Goal: Task Accomplishment & Management: Manage account settings

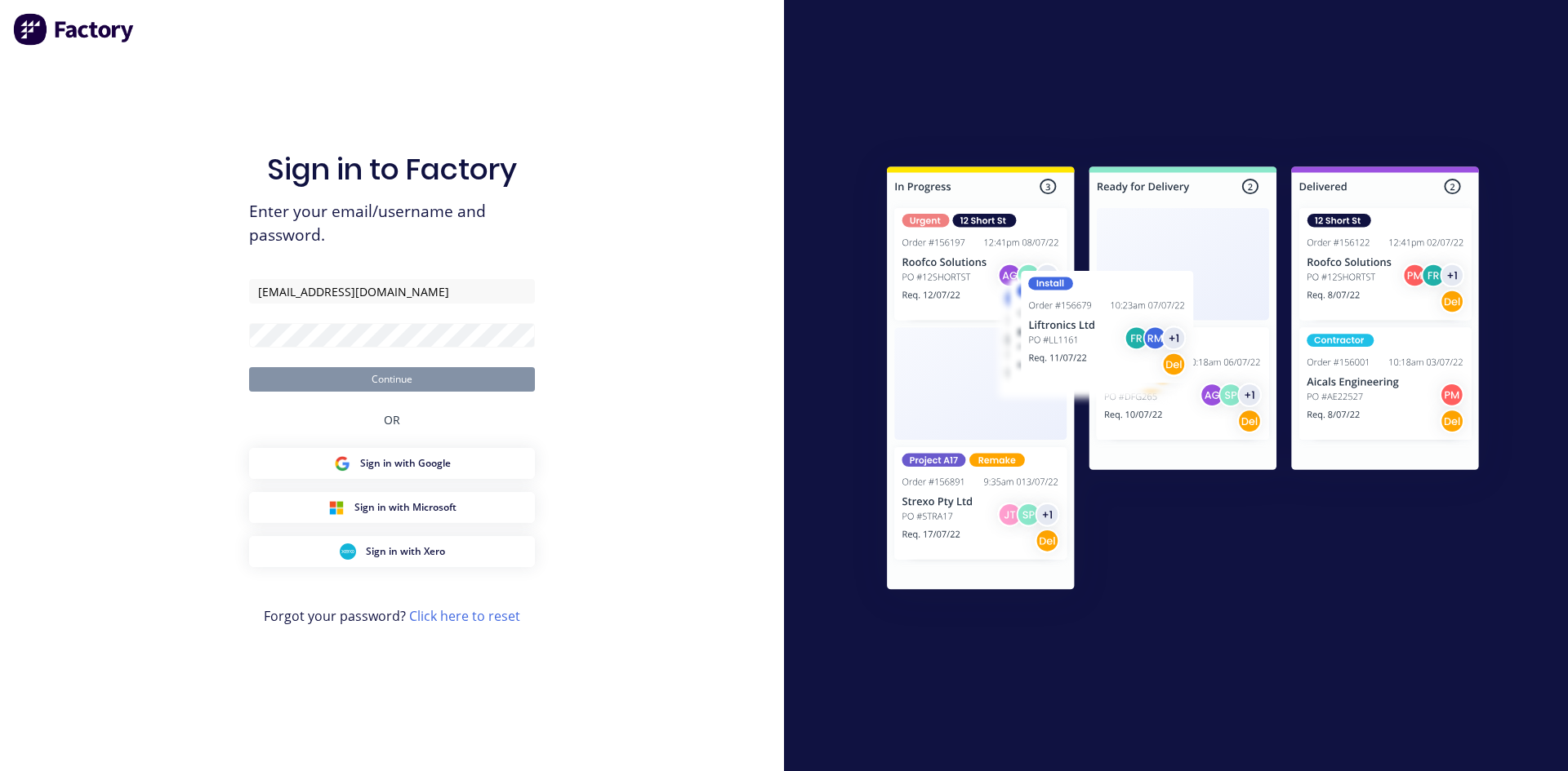
type input "admin@selectengineering.nz"
click at [249, 367] on button "Continue" at bounding box center [392, 379] width 286 height 24
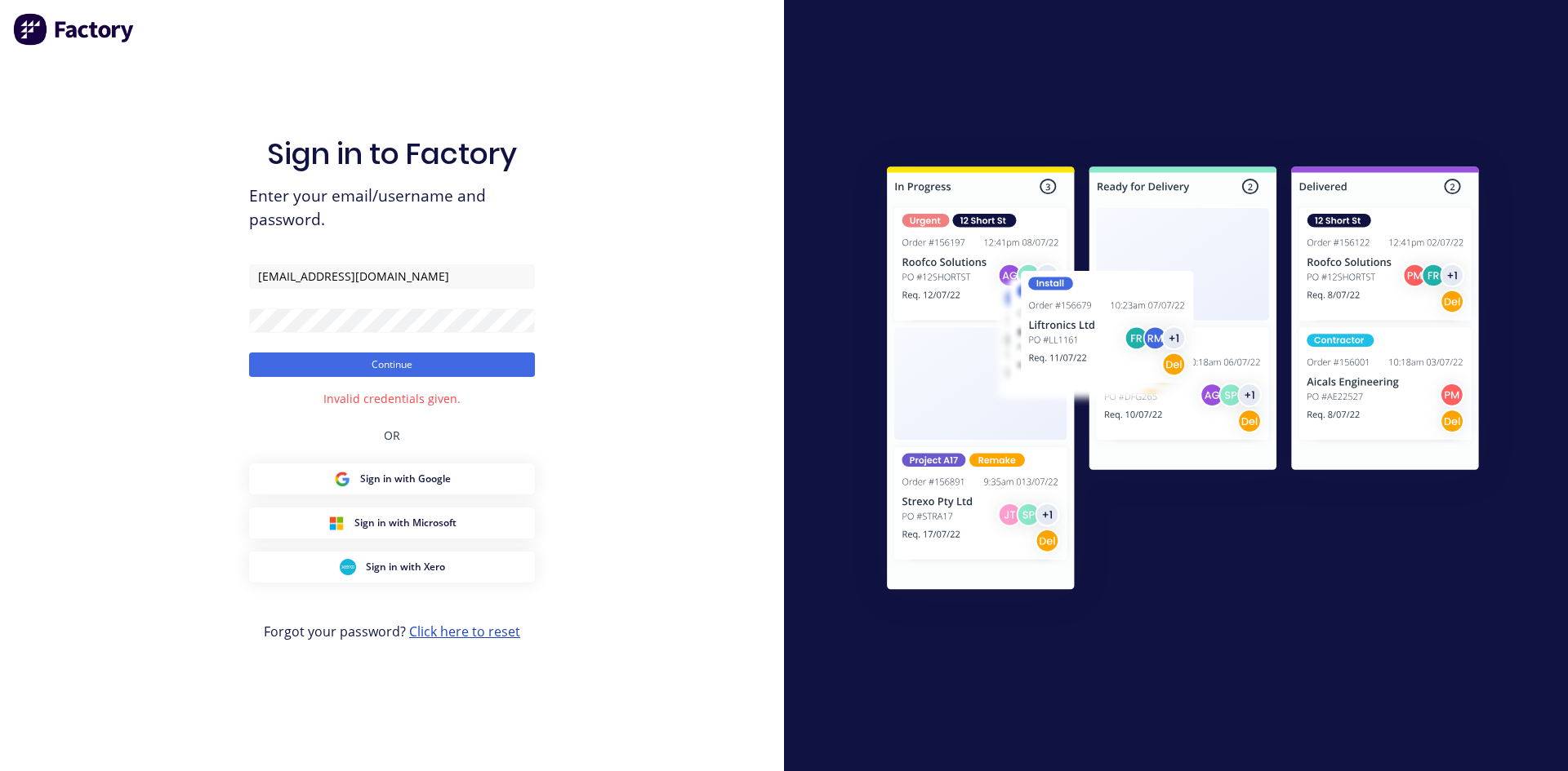
click at [445, 640] on link "Click here to reset" at bounding box center [465, 631] width 111 height 18
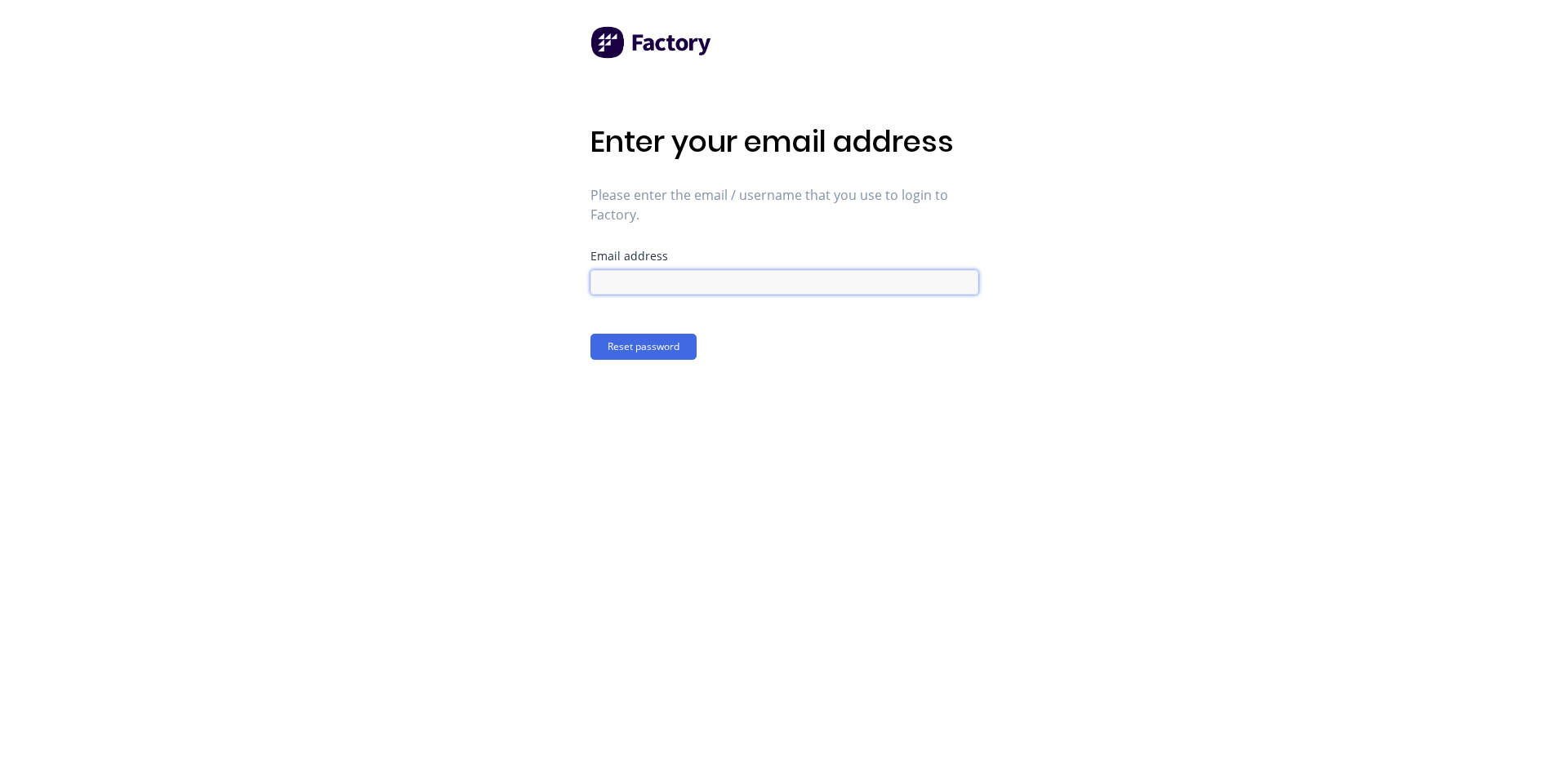
click at [732, 287] on input at bounding box center [785, 282] width 388 height 24
type input "[EMAIL_ADDRESS][DOMAIN_NAME]"
click at [630, 345] on button "Reset password" at bounding box center [644, 346] width 106 height 26
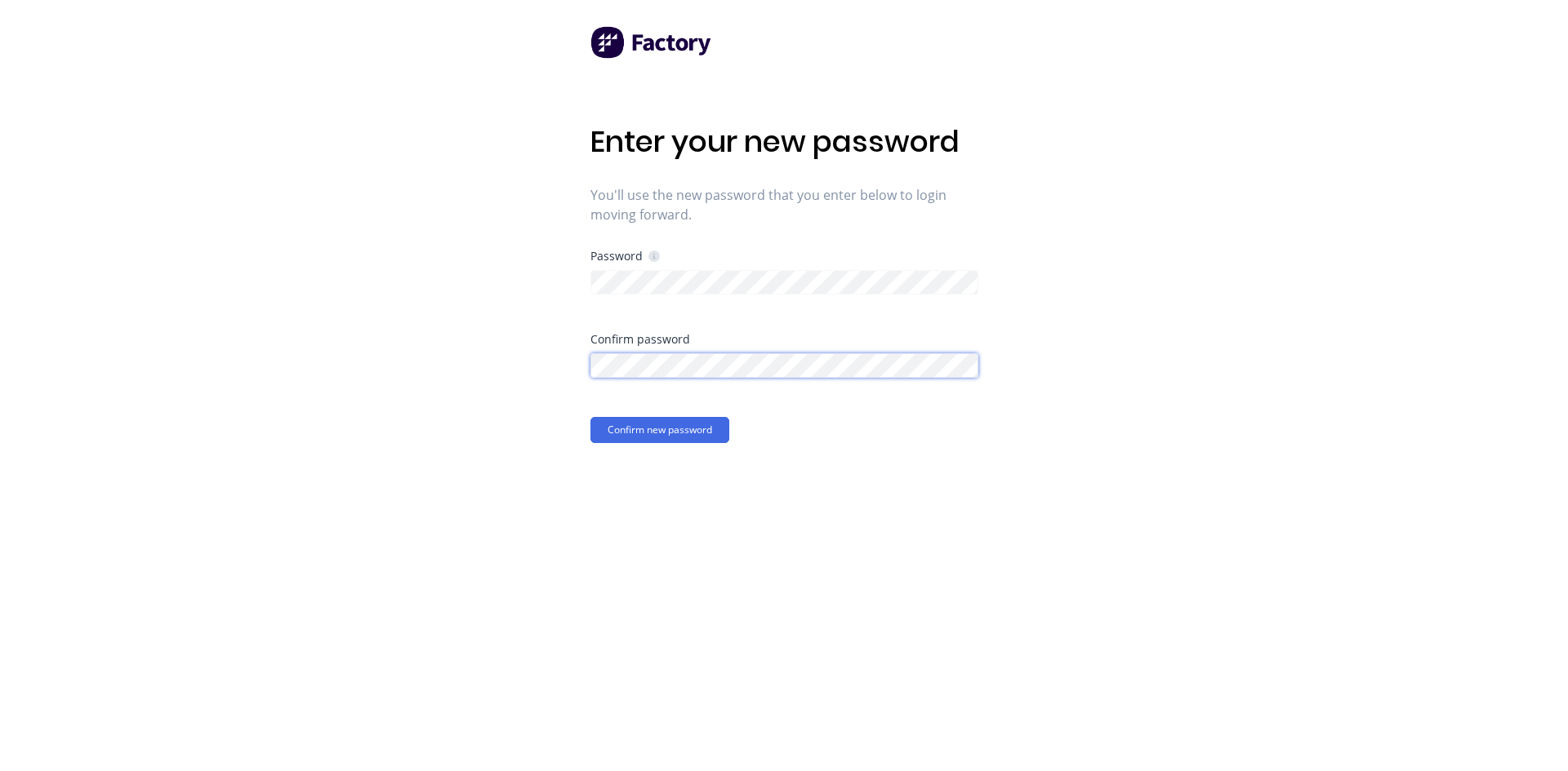
click at [591, 417] on button "Confirm new password" at bounding box center [660, 430] width 139 height 26
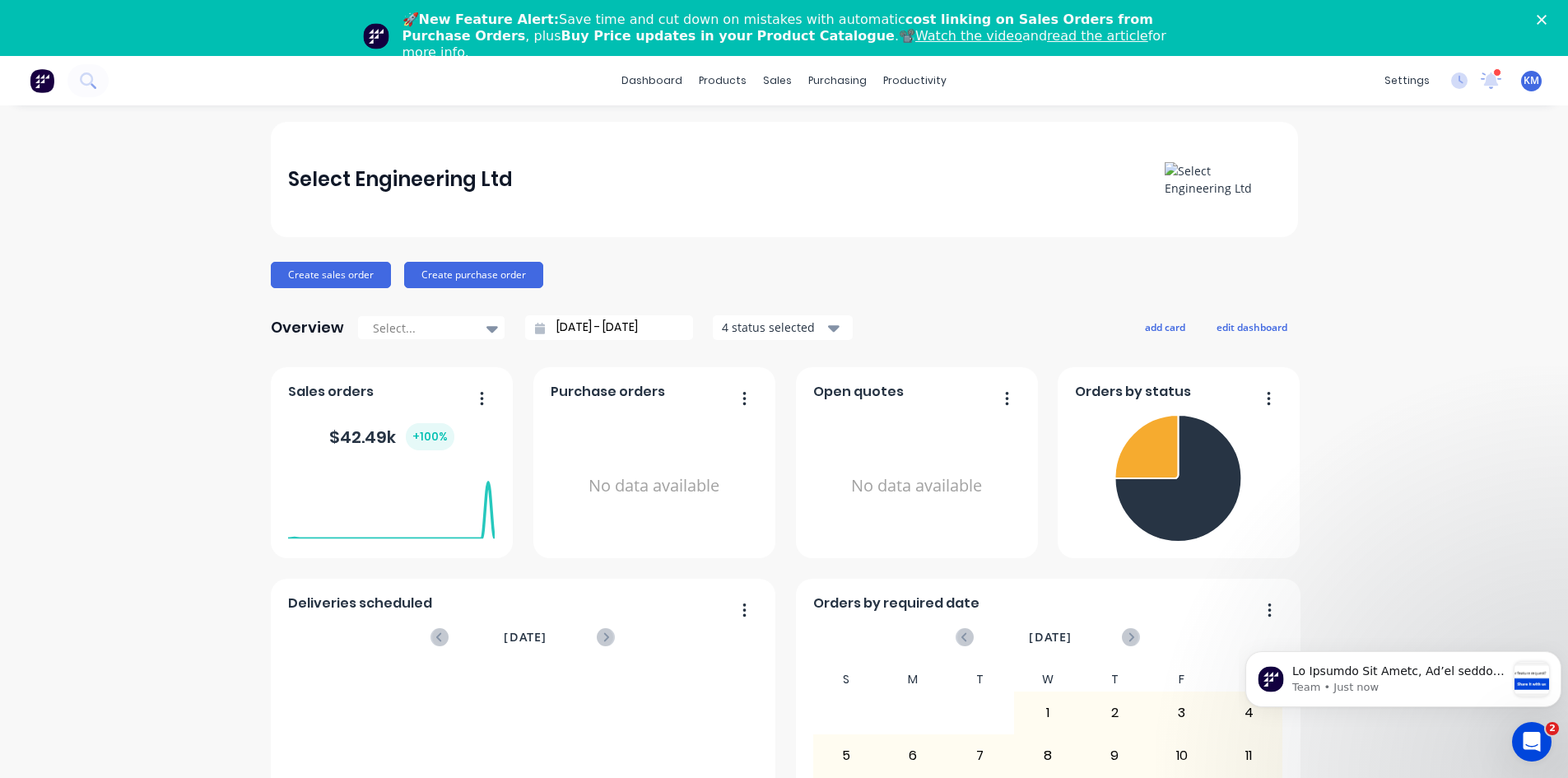
click at [1547, 14] on icon "Close" at bounding box center [1542, 19] width 10 height 10
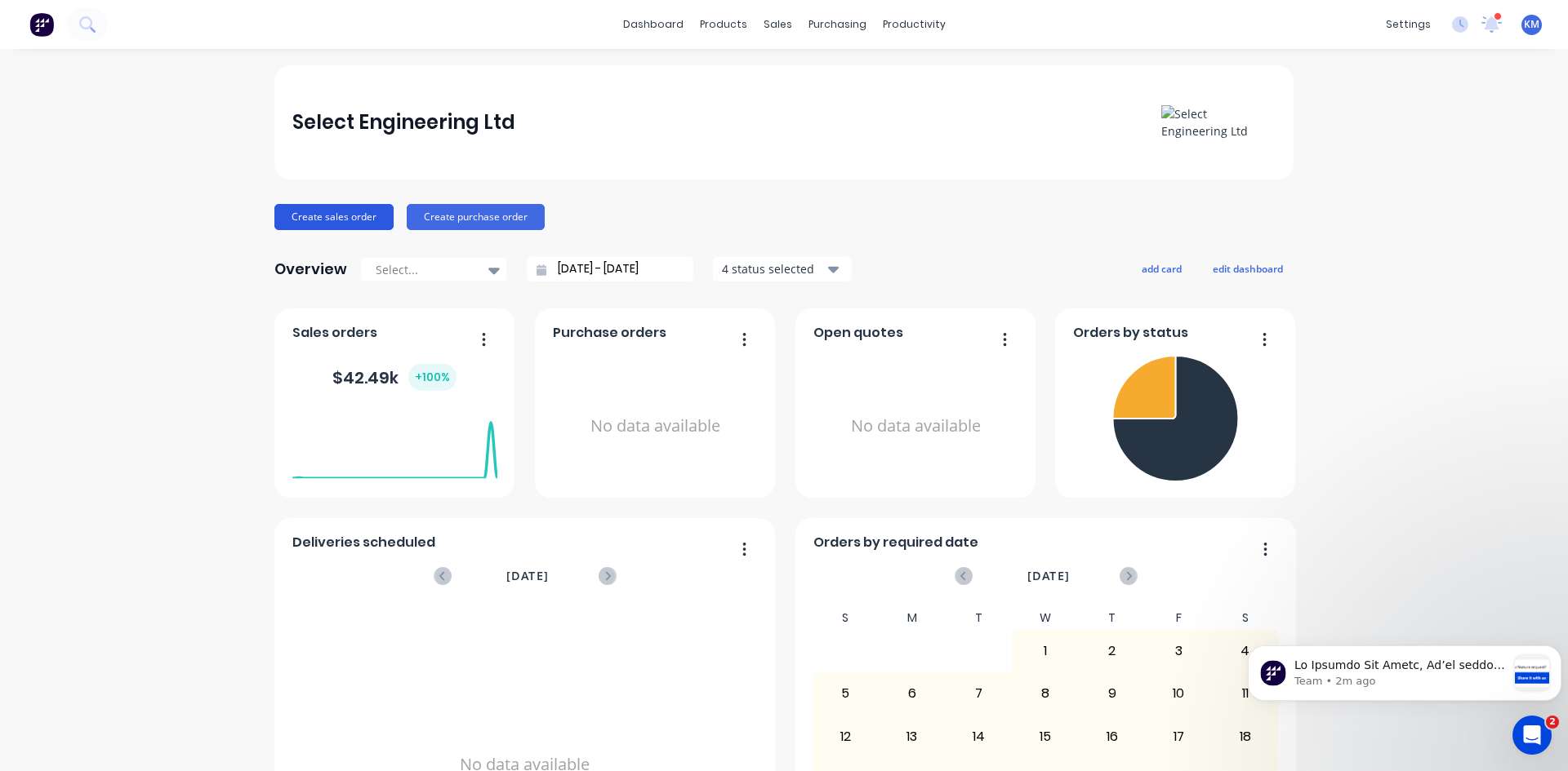
click at [328, 217] on button "Create sales order" at bounding box center [334, 217] width 119 height 26
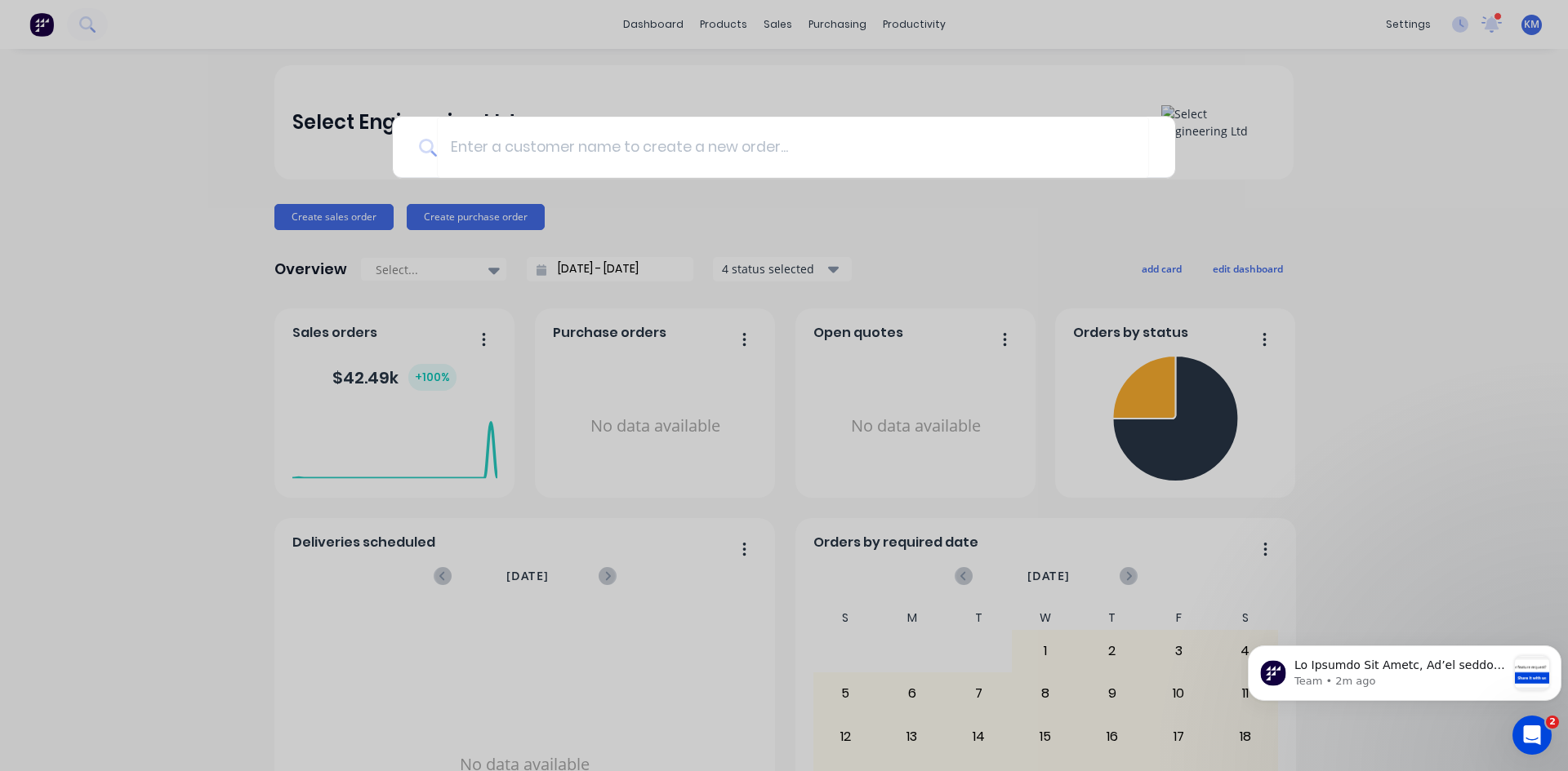
click at [715, 99] on div at bounding box center [784, 386] width 1568 height 771
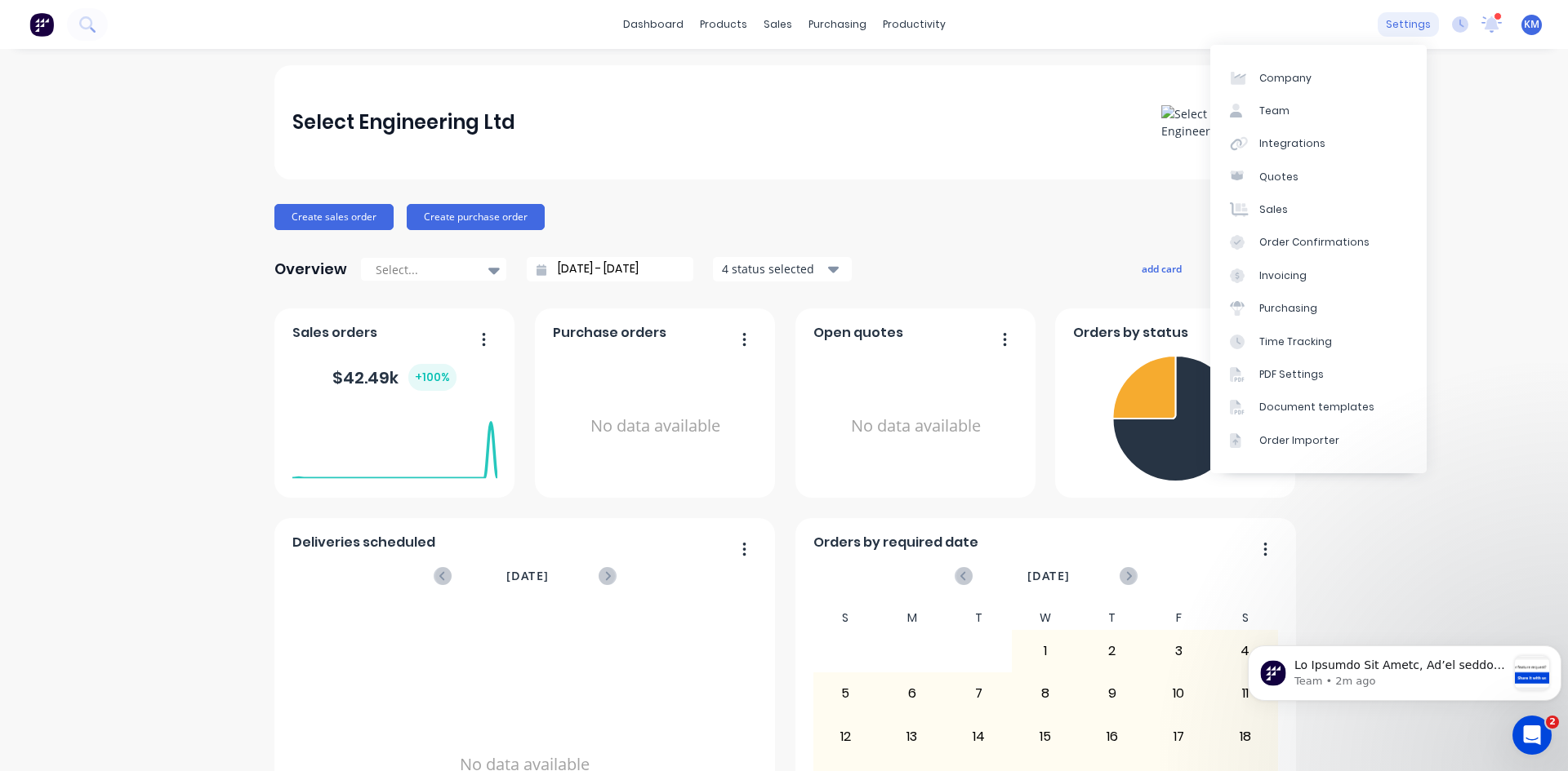
click at [1382, 24] on div "settings" at bounding box center [1408, 24] width 61 height 24
click at [1275, 78] on div "Company" at bounding box center [1285, 78] width 52 height 14
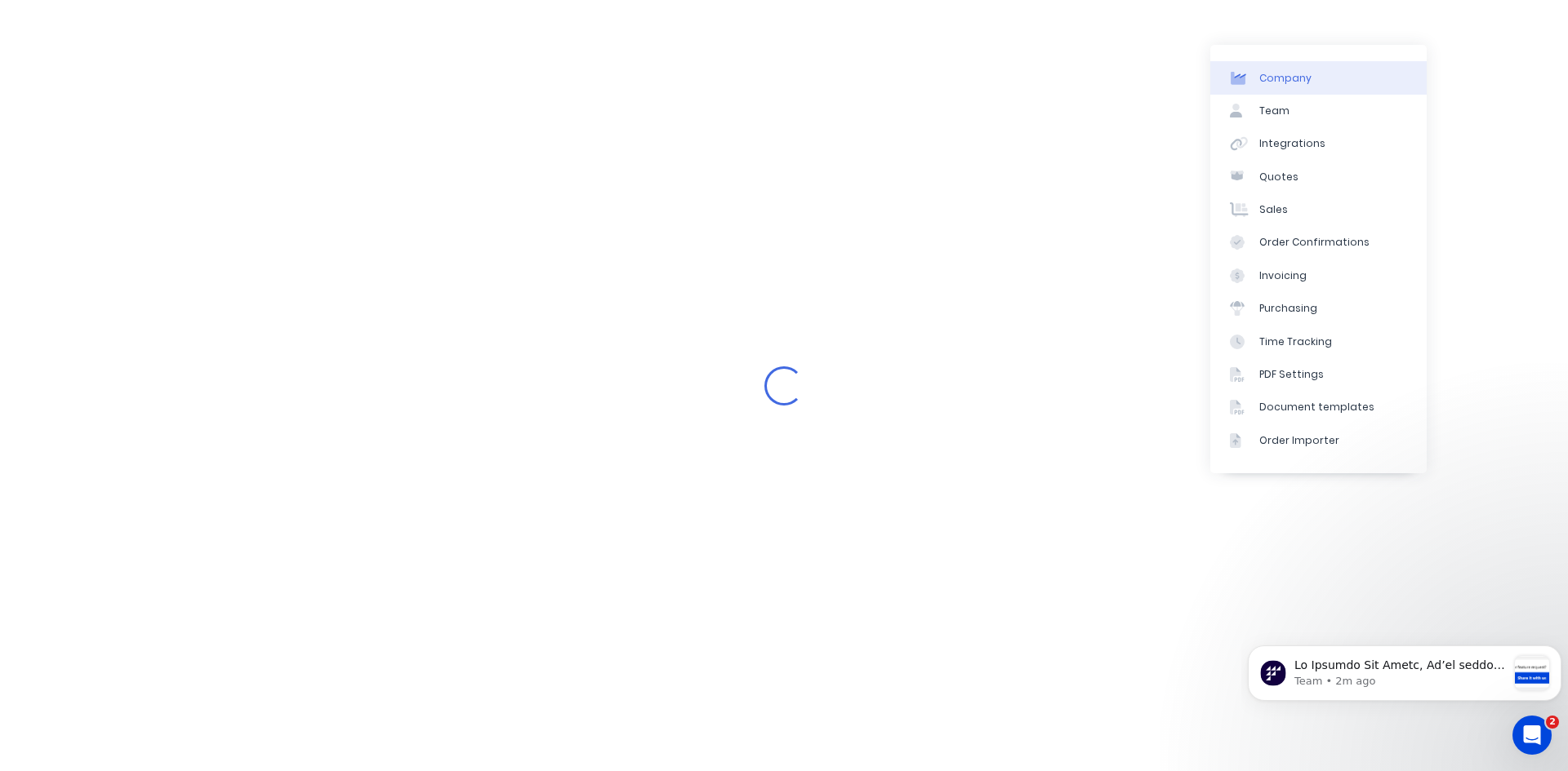
select select "NZ"
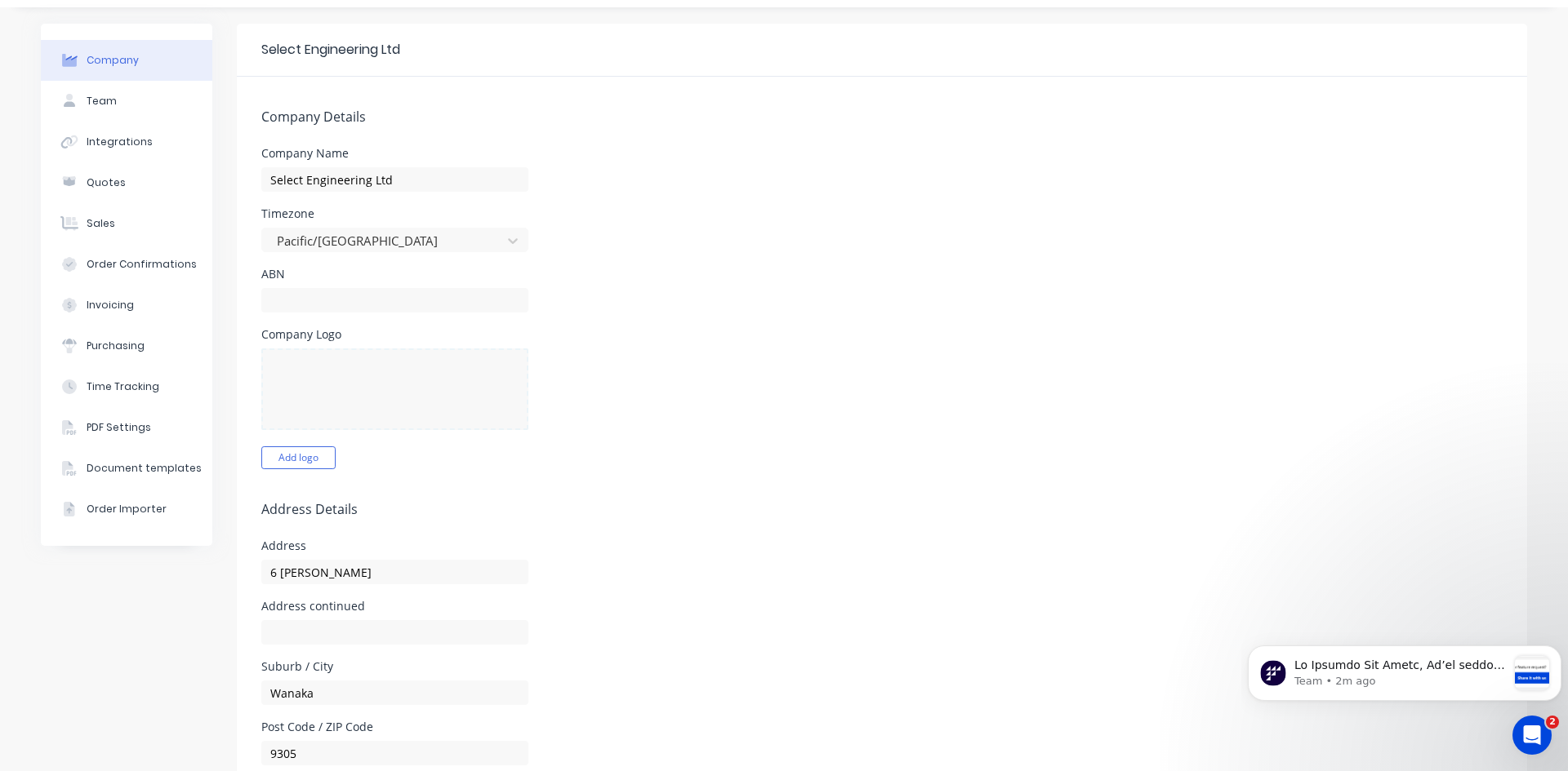
scroll to position [81, 0]
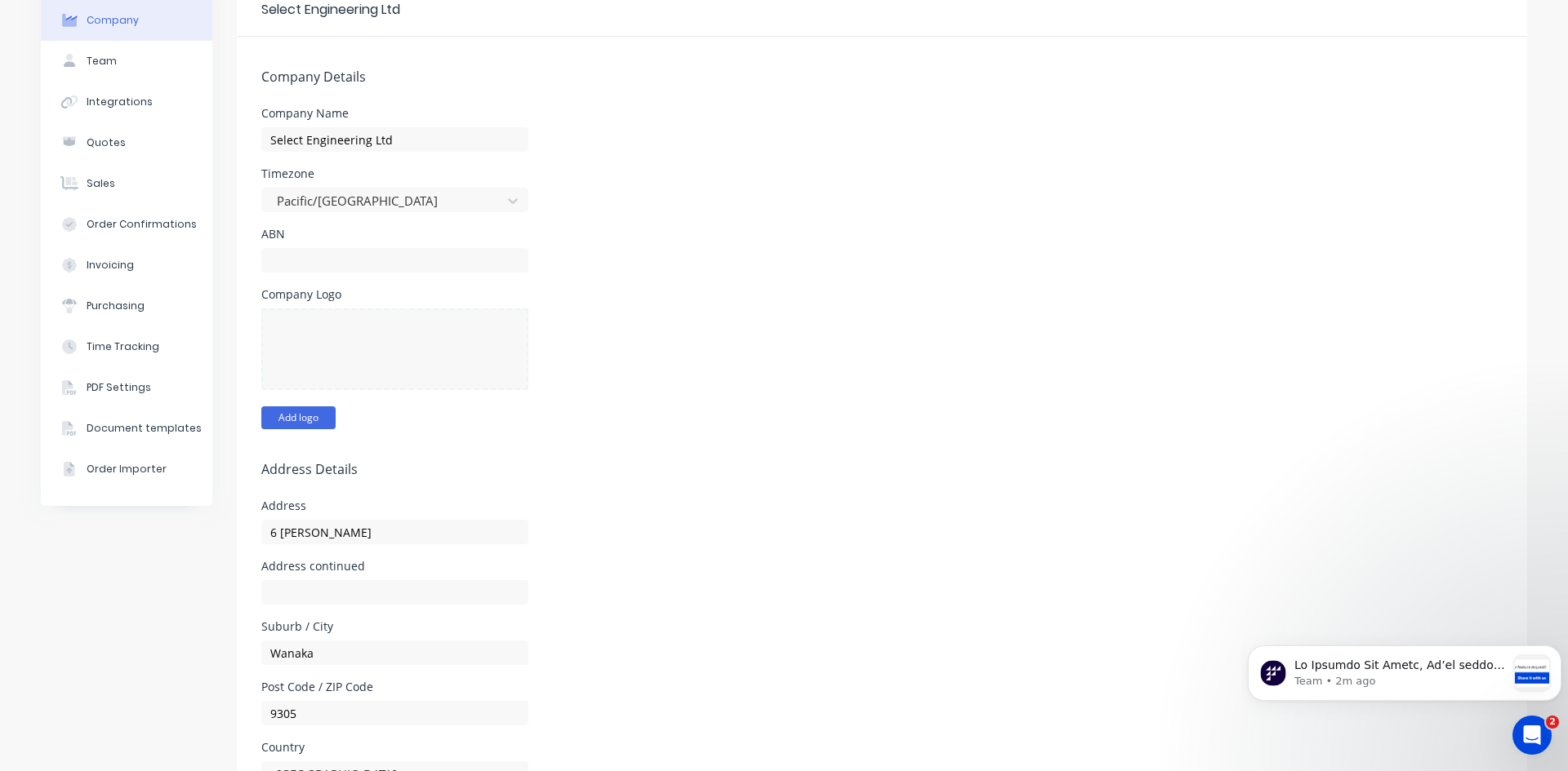
click at [275, 420] on button "Add logo" at bounding box center [298, 417] width 74 height 23
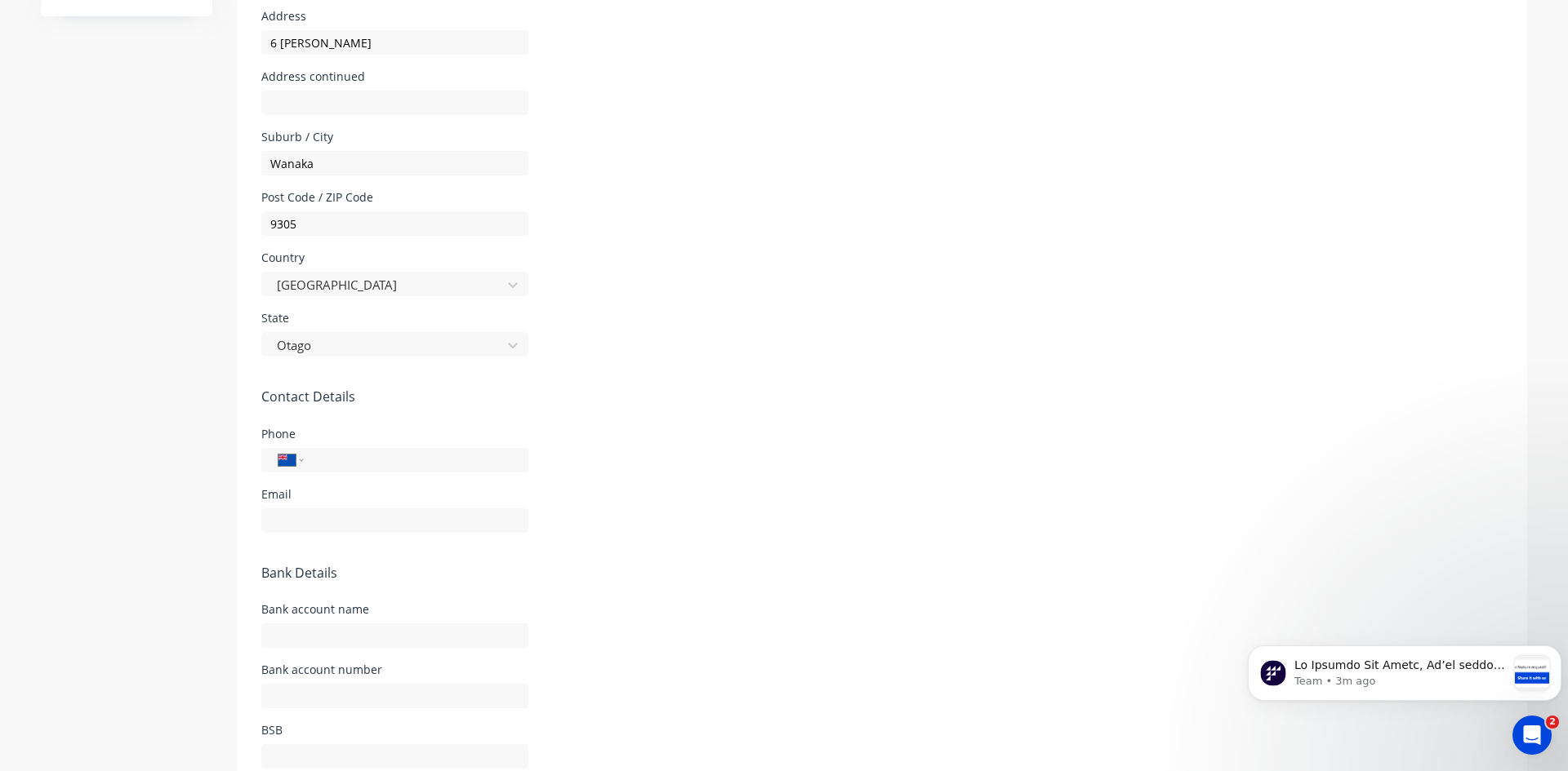
scroll to position [642, 0]
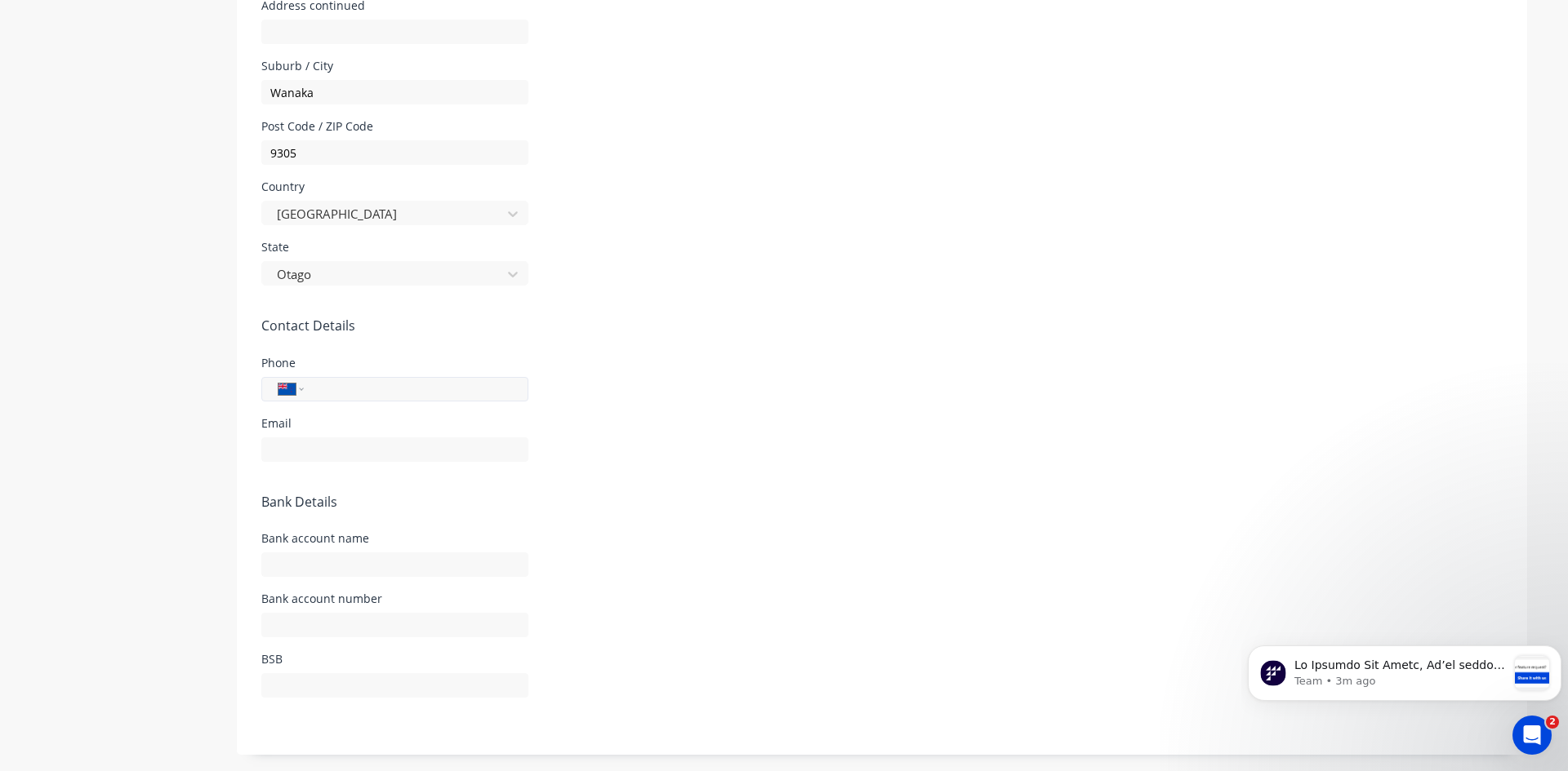
click at [339, 391] on input "tel" at bounding box center [413, 389] width 196 height 18
type input "021 776 853"
click at [305, 451] on input "text" at bounding box center [395, 449] width 267 height 24
type input "[EMAIL_ADDRESS][DOMAIN_NAME]"
type input "A"
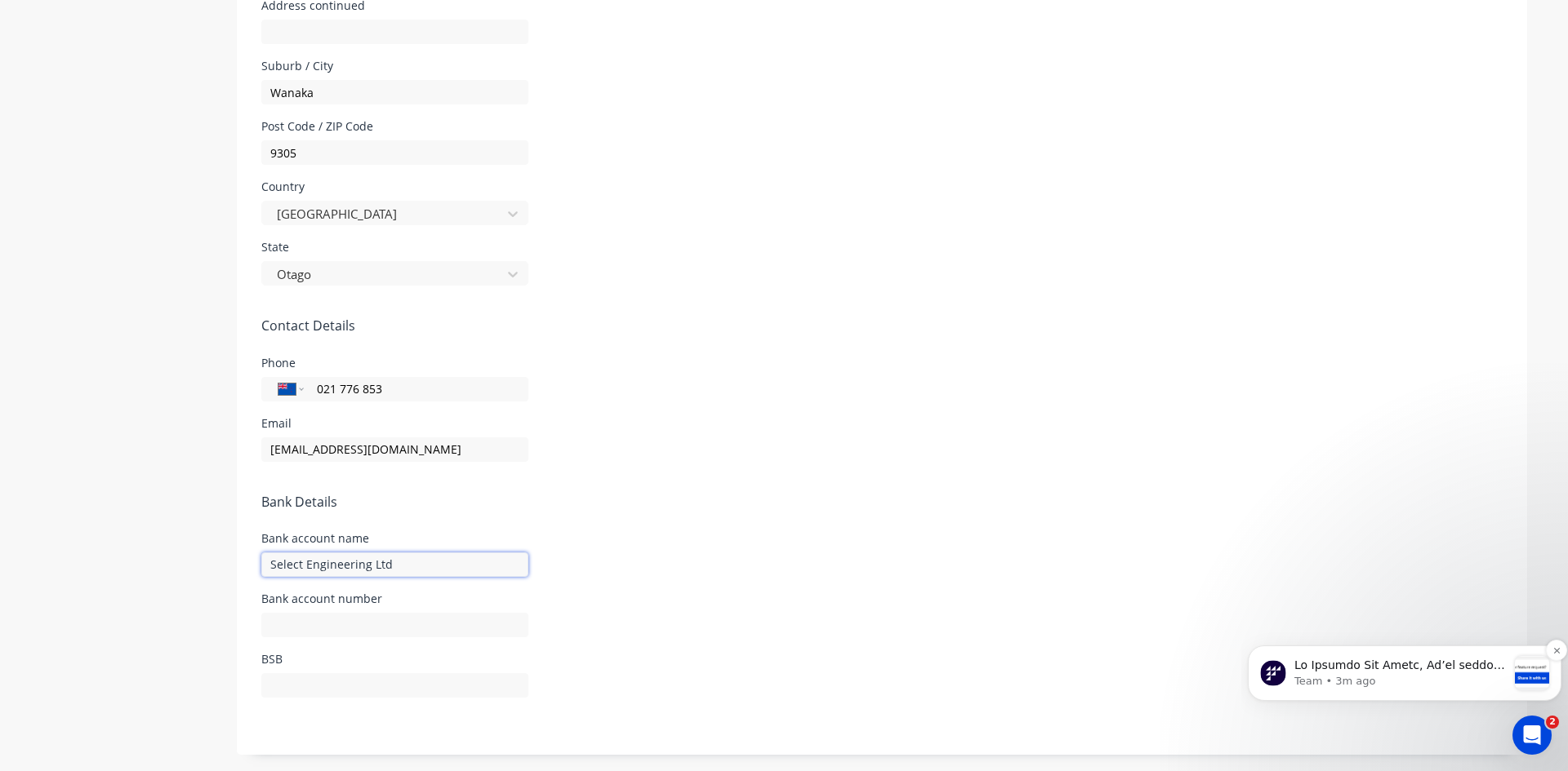
type input "Select Engineering Ltd"
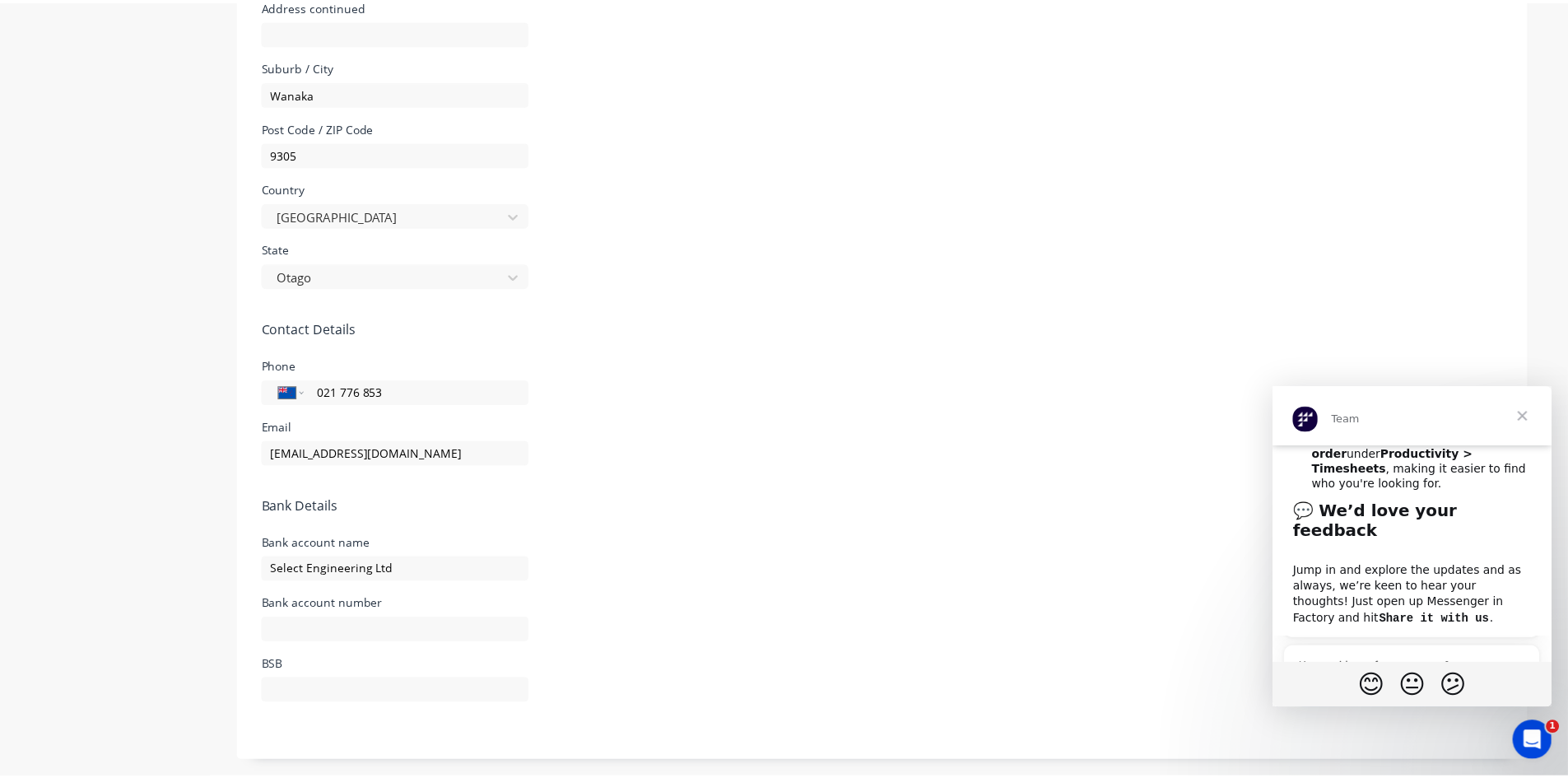
scroll to position [742, 0]
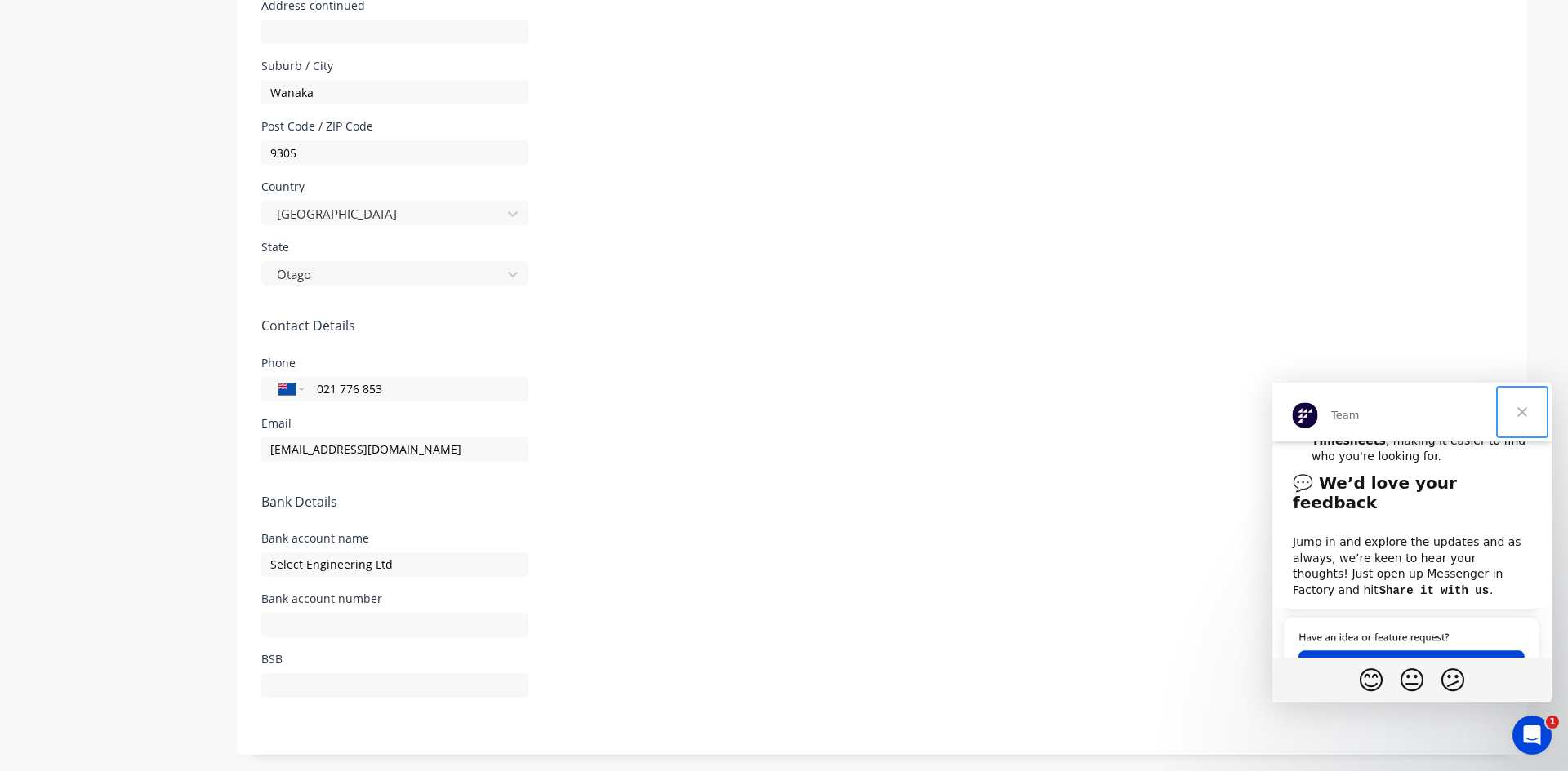
click at [1525, 412] on span "Close" at bounding box center [1522, 412] width 59 height 59
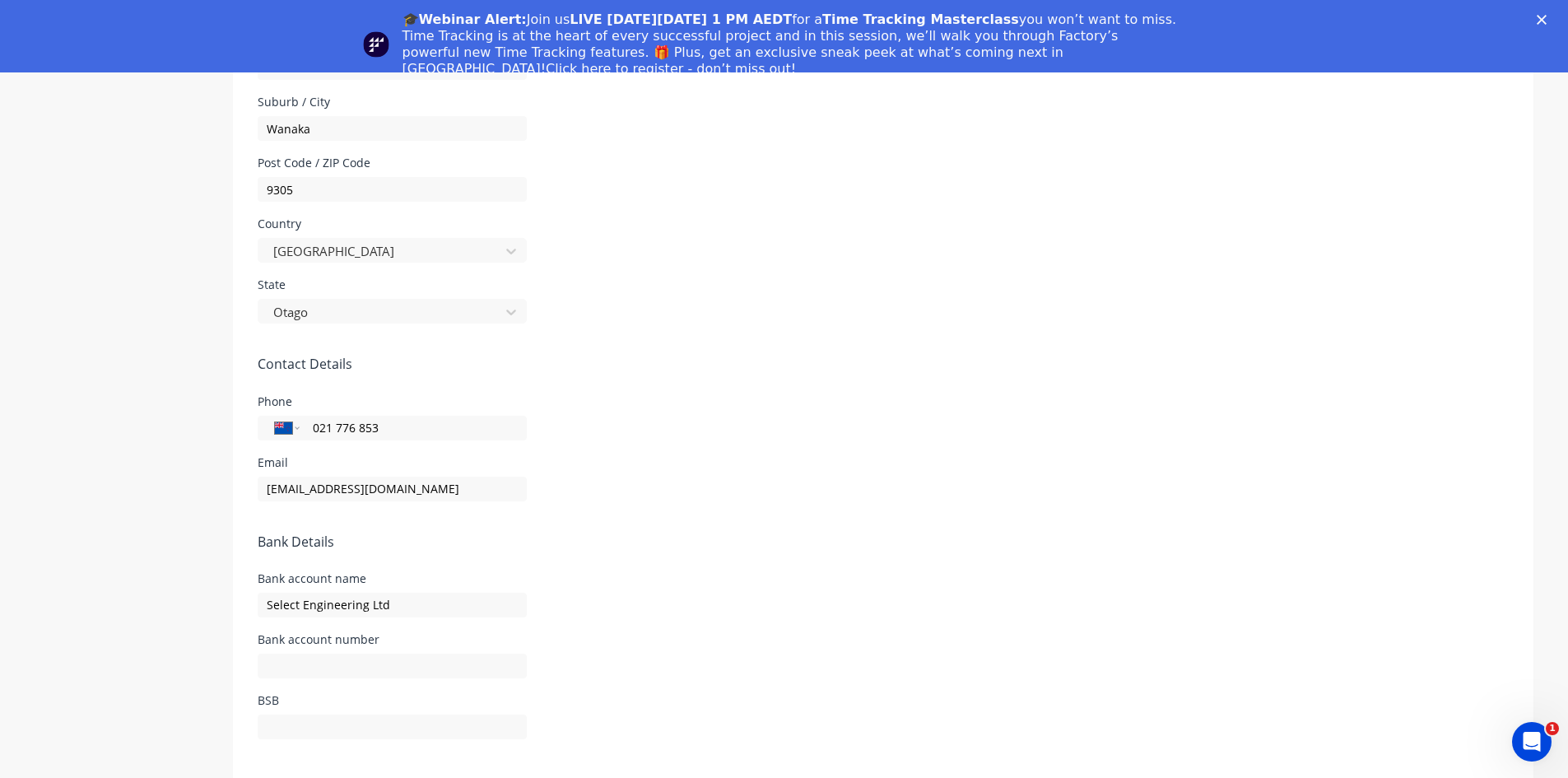
scroll to position [73, 0]
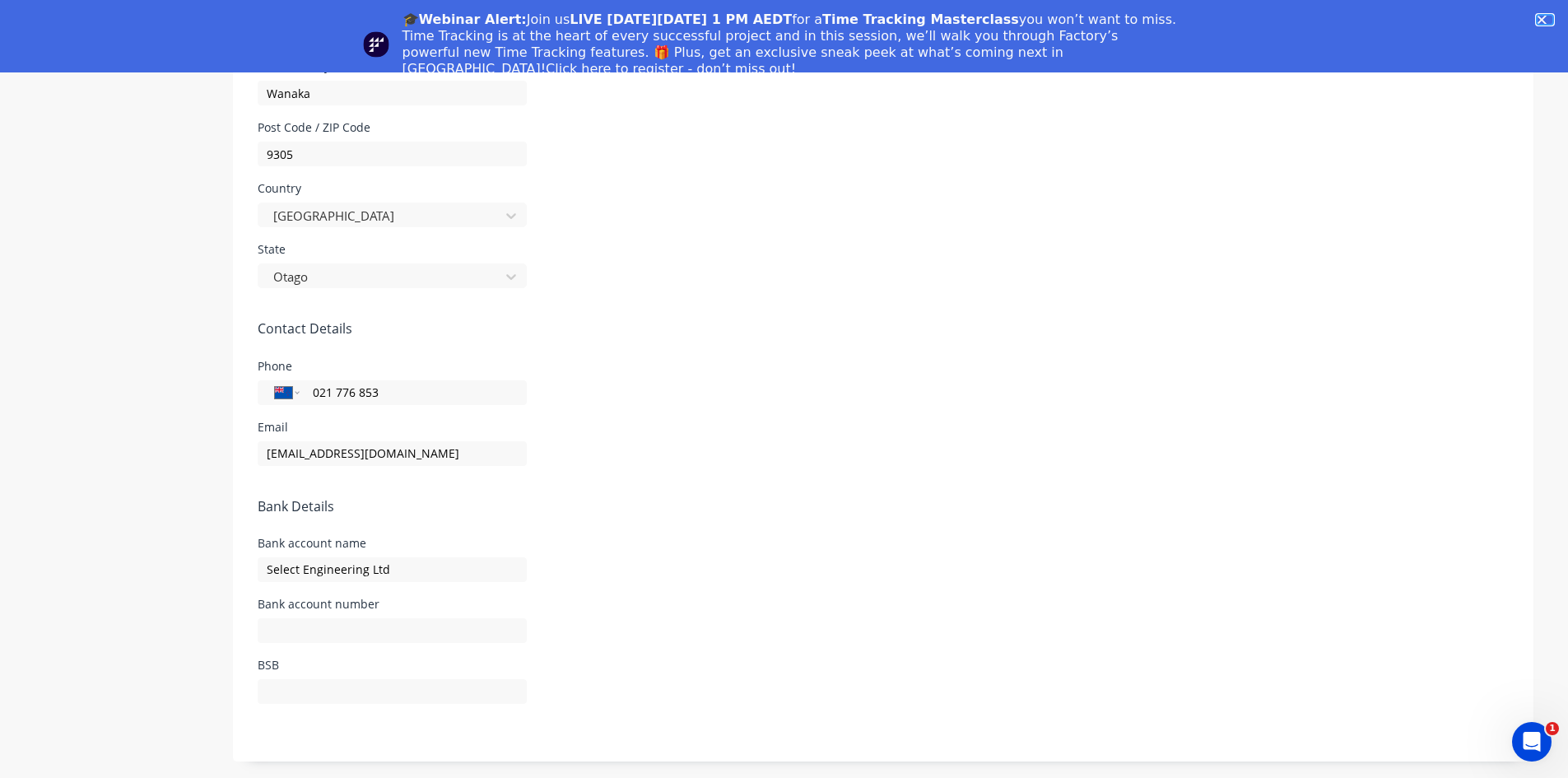
click at [1547, 16] on polygon "Close" at bounding box center [1542, 19] width 10 height 10
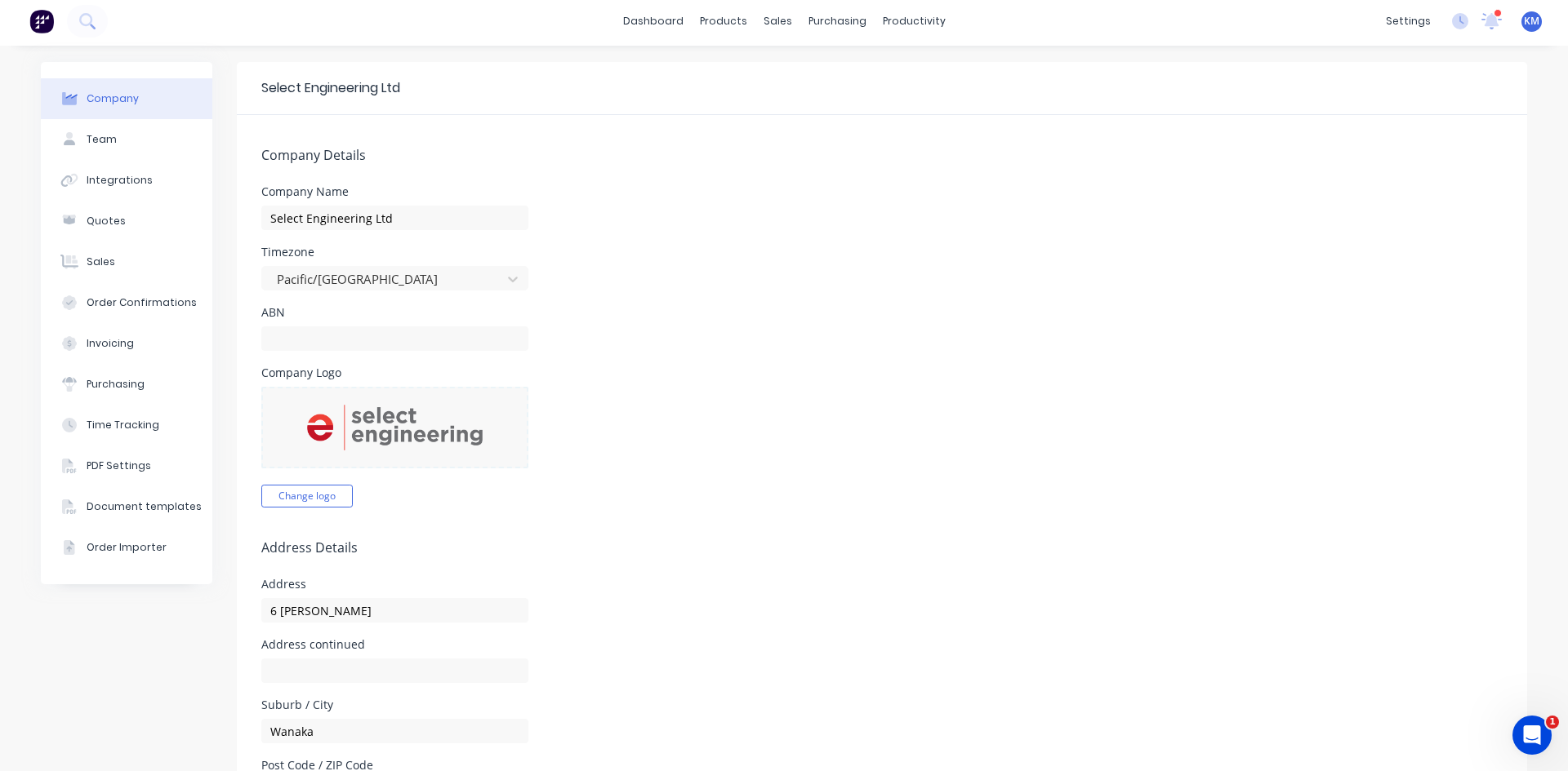
scroll to position [0, 0]
click at [101, 147] on div "Team" at bounding box center [102, 142] width 30 height 14
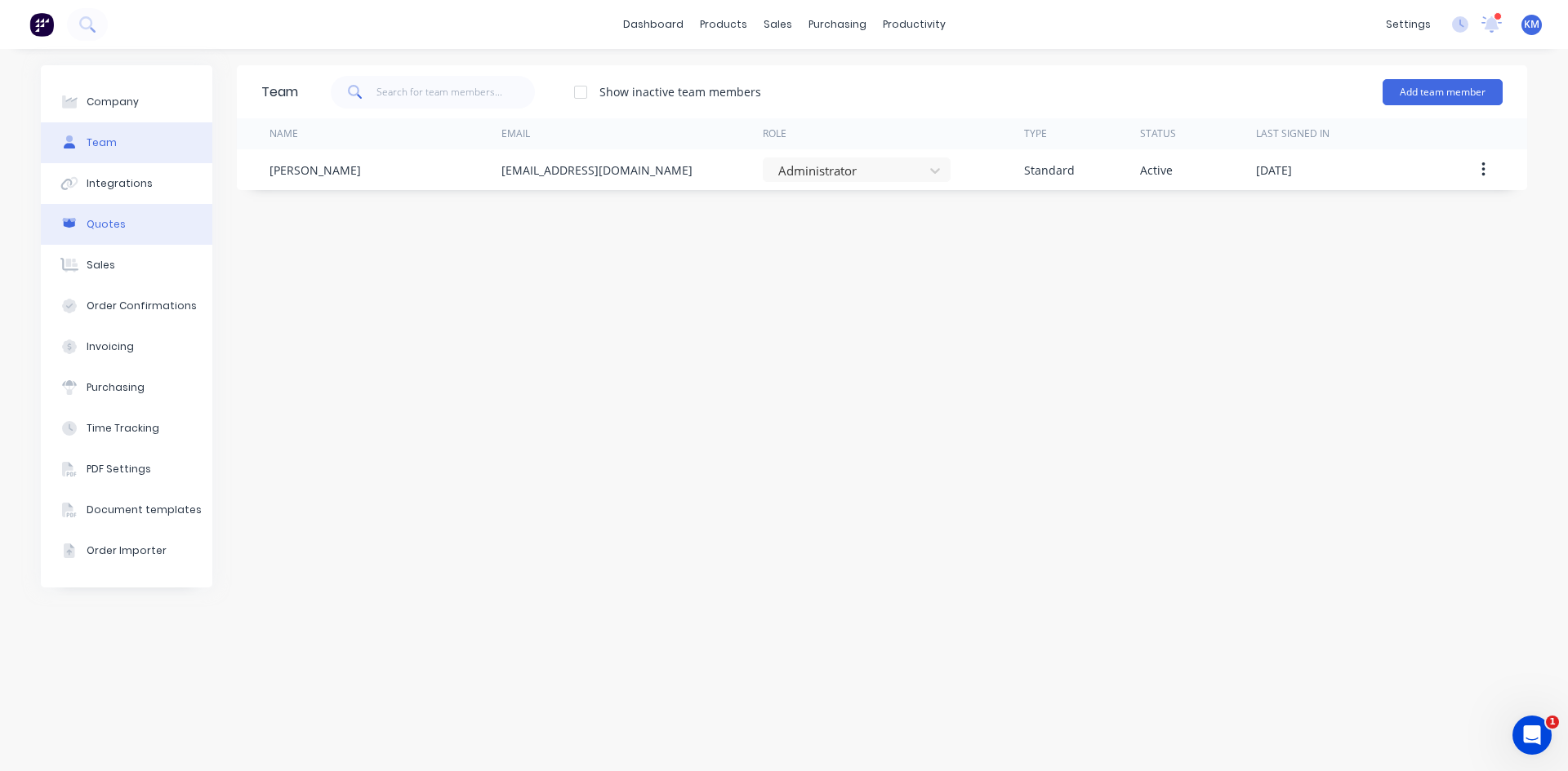
click at [129, 231] on button "Quotes" at bounding box center [127, 224] width 171 height 41
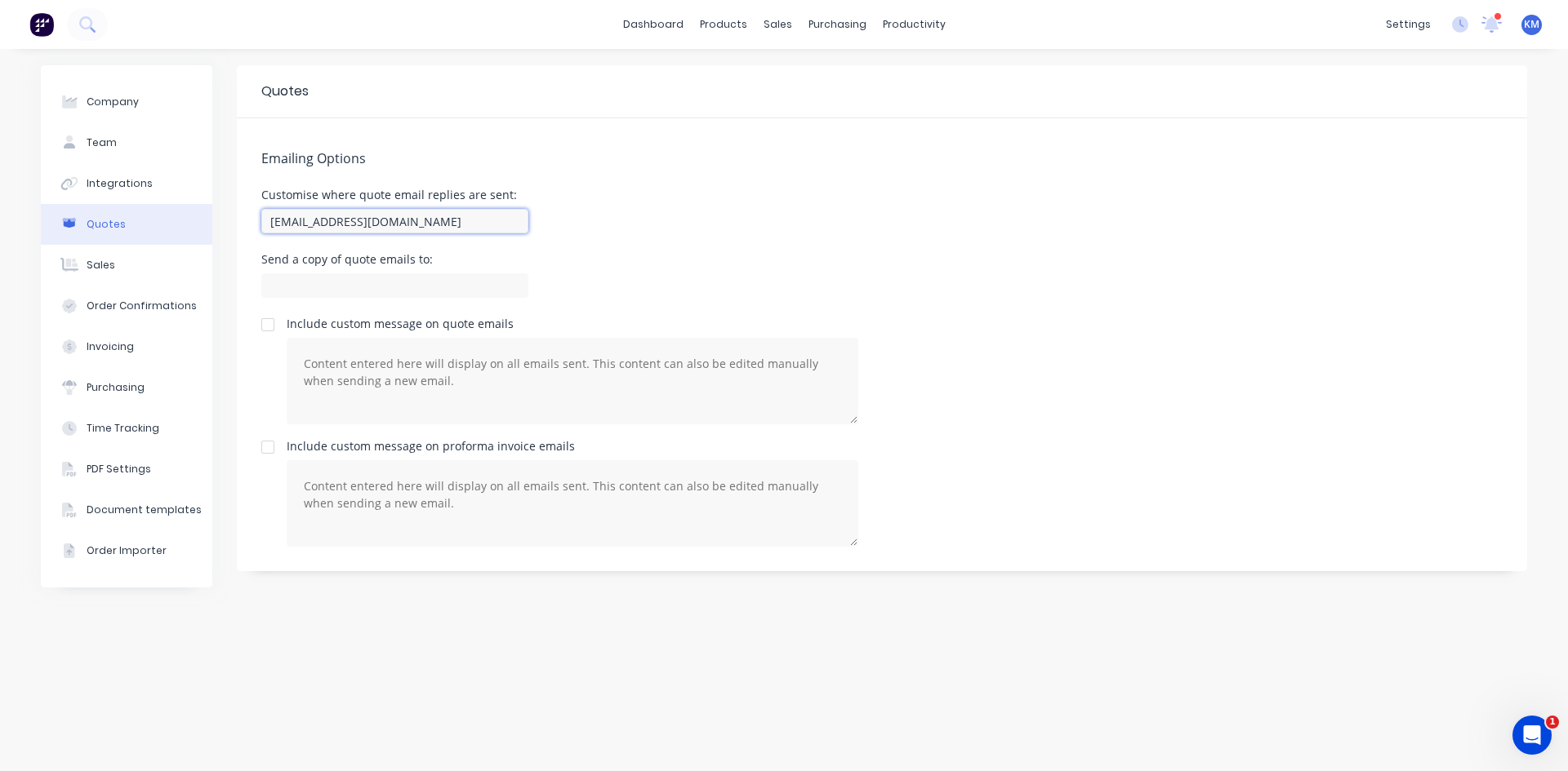
drag, startPoint x: 453, startPoint y: 215, endPoint x: 264, endPoint y: 223, distance: 189.2
click at [264, 223] on input "[EMAIL_ADDRESS][DOMAIN_NAME]" at bounding box center [395, 221] width 267 height 24
type input "[EMAIL_ADDRESS][DOMAIN_NAME]"
click at [273, 328] on div at bounding box center [267, 324] width 33 height 33
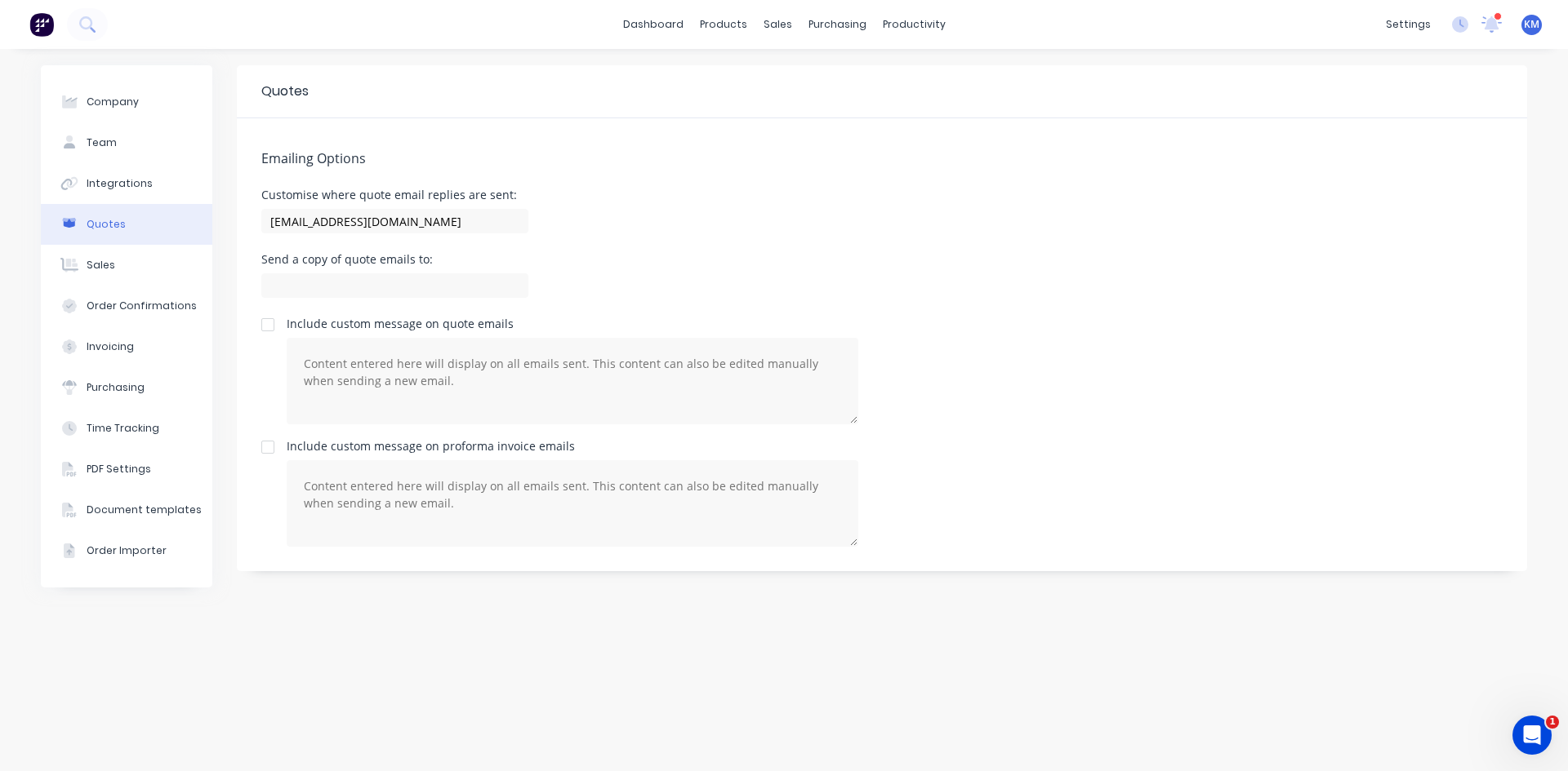
type input "[EMAIL_ADDRESS][DOMAIN_NAME]"
click at [262, 319] on div at bounding box center [267, 324] width 33 height 33
click at [366, 279] on input at bounding box center [395, 286] width 267 height 24
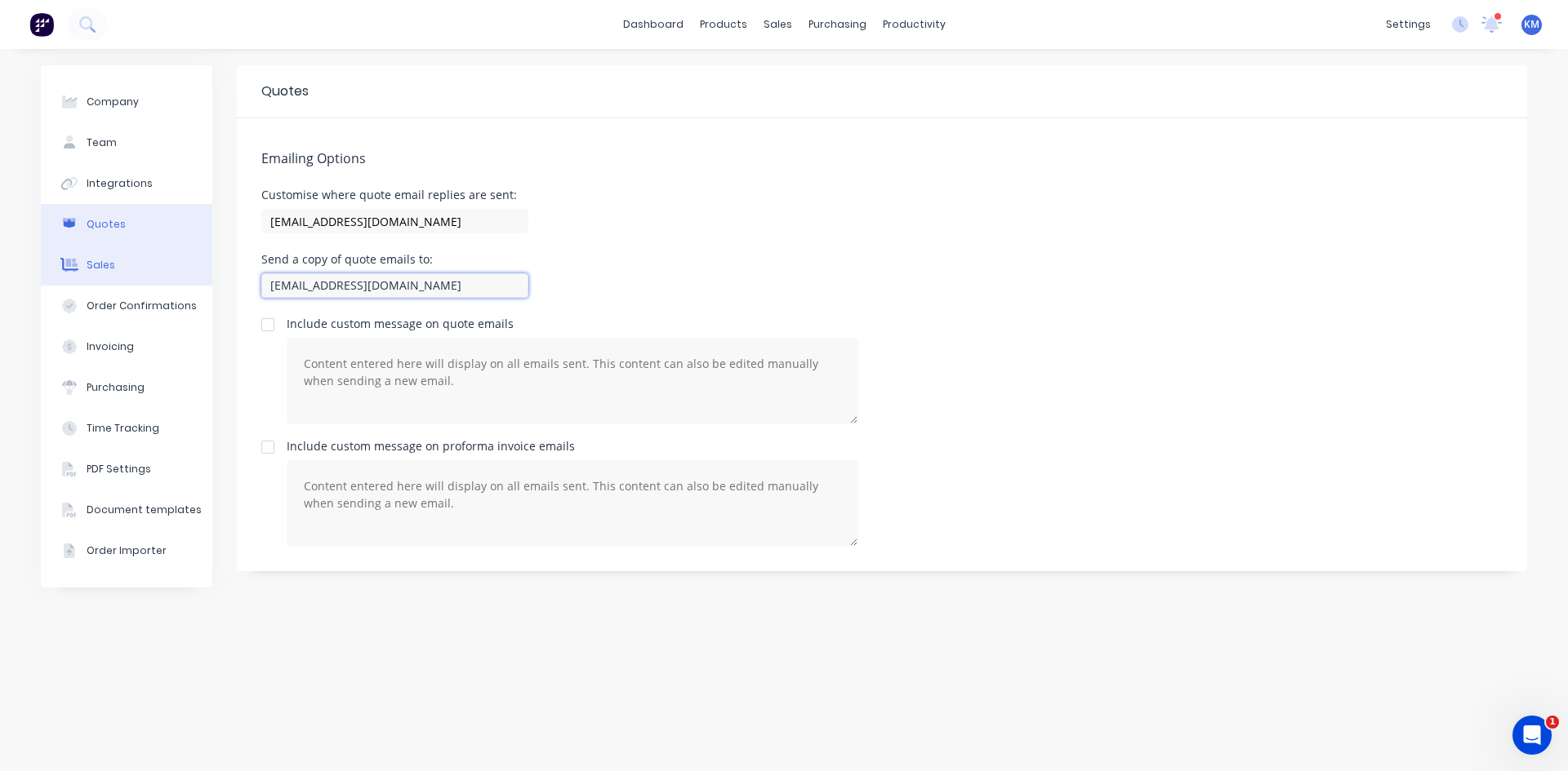
type input "[EMAIL_ADDRESS][DOMAIN_NAME]"
click at [108, 270] on div "Sales" at bounding box center [101, 265] width 29 height 14
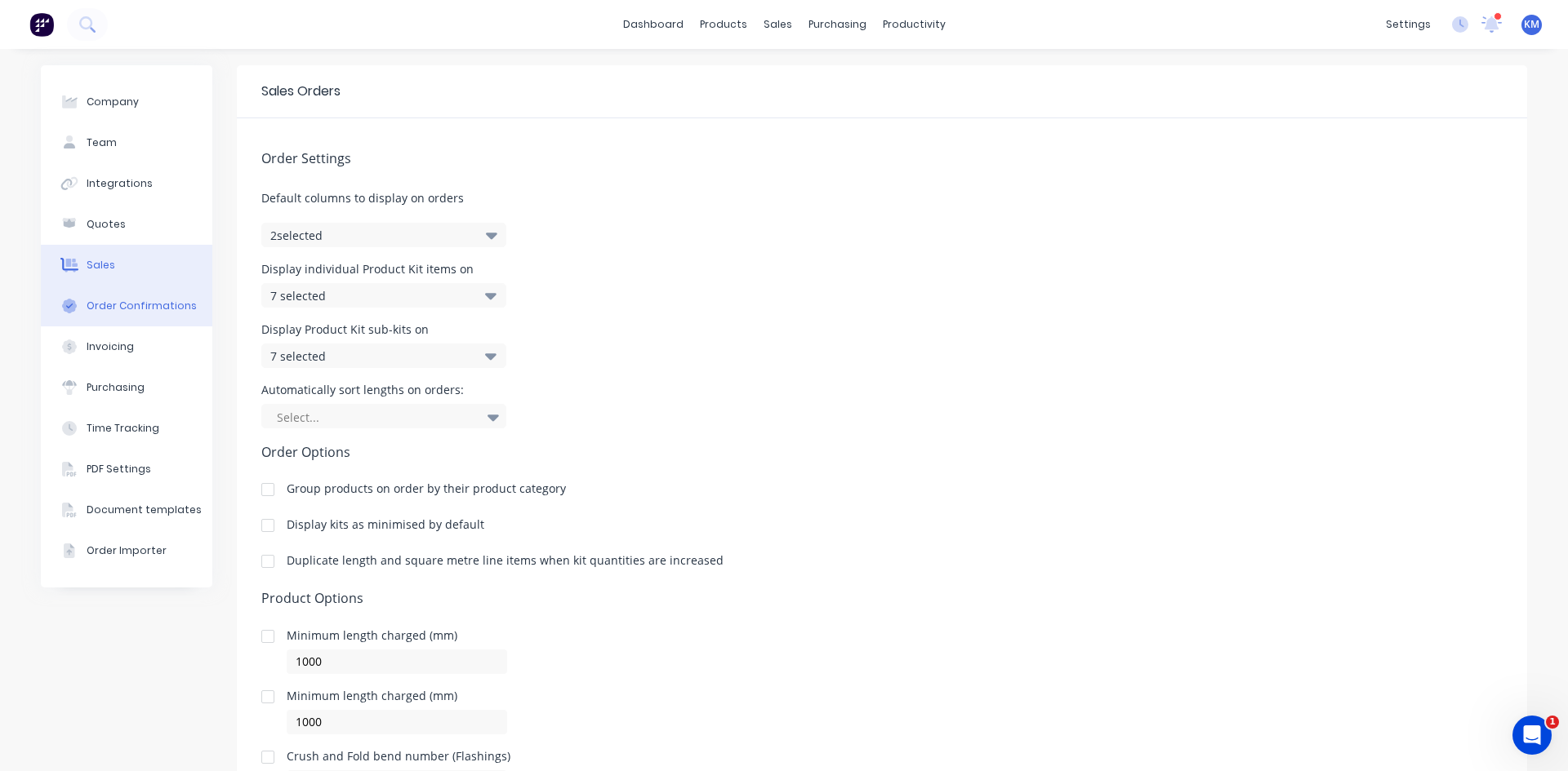
click at [100, 308] on div "Order Confirmations" at bounding box center [141, 306] width 110 height 14
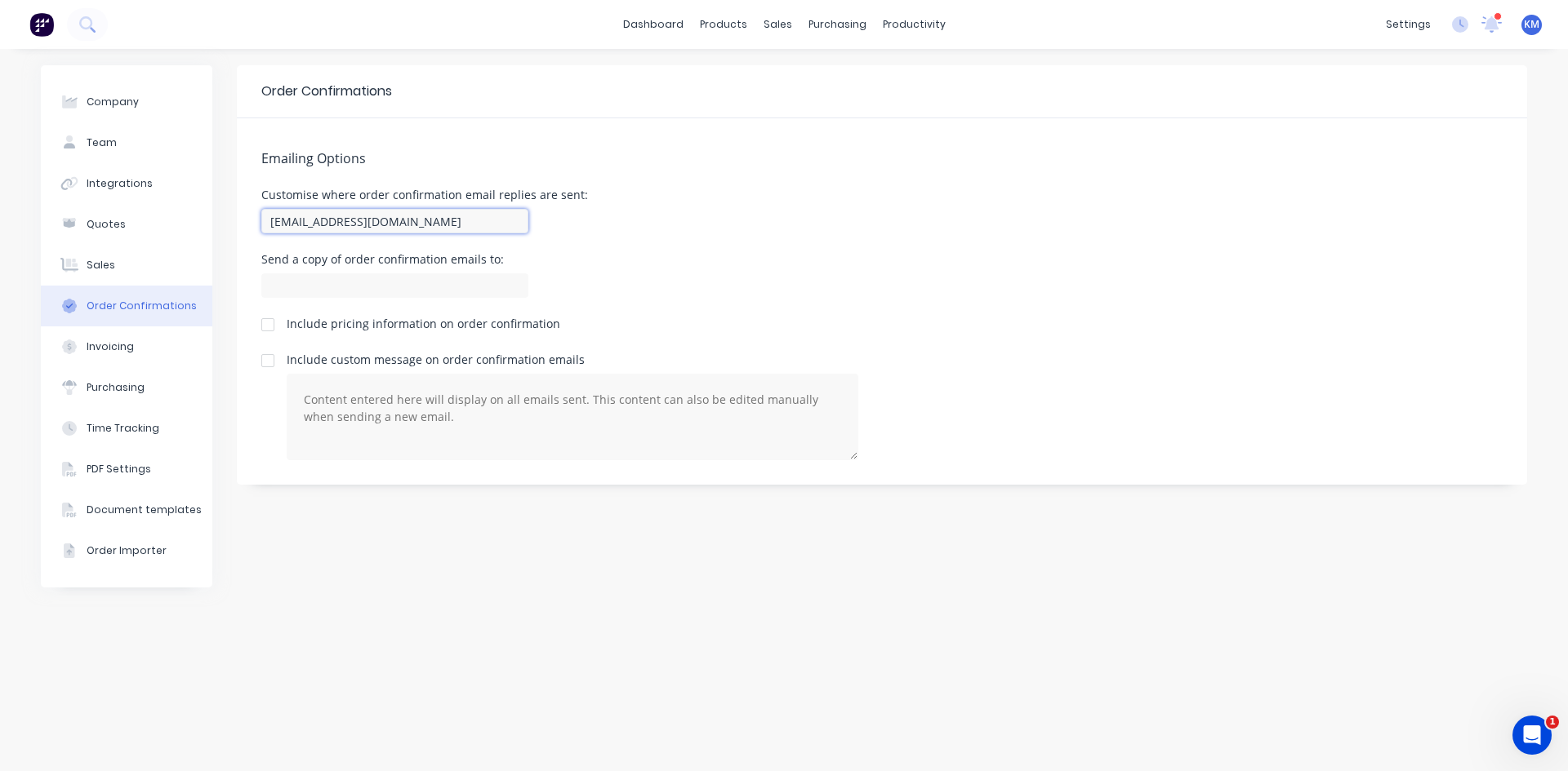
drag, startPoint x: 303, startPoint y: 220, endPoint x: 254, endPoint y: 220, distance: 49.0
click at [254, 220] on div "Emailing Options Customise where order confirmation email replies are sent: [EM…" at bounding box center [881, 302] width 1290 height 366
type input "[EMAIL_ADDRESS][DOMAIN_NAME]"
click at [125, 357] on button "Invoicing" at bounding box center [127, 347] width 171 height 41
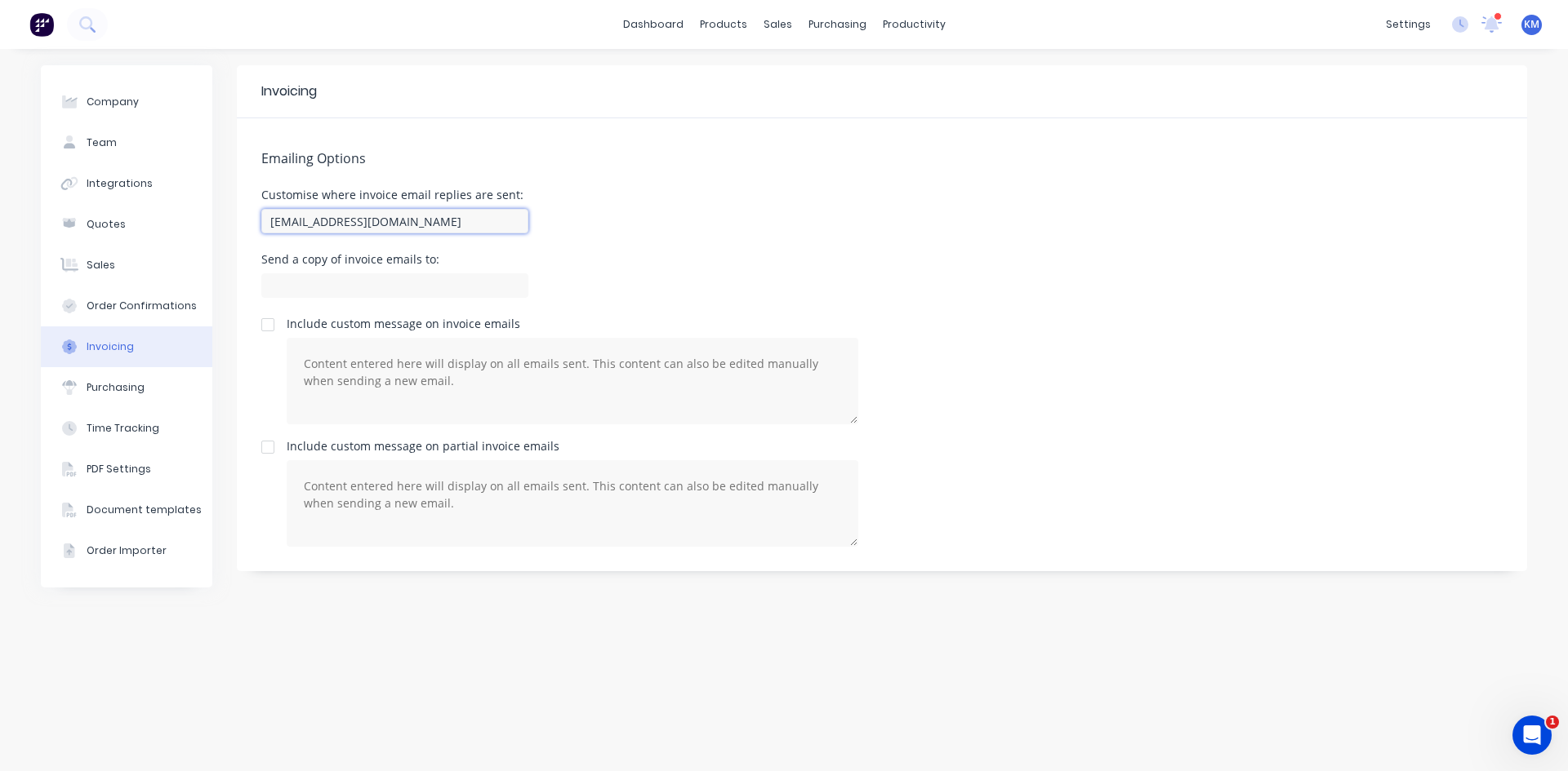
drag, startPoint x: 303, startPoint y: 221, endPoint x: 268, endPoint y: 218, distance: 35.1
click at [268, 218] on input "[EMAIL_ADDRESS][DOMAIN_NAME]" at bounding box center [395, 221] width 267 height 24
type input "[EMAIL_ADDRESS][DOMAIN_NAME]"
click at [406, 284] on input at bounding box center [395, 286] width 267 height 24
type input "i"
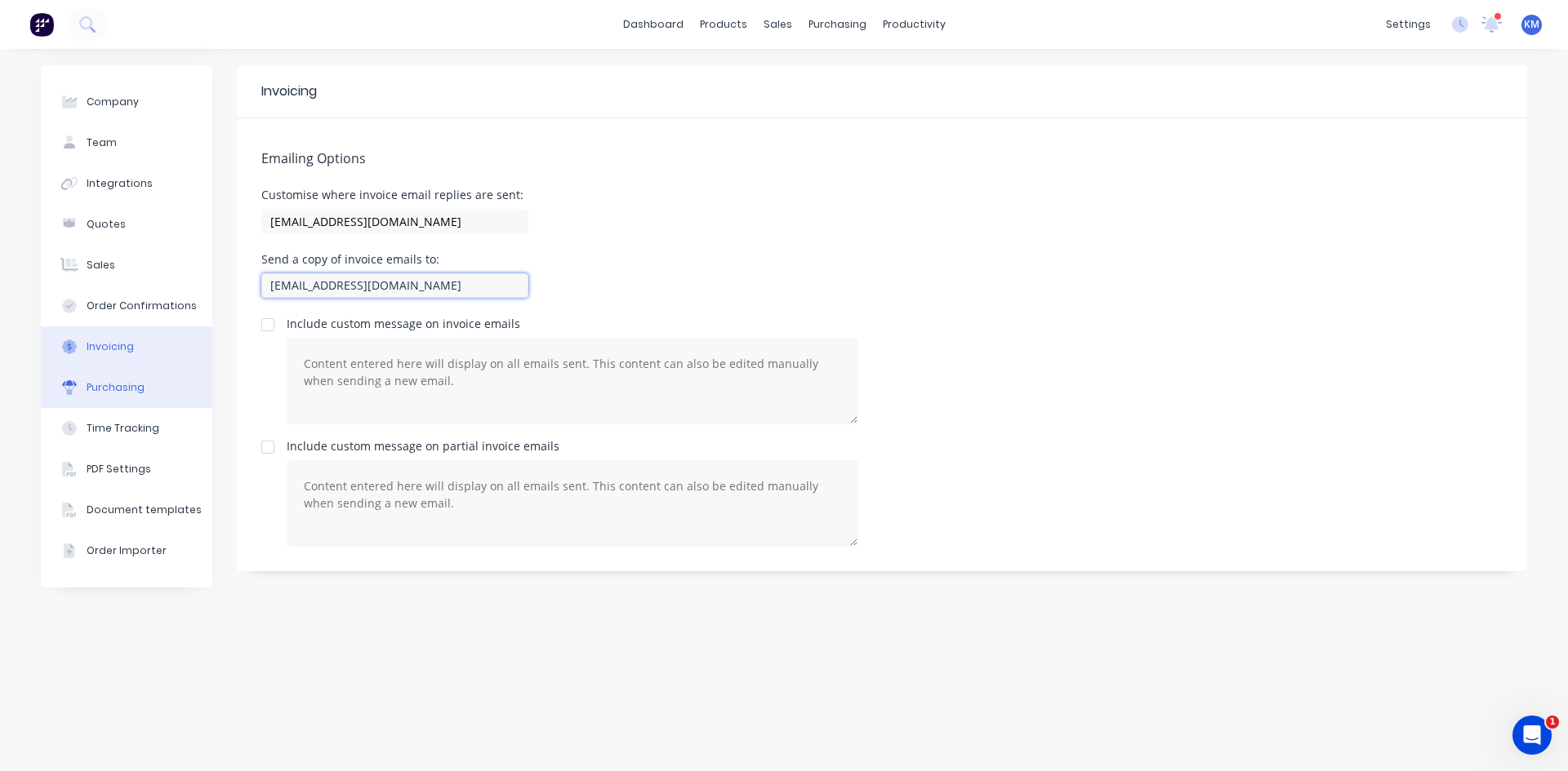
type input "[EMAIL_ADDRESS][DOMAIN_NAME]"
click at [136, 380] on div "Purchasing" at bounding box center [115, 387] width 58 height 14
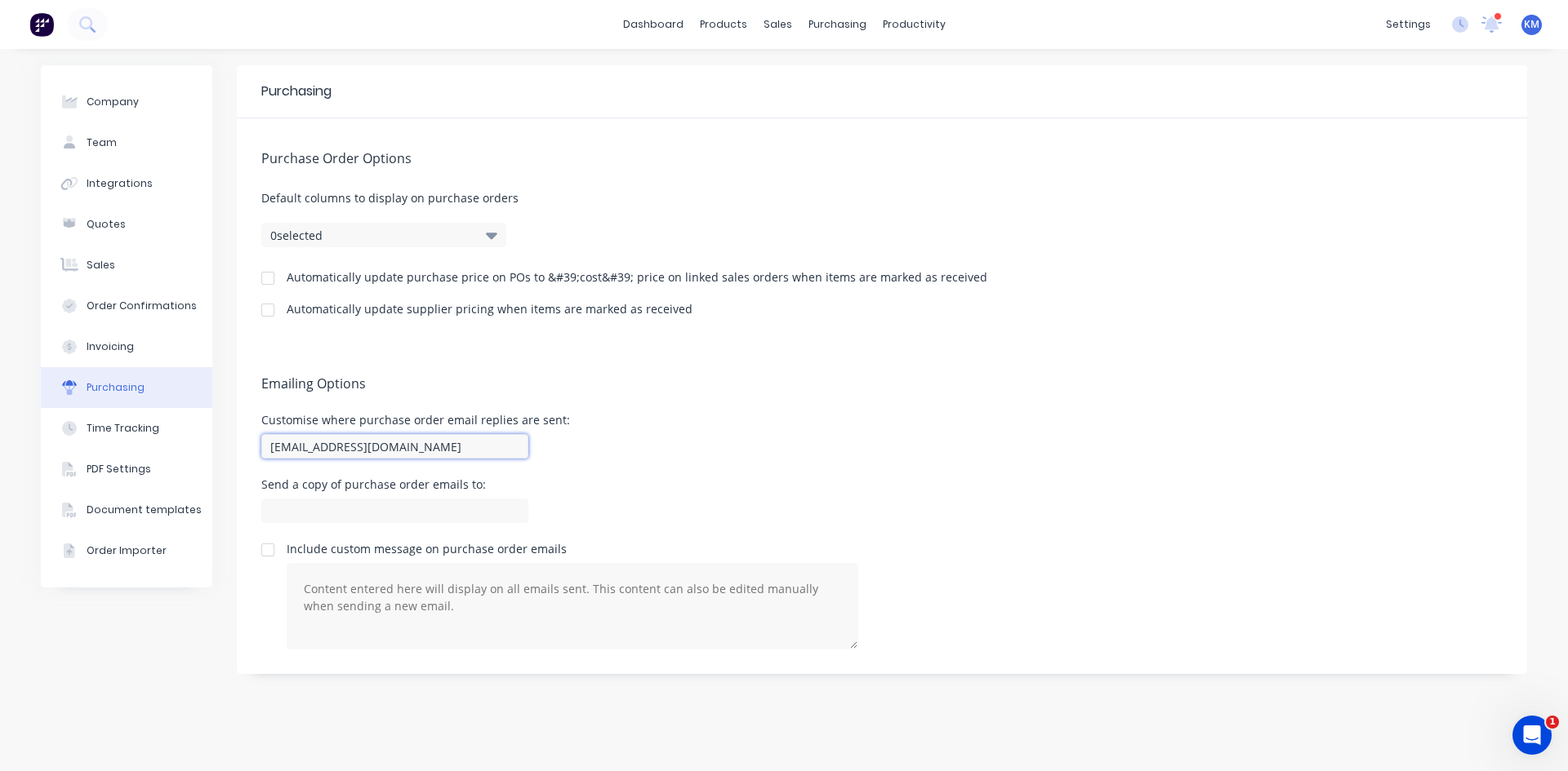
drag, startPoint x: 305, startPoint y: 448, endPoint x: 259, endPoint y: 448, distance: 46.0
click at [259, 448] on div "Emailing Options Customise where purchase order email replies are sent: [EMAIL_…" at bounding box center [881, 509] width 1290 height 331
type input "[EMAIL_ADDRESS][DOMAIN_NAME]"
click at [276, 507] on input at bounding box center [395, 511] width 267 height 24
type input "[EMAIL_ADDRESS][DOMAIN_NAME]"
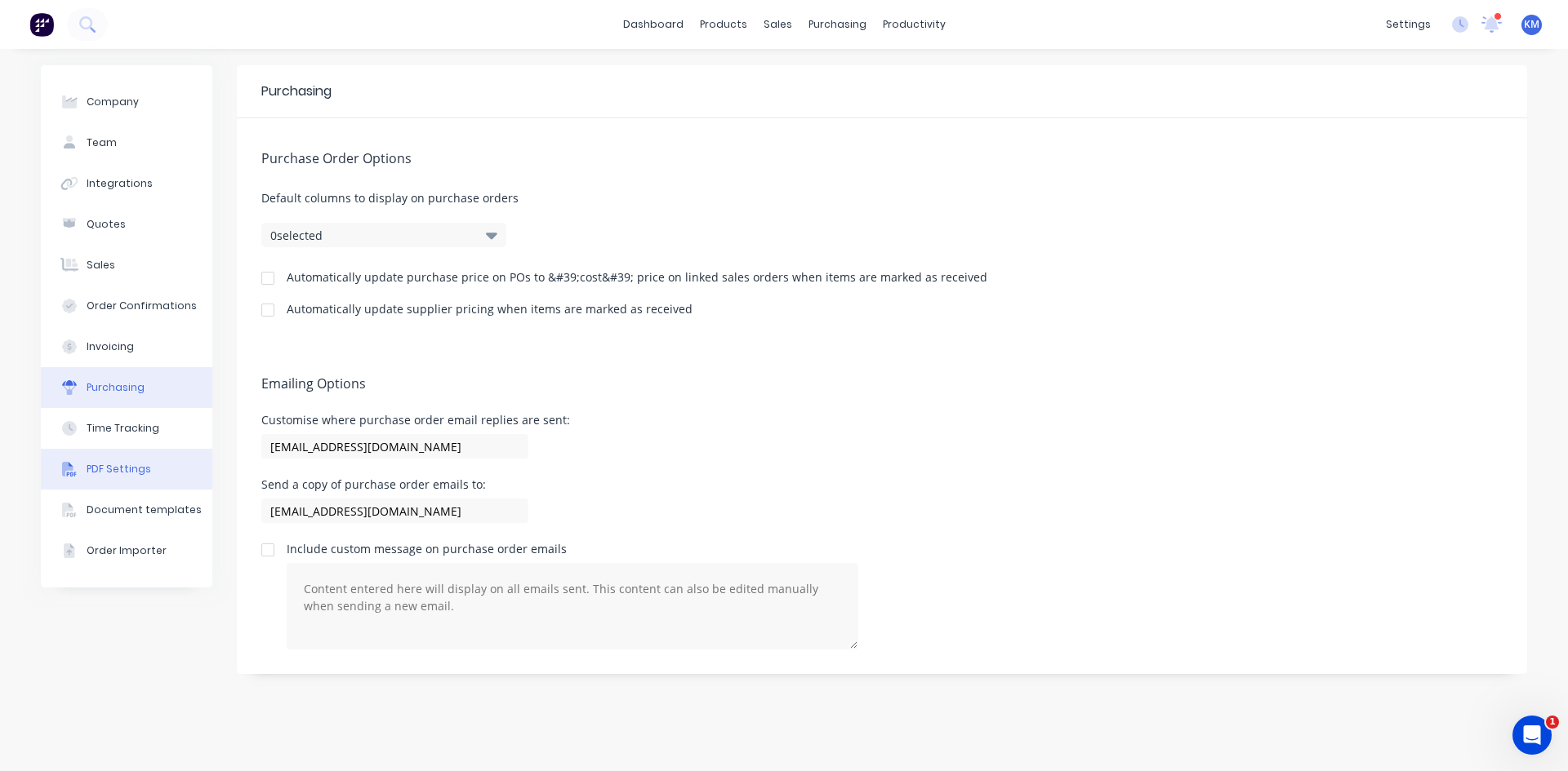
click at [100, 476] on button "PDF Settings" at bounding box center [127, 469] width 171 height 41
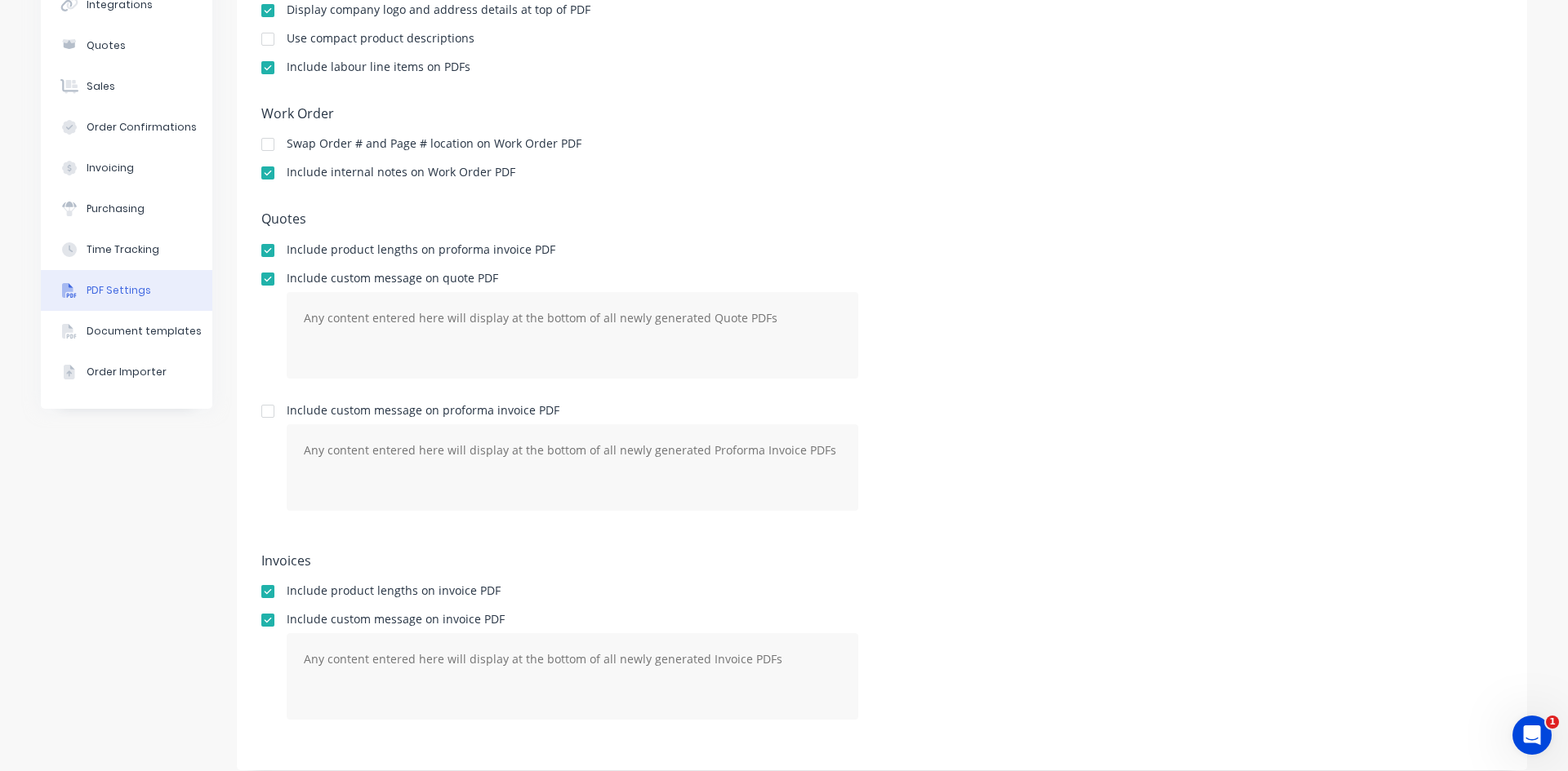
scroll to position [194, 0]
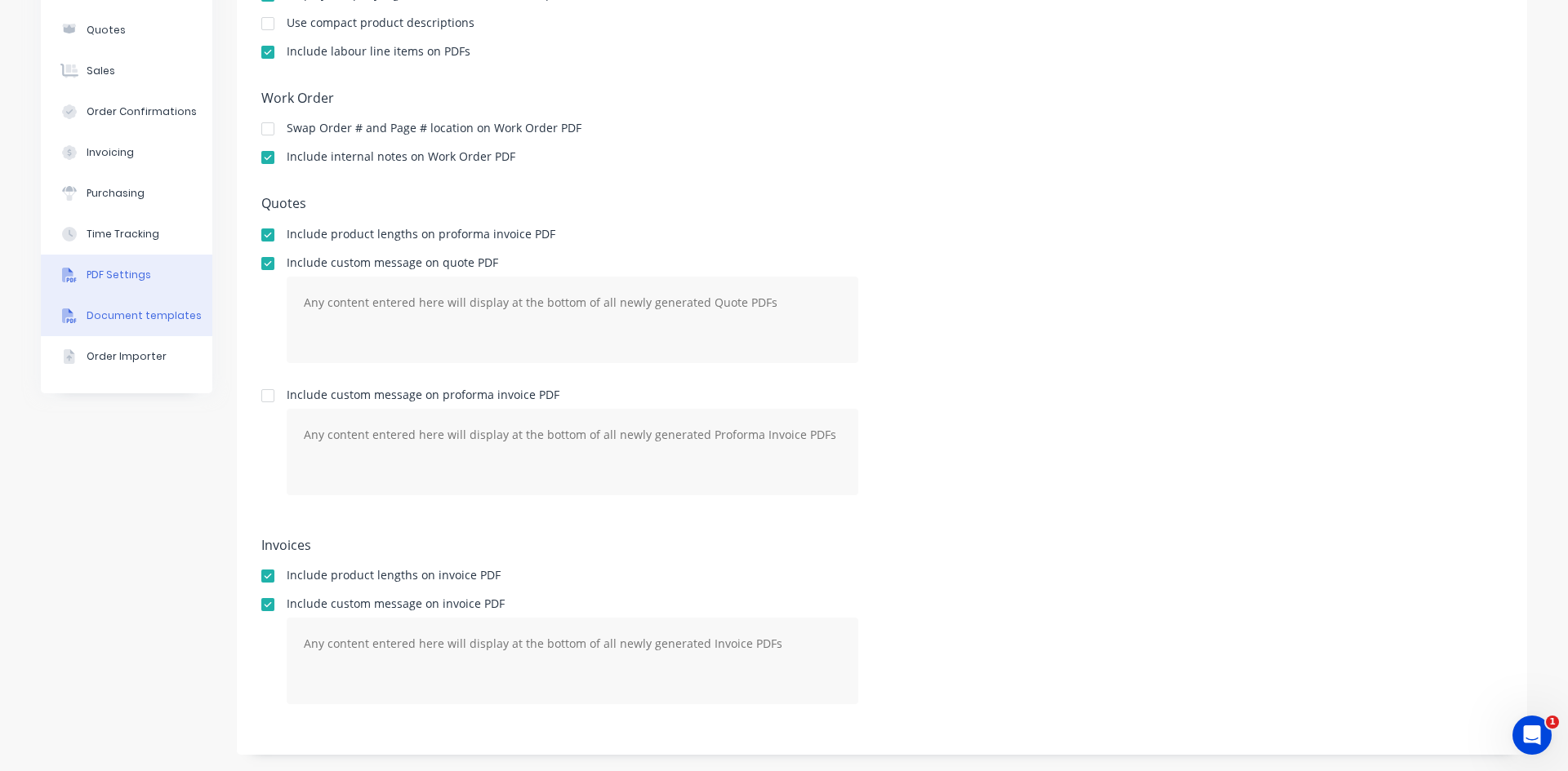
click at [93, 318] on div "Document templates" at bounding box center [144, 315] width 115 height 14
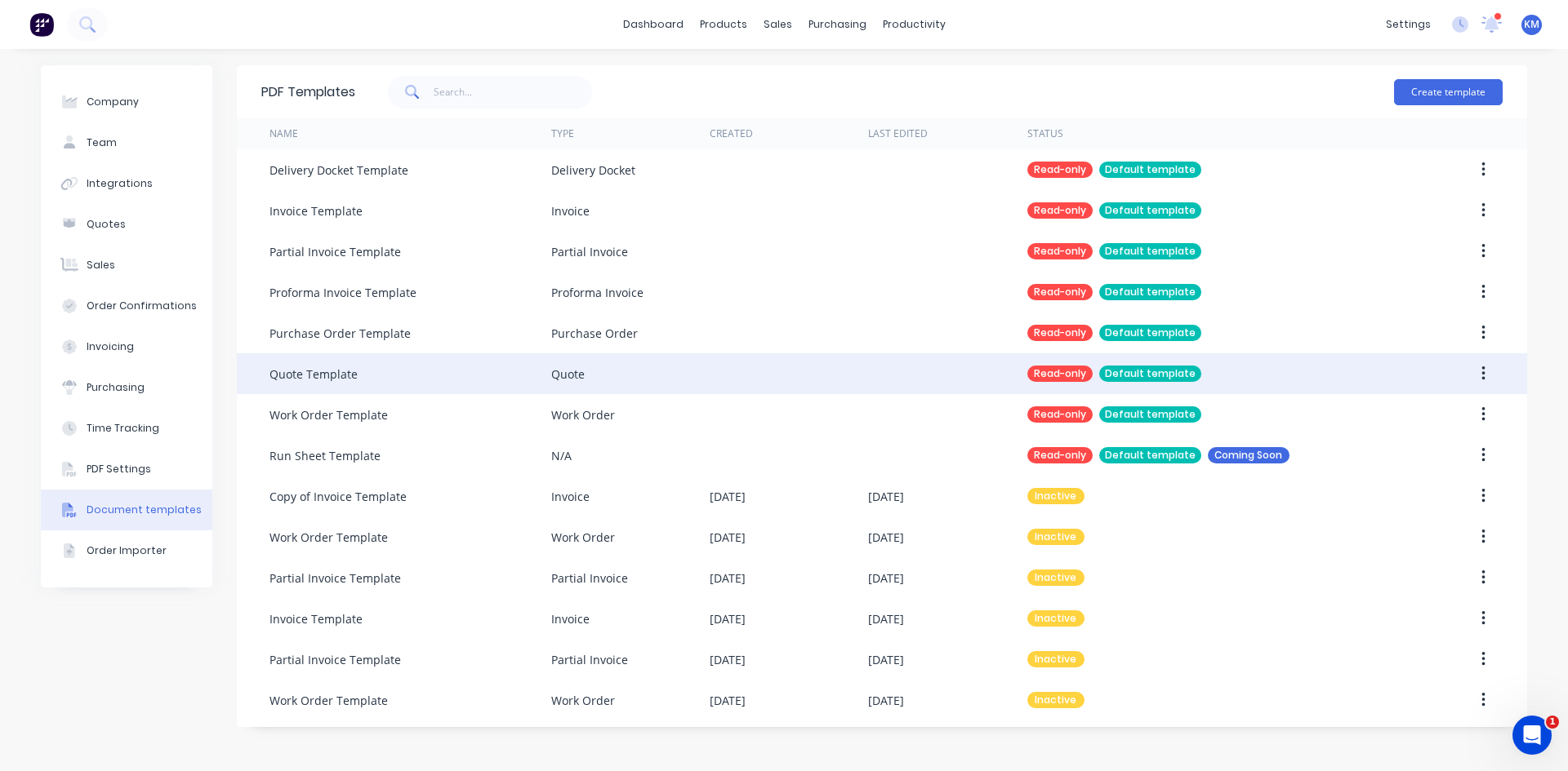
click at [341, 372] on div "Quote Template" at bounding box center [313, 374] width 88 height 17
click at [1133, 367] on div "Default template" at bounding box center [1150, 373] width 102 height 16
click at [1050, 374] on div "Read-only" at bounding box center [1060, 373] width 66 height 16
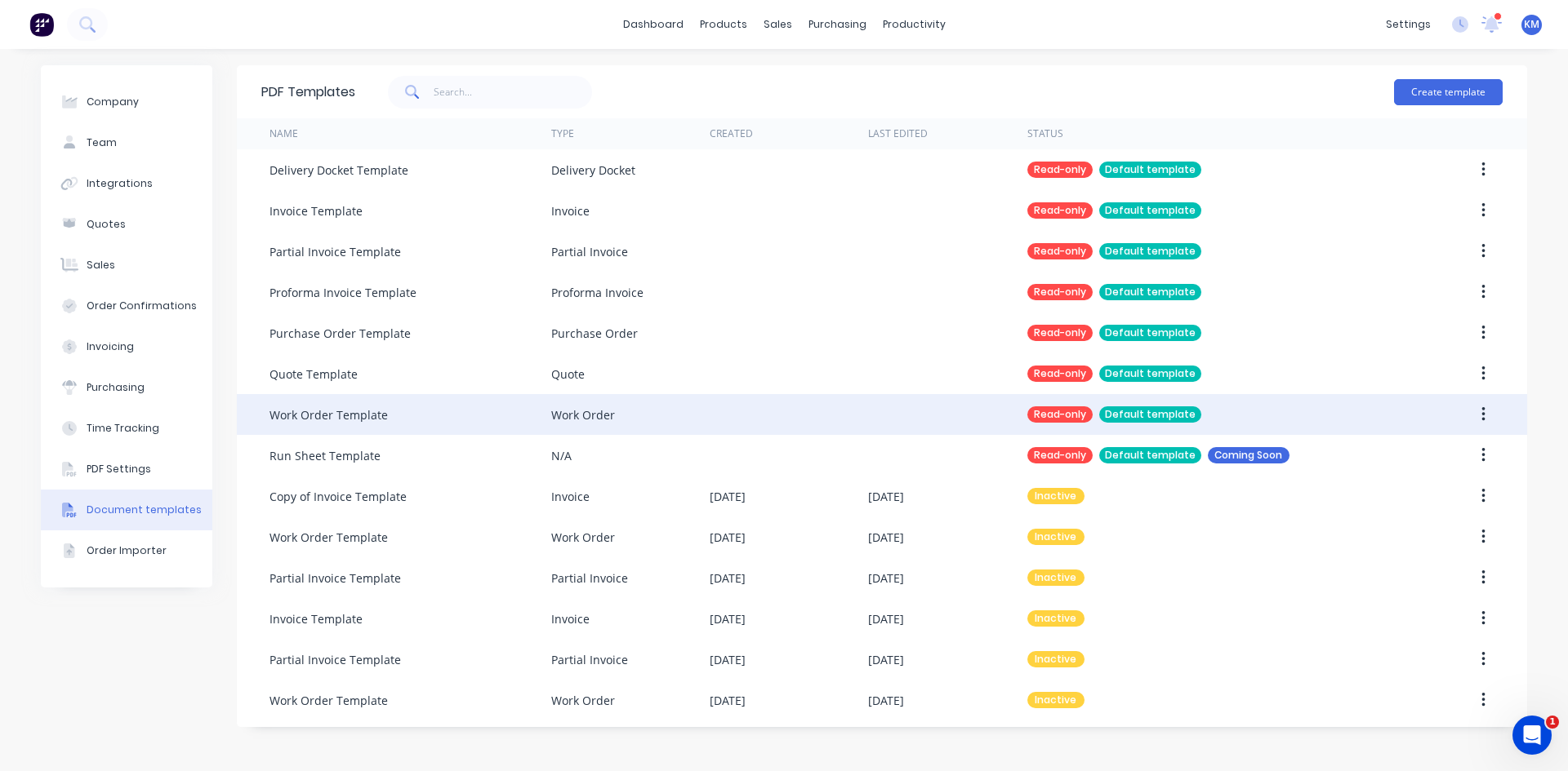
click at [318, 413] on div "Work Order Template" at bounding box center [329, 415] width 118 height 17
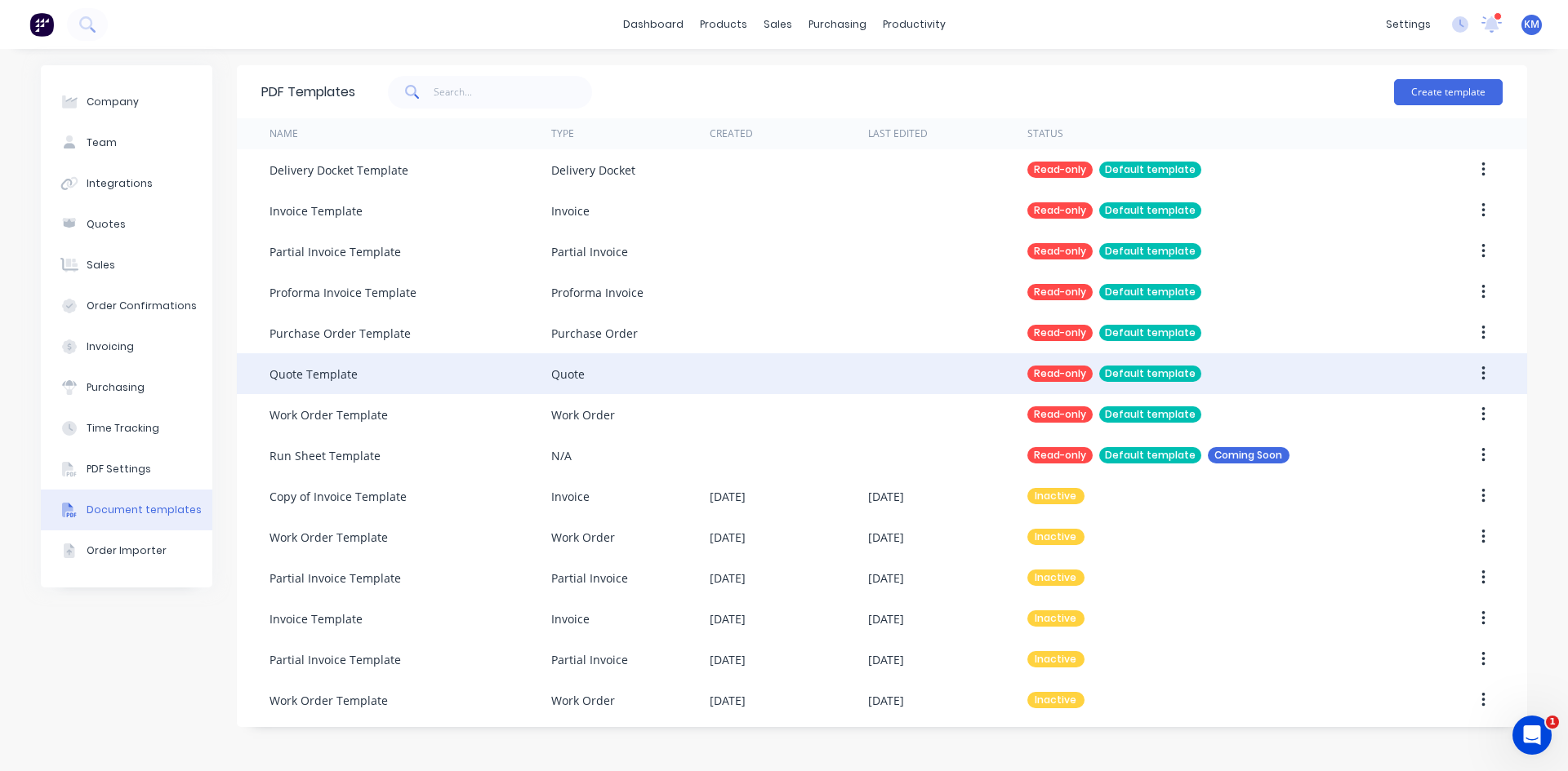
click at [1481, 366] on icon "button" at bounding box center [1483, 373] width 4 height 18
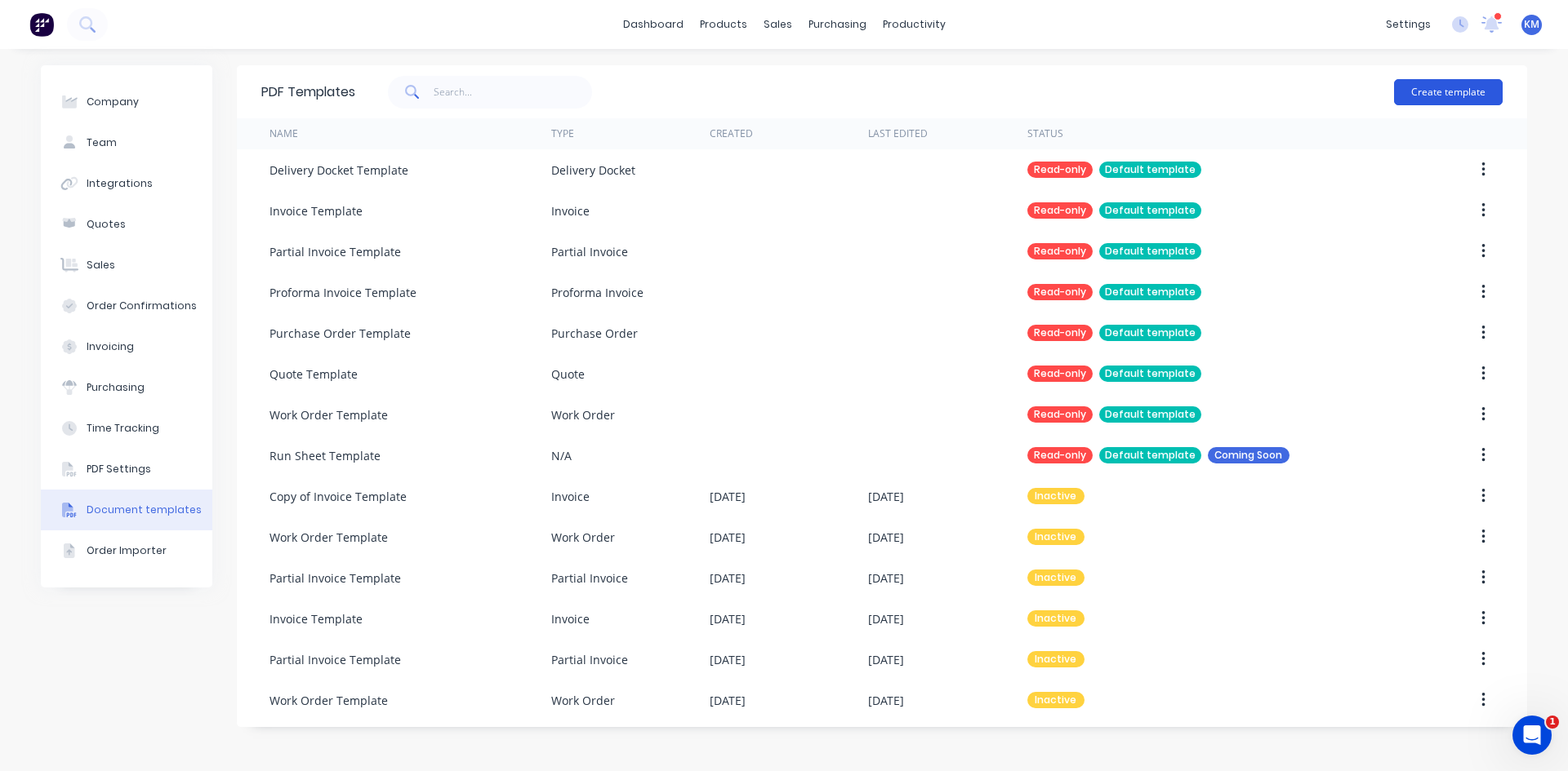
click at [1434, 89] on button "Create template" at bounding box center [1448, 92] width 108 height 26
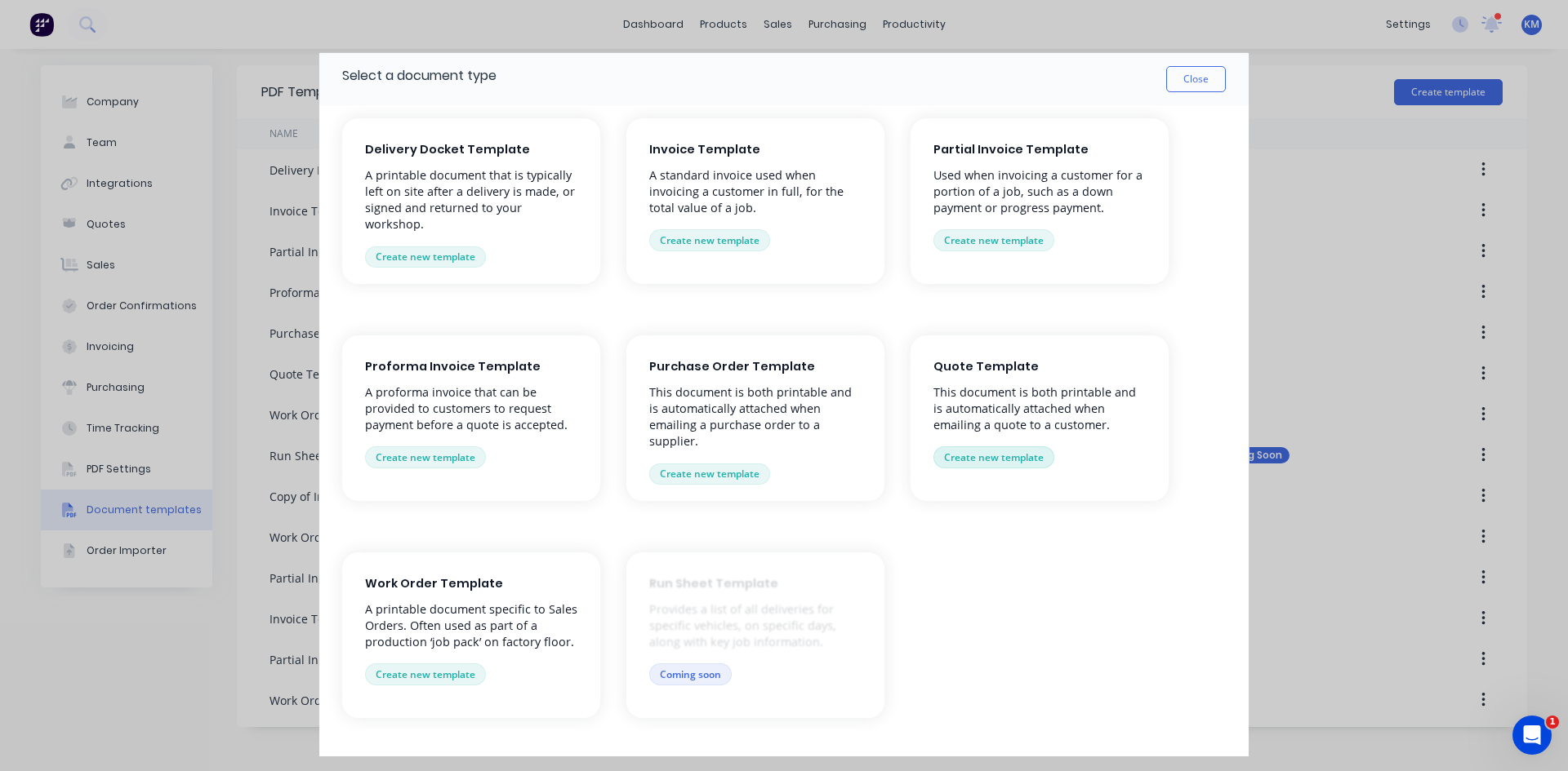
click at [1000, 462] on button "Create new template" at bounding box center [994, 457] width 121 height 21
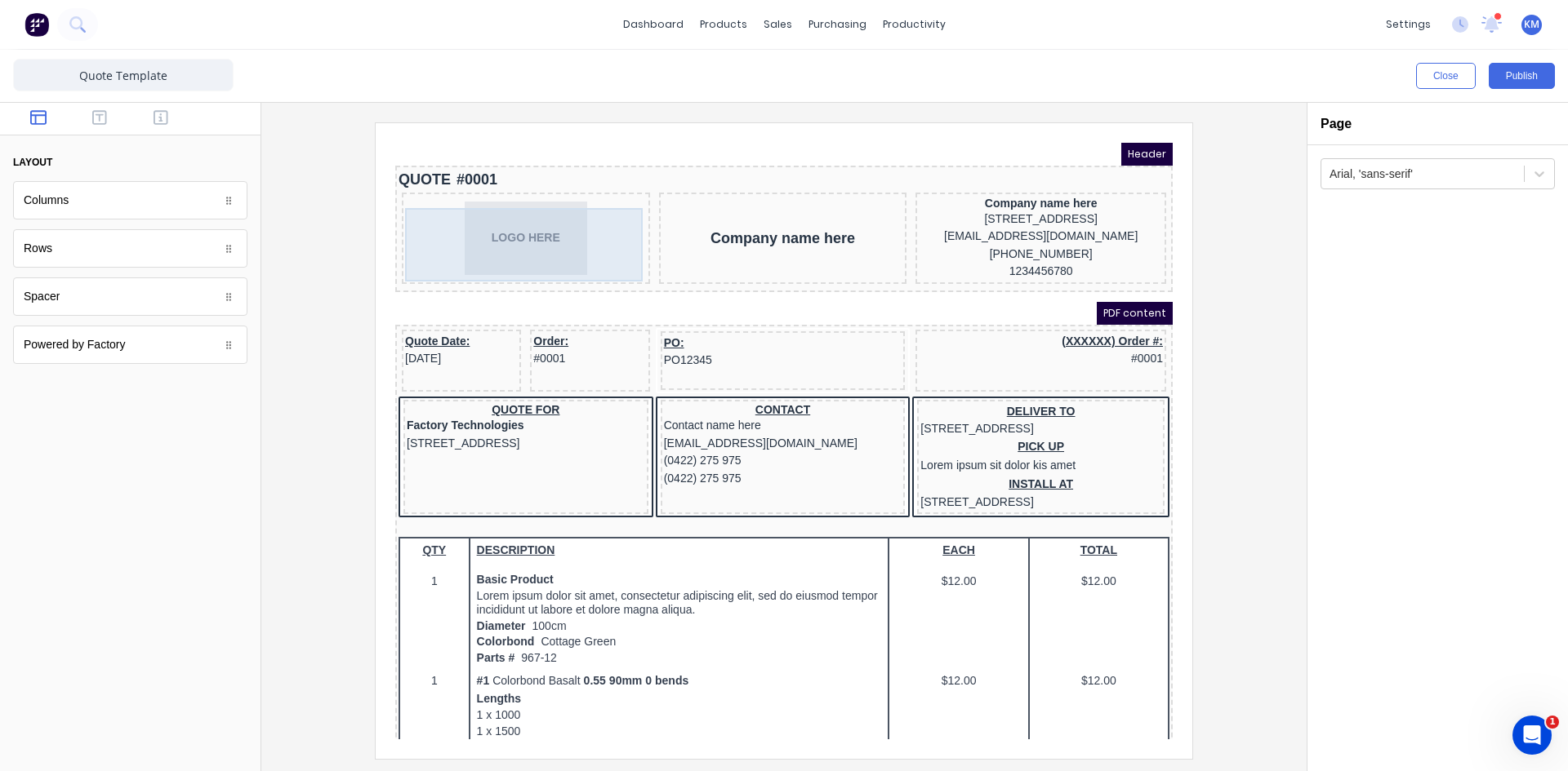
click at [529, 230] on div "LOGO HERE" at bounding box center [507, 218] width 242 height 73
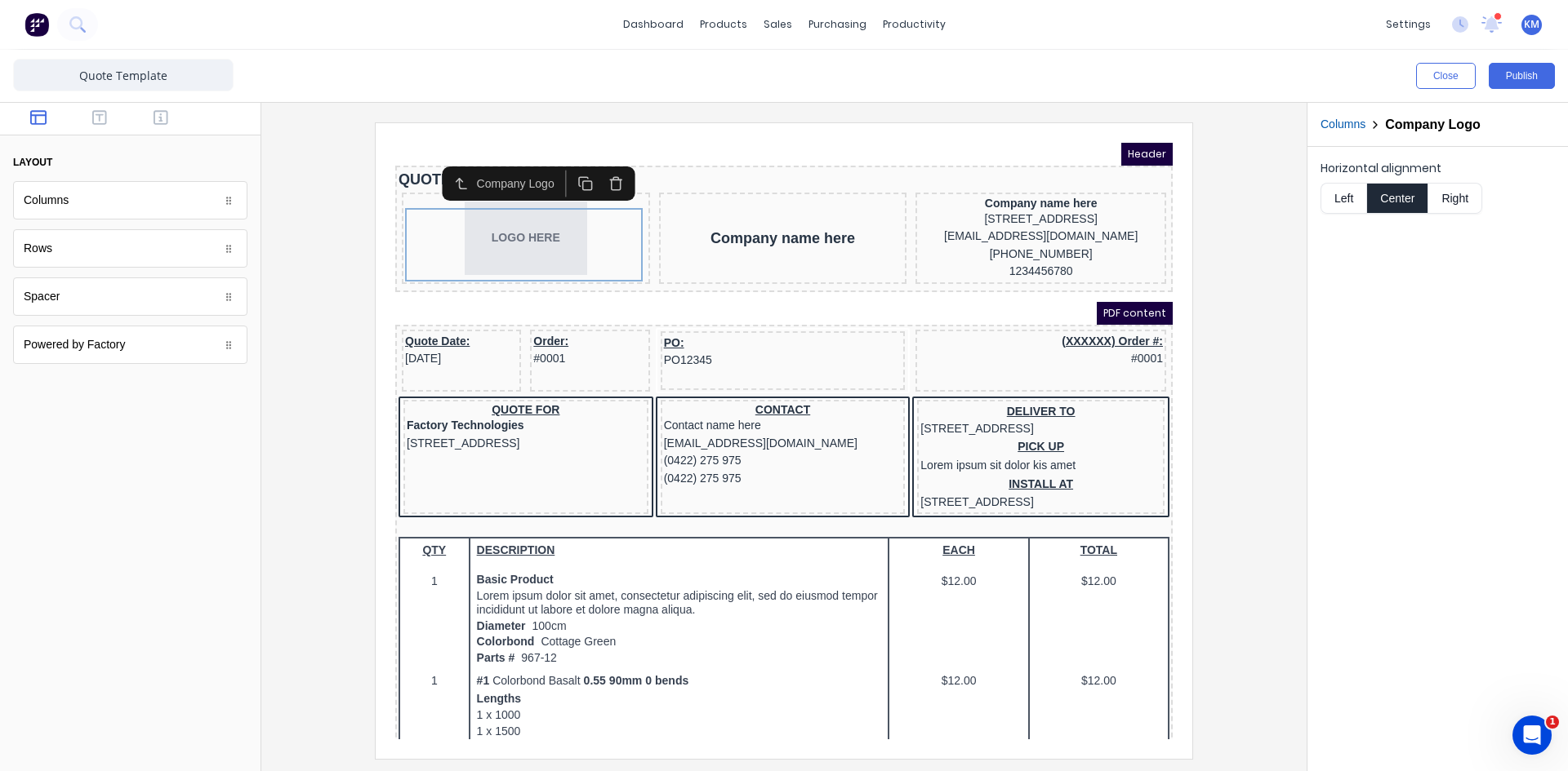
click at [493, 161] on div "Company Logo" at bounding box center [498, 164] width 85 height 17
click at [568, 159] on icon "button" at bounding box center [564, 162] width 9 height 9
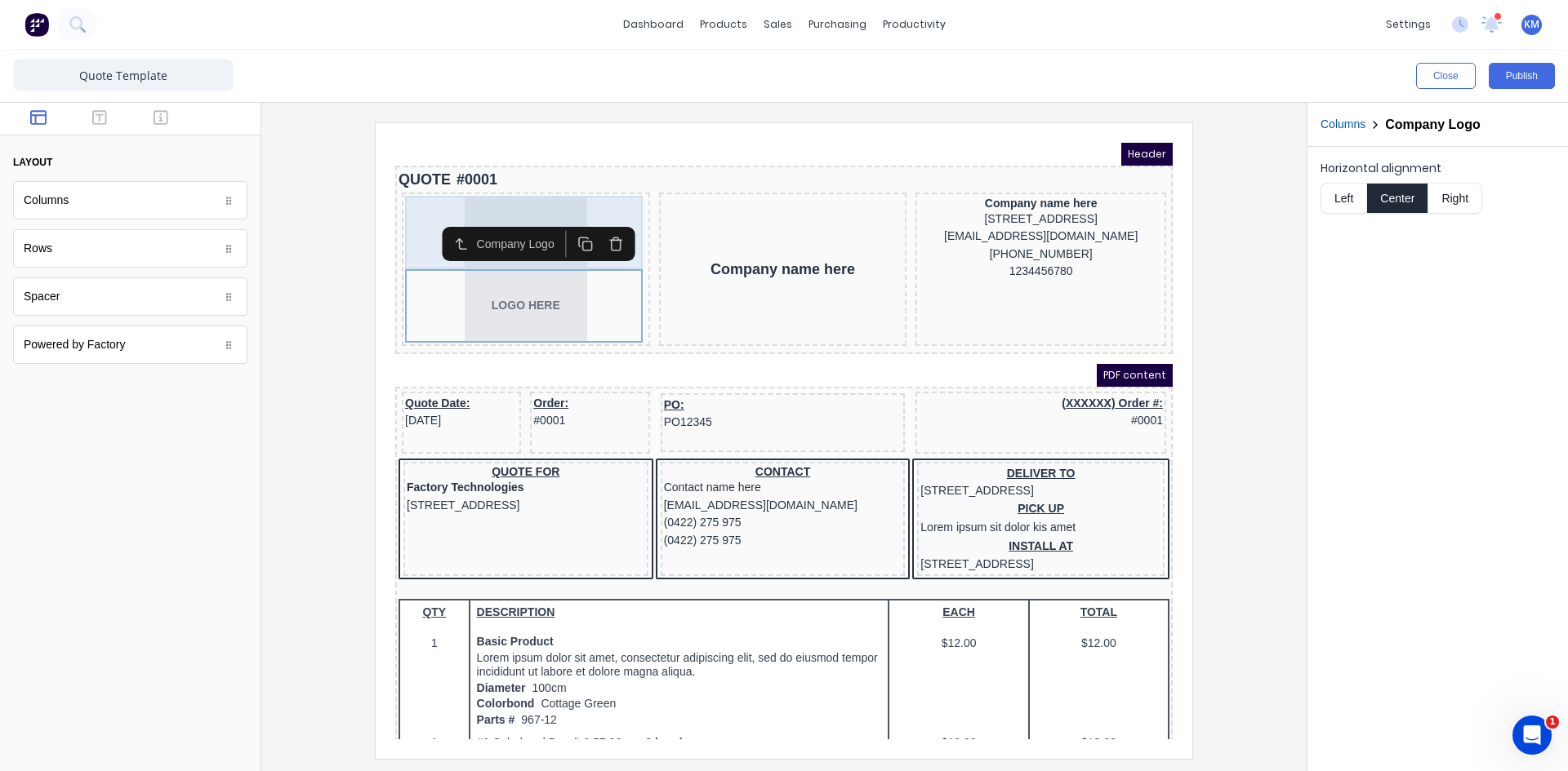
click at [395, 203] on div "LOGO HERE" at bounding box center [507, 212] width 242 height 73
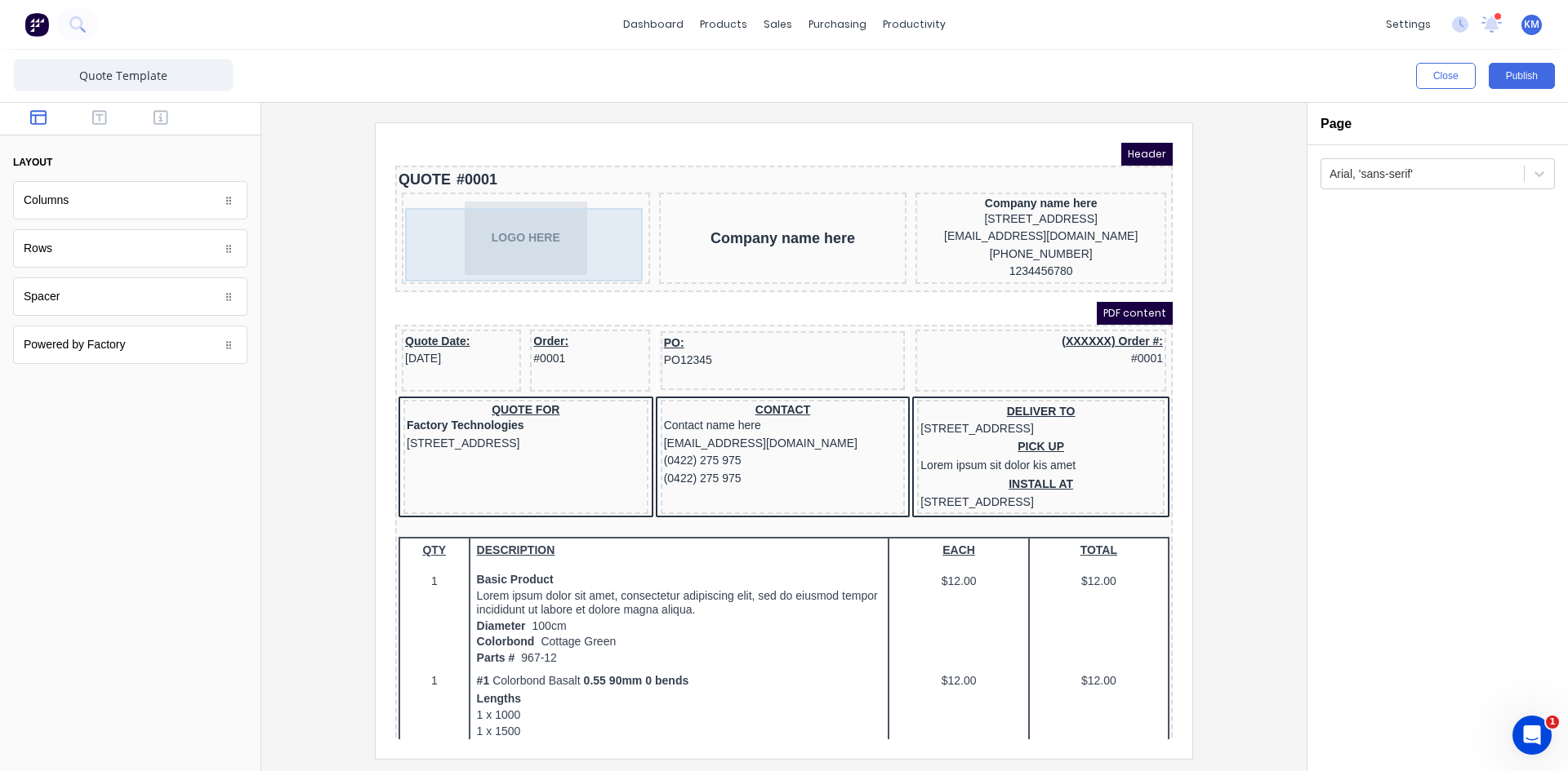
click at [464, 235] on div "LOGO HERE" at bounding box center [507, 218] width 242 height 73
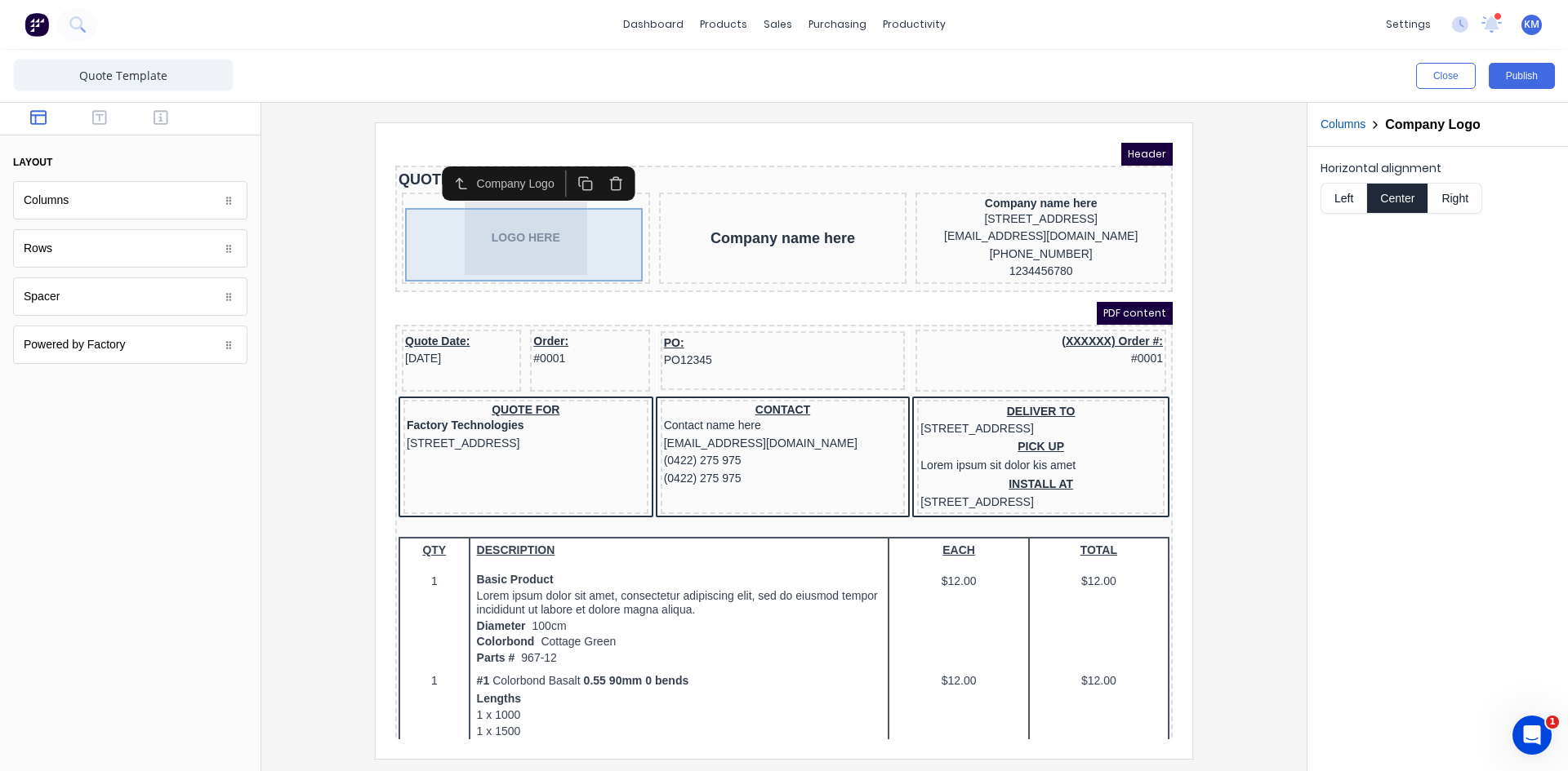
click at [454, 231] on div "LOGO HERE" at bounding box center [507, 218] width 242 height 73
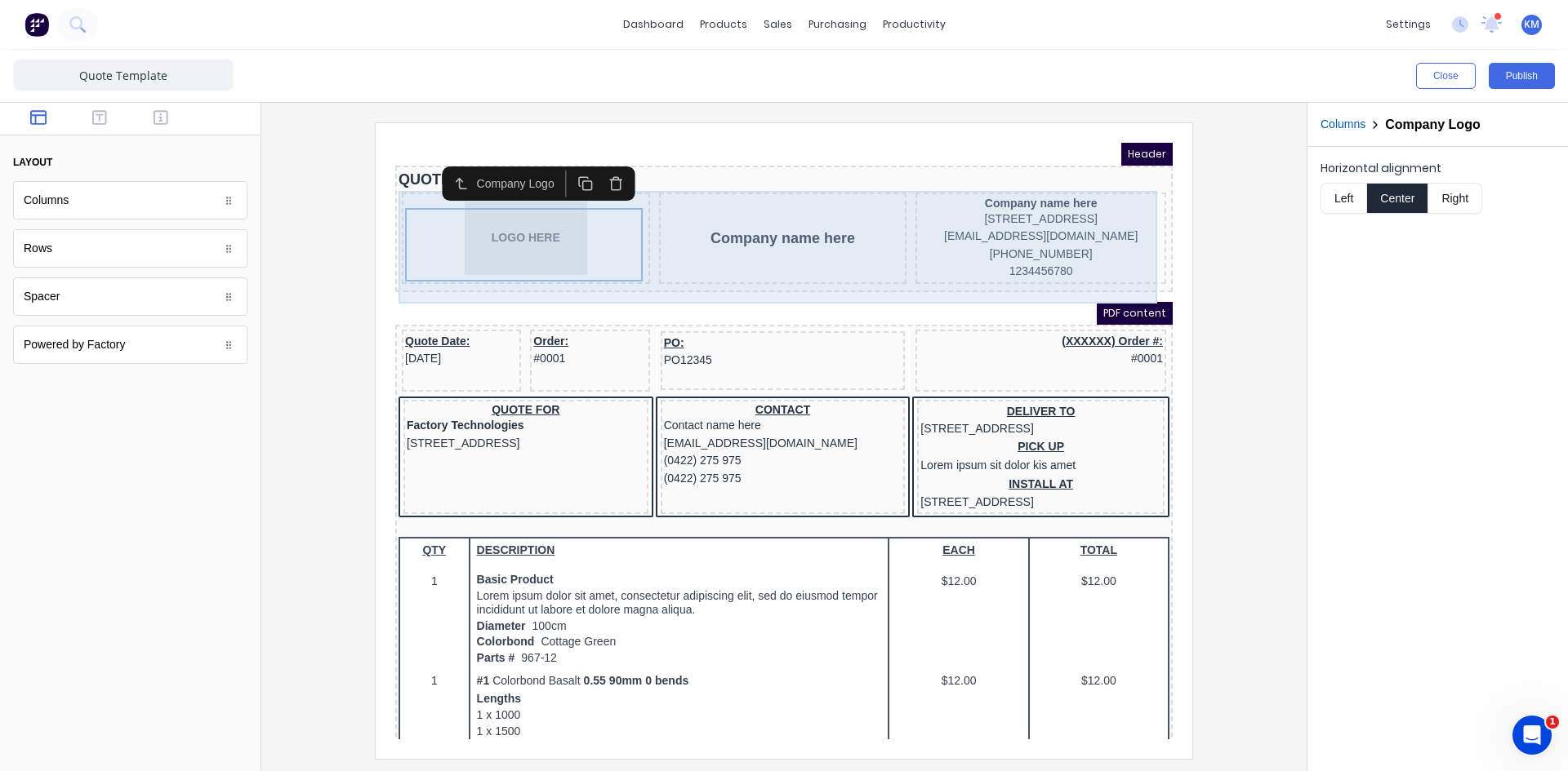
click at [727, 245] on div "Company name here" at bounding box center [763, 218] width 248 height 92
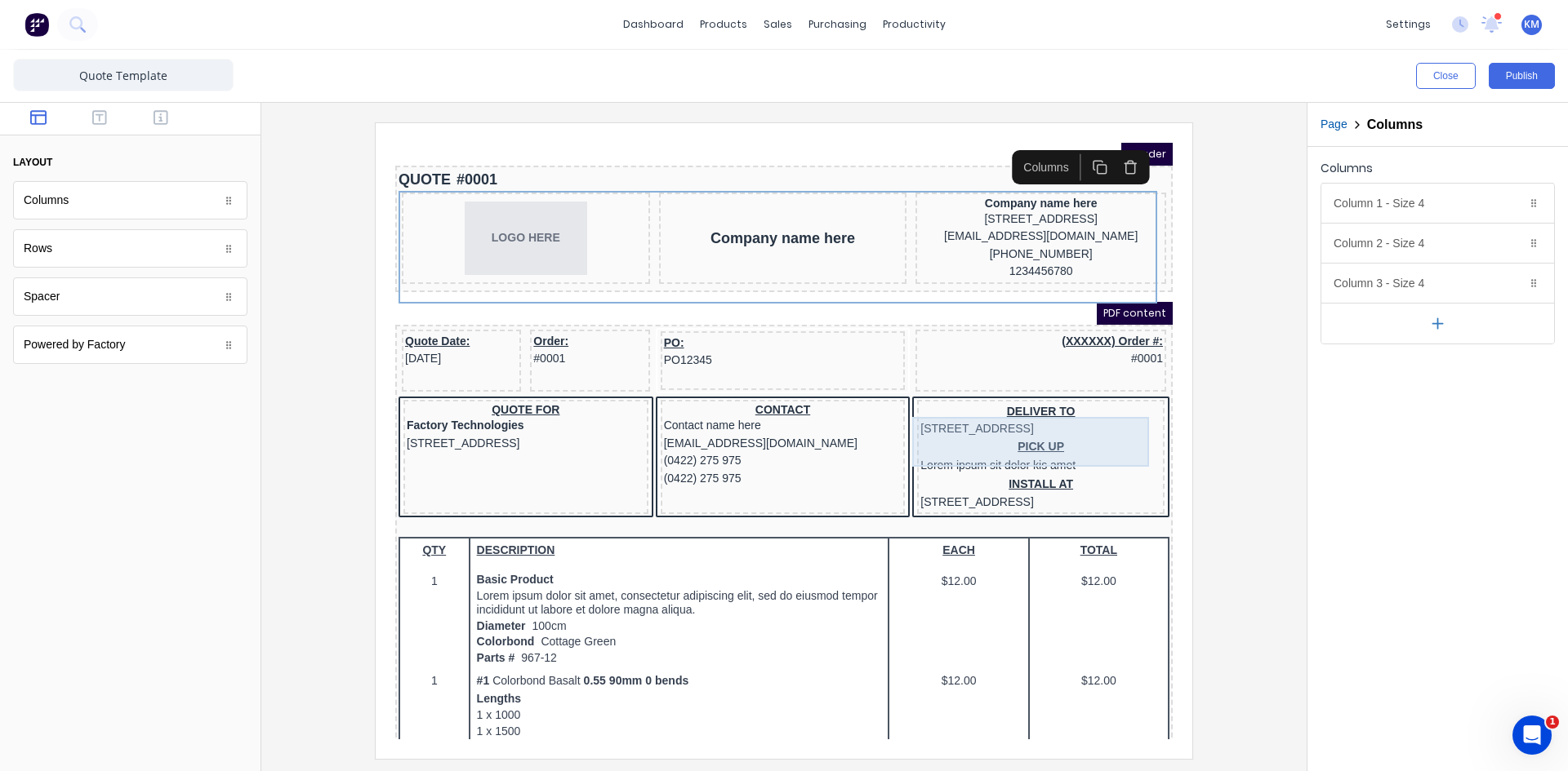
click at [975, 417] on div "DELIVER TO 234 Beach Road Gold Coast, Queensland, Australia" at bounding box center [1021, 401] width 241 height 35
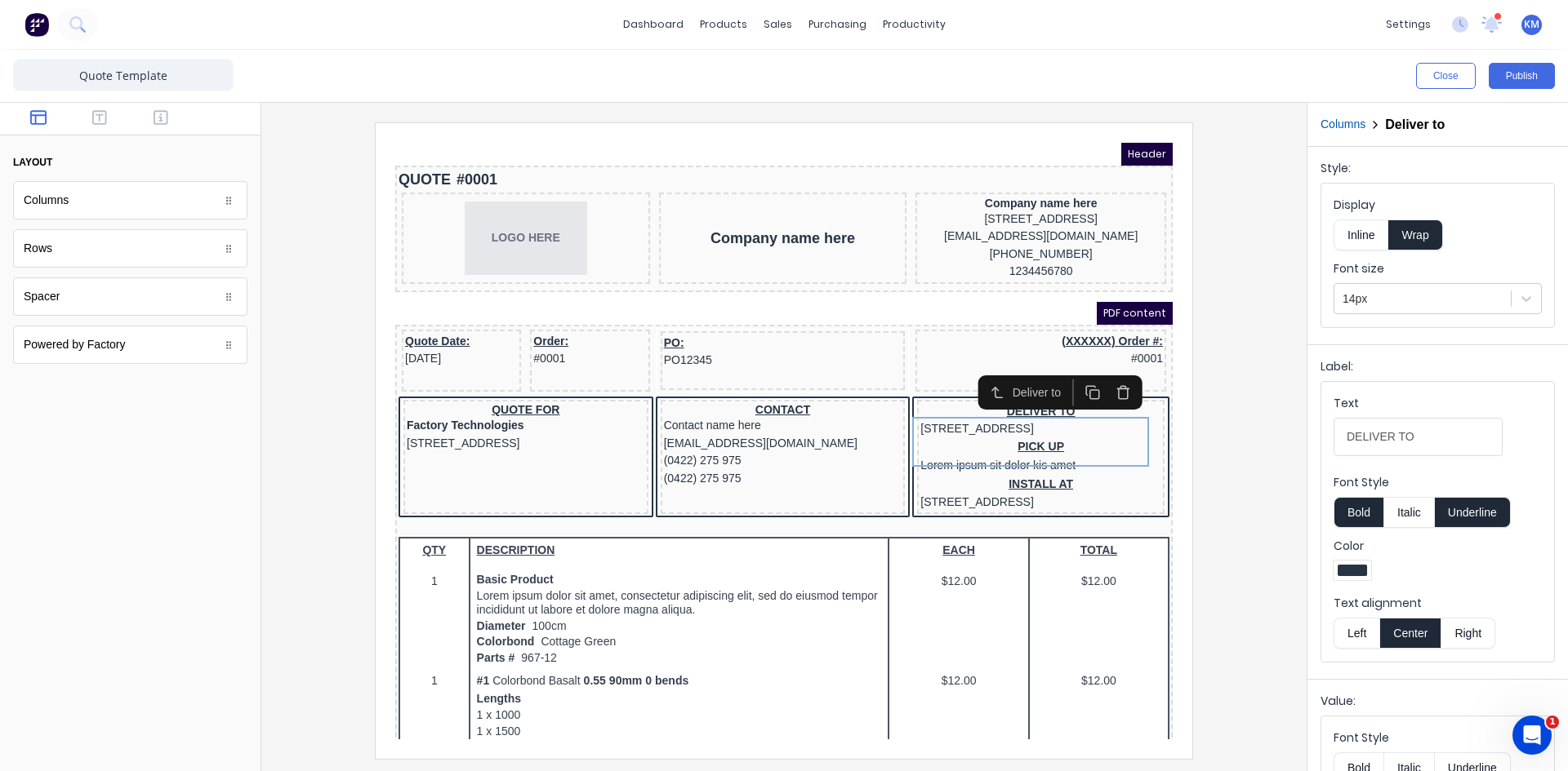
click at [1102, 372] on icon "button" at bounding box center [1102, 372] width 15 height 15
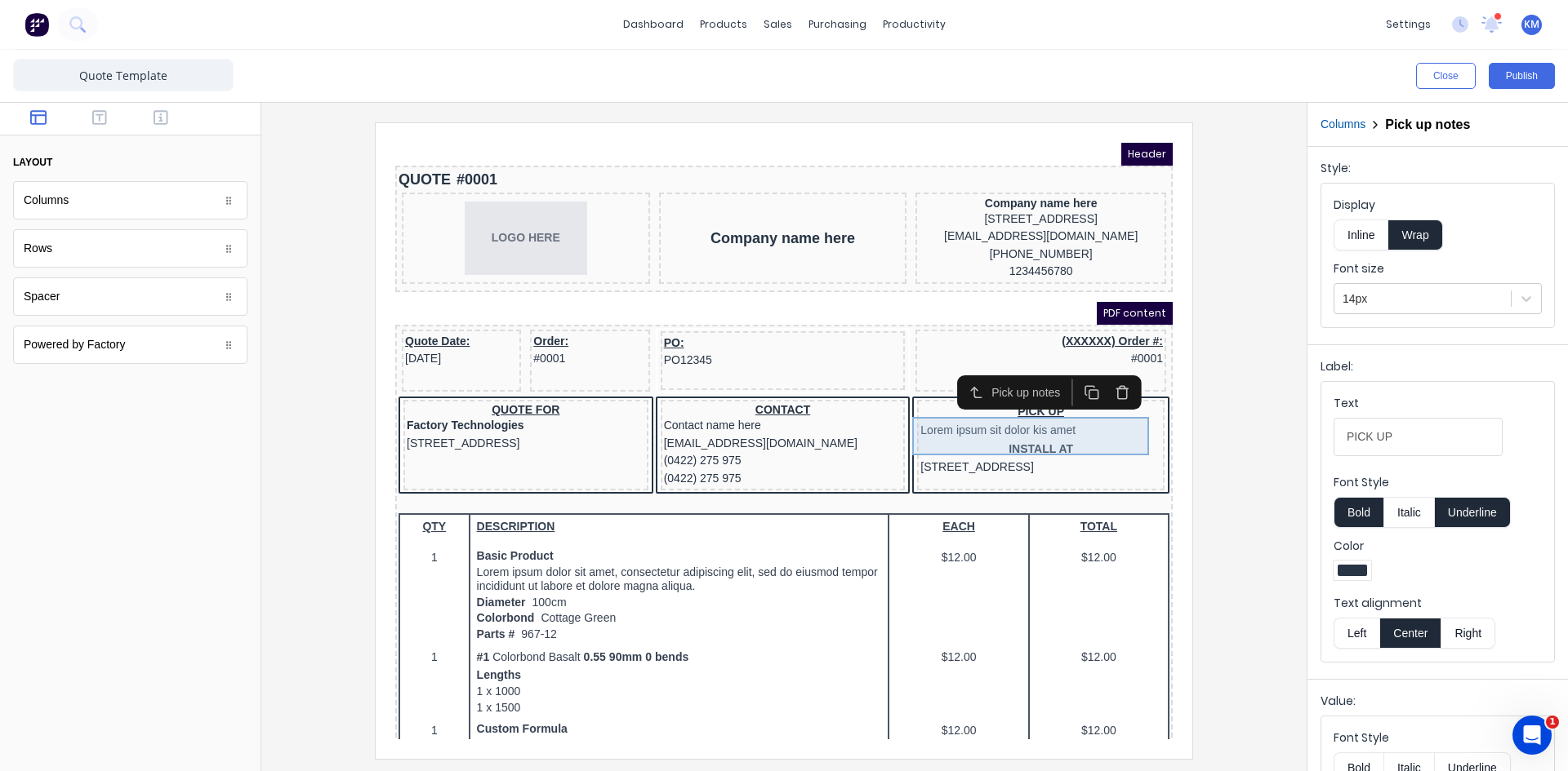
click at [929, 412] on div "PICK UP Lorem ipsum sit dolor kis amet" at bounding box center [1021, 403] width 241 height 39
click at [1095, 368] on icon "button" at bounding box center [1102, 372] width 15 height 15
click at [970, 418] on div "INSTALL AT 234 Beach Road Gold Coast, Queensland, Australia" at bounding box center [1021, 401] width 241 height 35
click at [1104, 367] on icon "button" at bounding box center [1102, 367] width 5 height 3
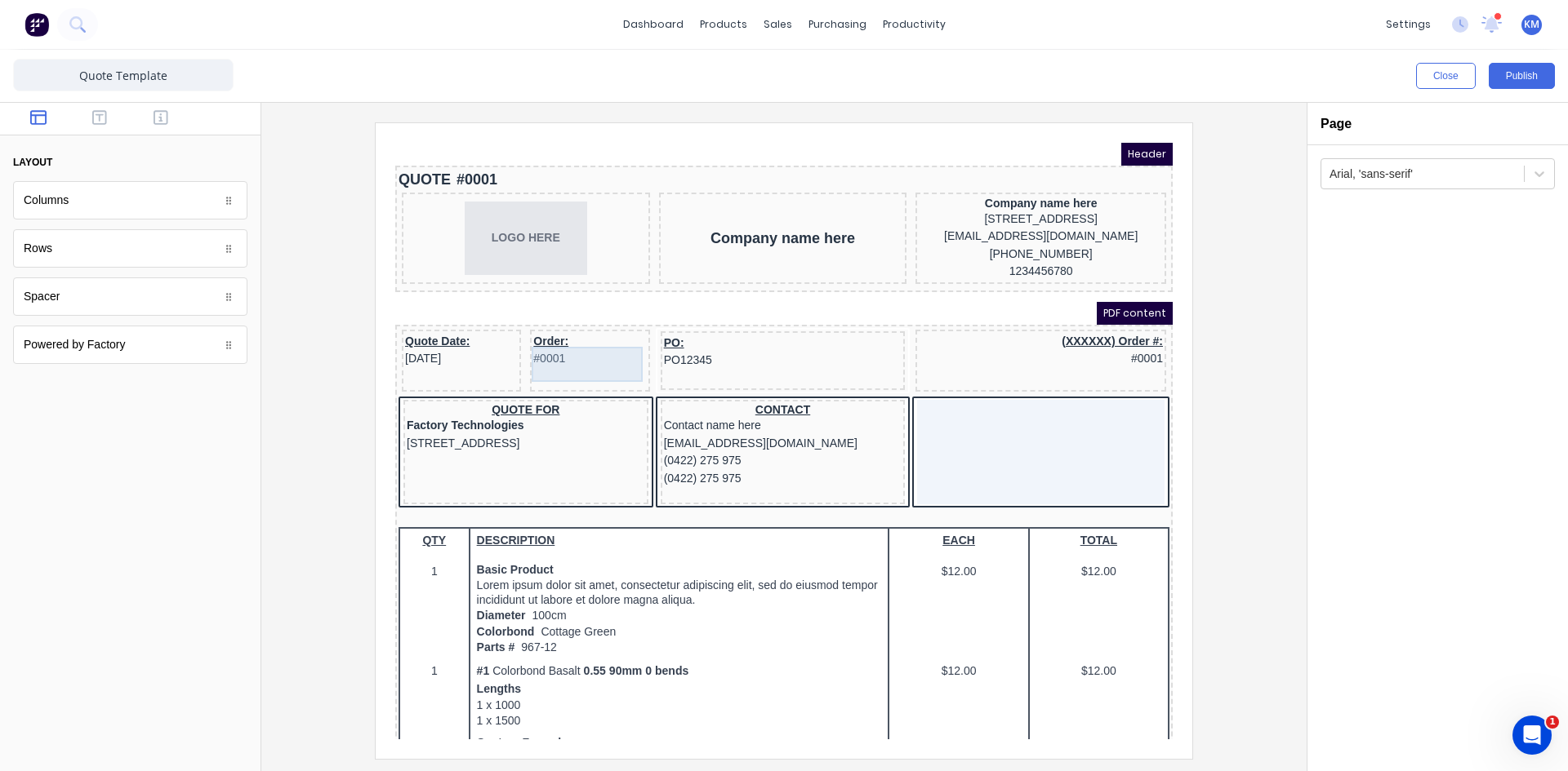
click at [534, 344] on div "Order: #0001" at bounding box center [570, 331] width 113 height 35
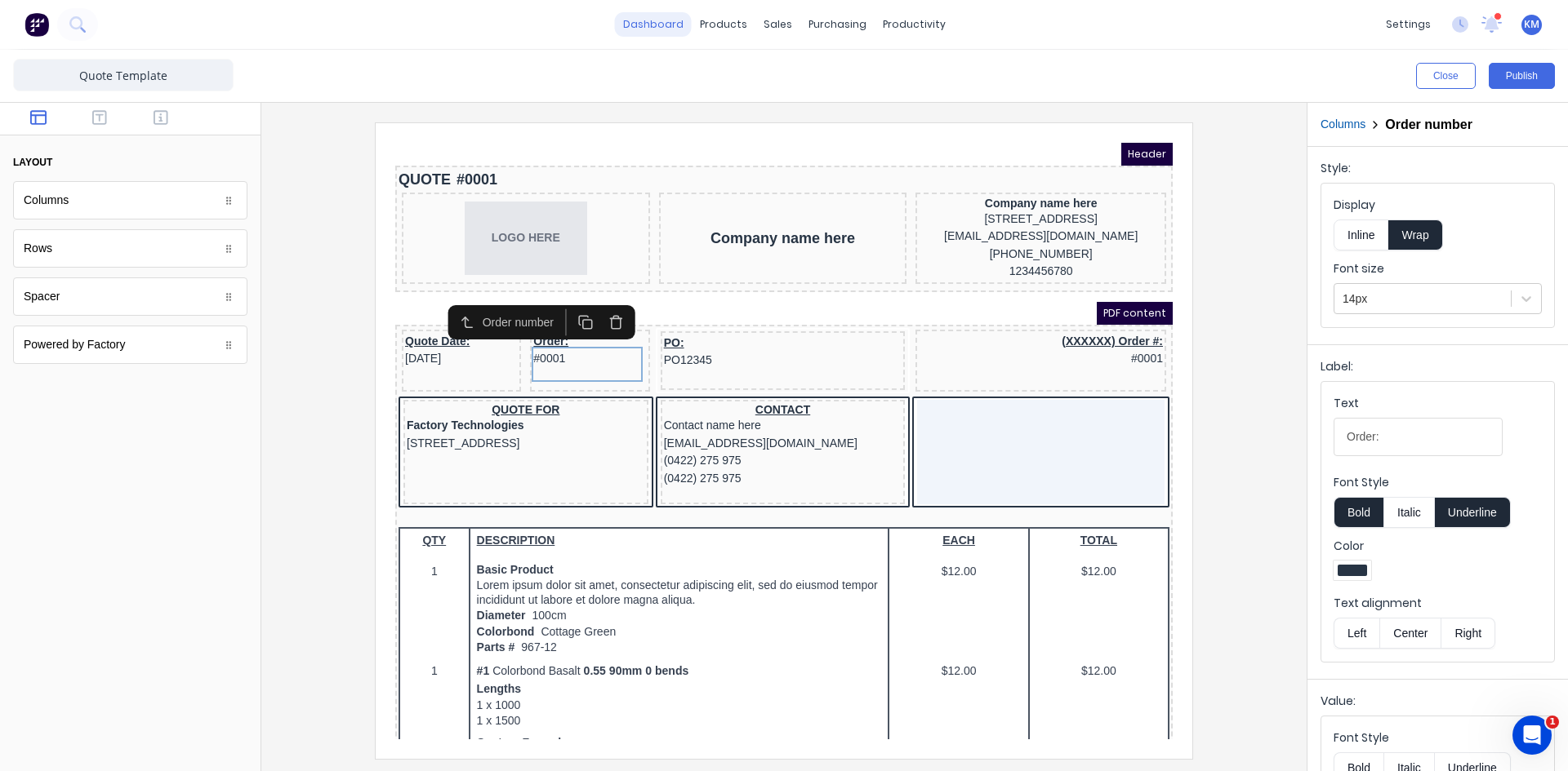
click at [692, 23] on link "dashboard" at bounding box center [653, 24] width 76 height 24
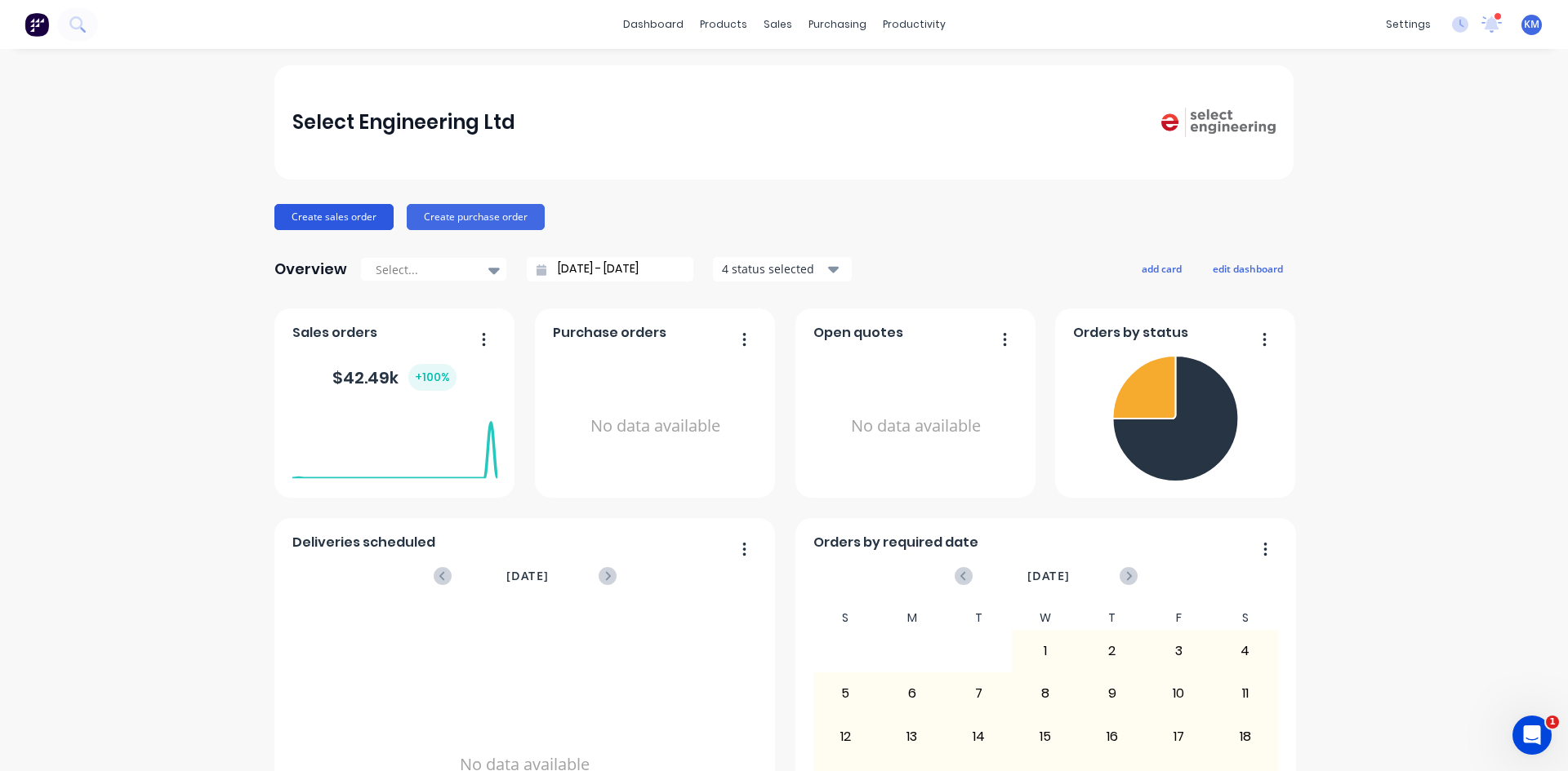
click at [365, 218] on button "Create sales order" at bounding box center [334, 217] width 119 height 26
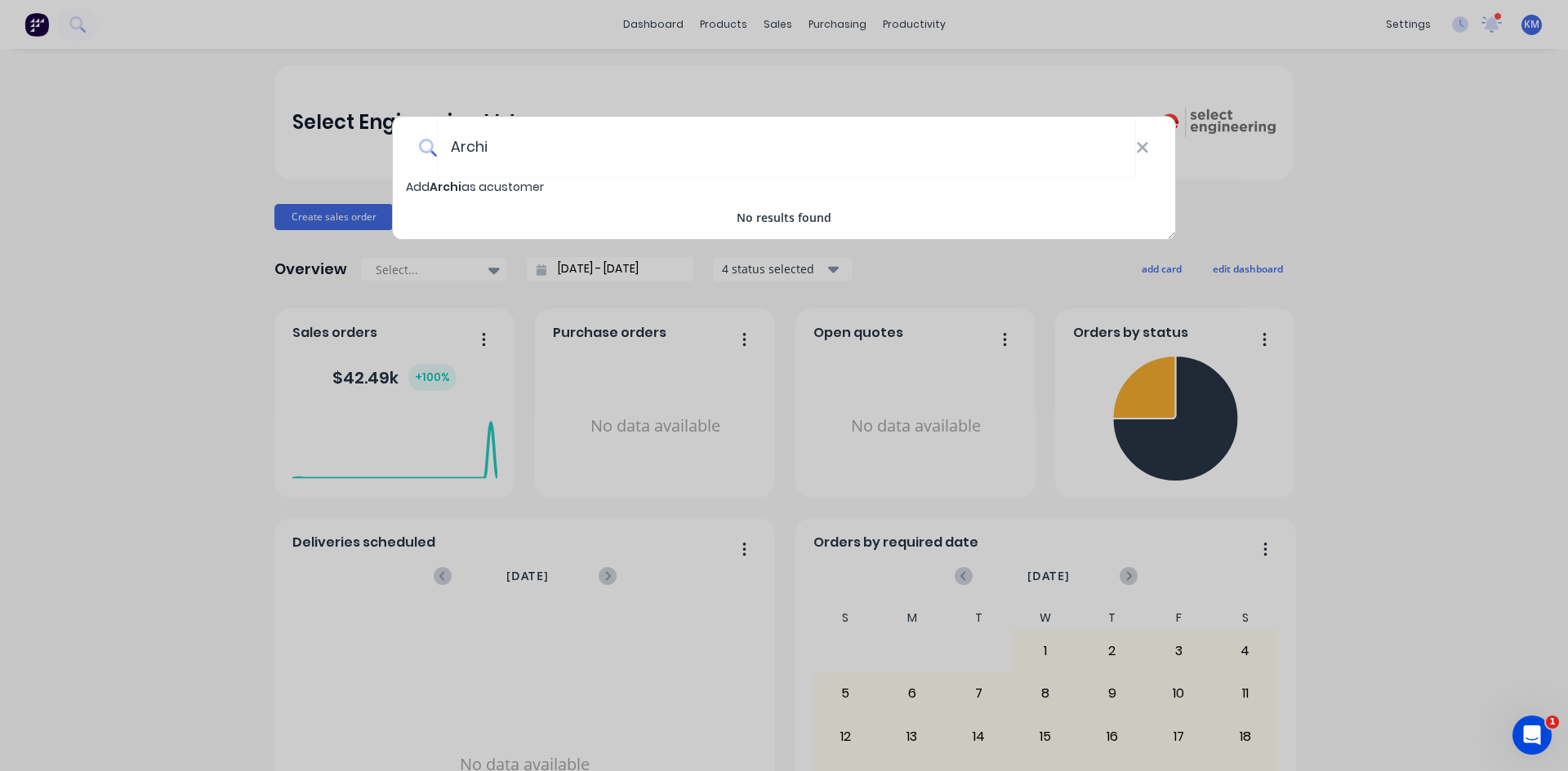
type input "Archi"
click at [445, 187] on span "Archi" at bounding box center [445, 186] width 32 height 16
select select "NZ"
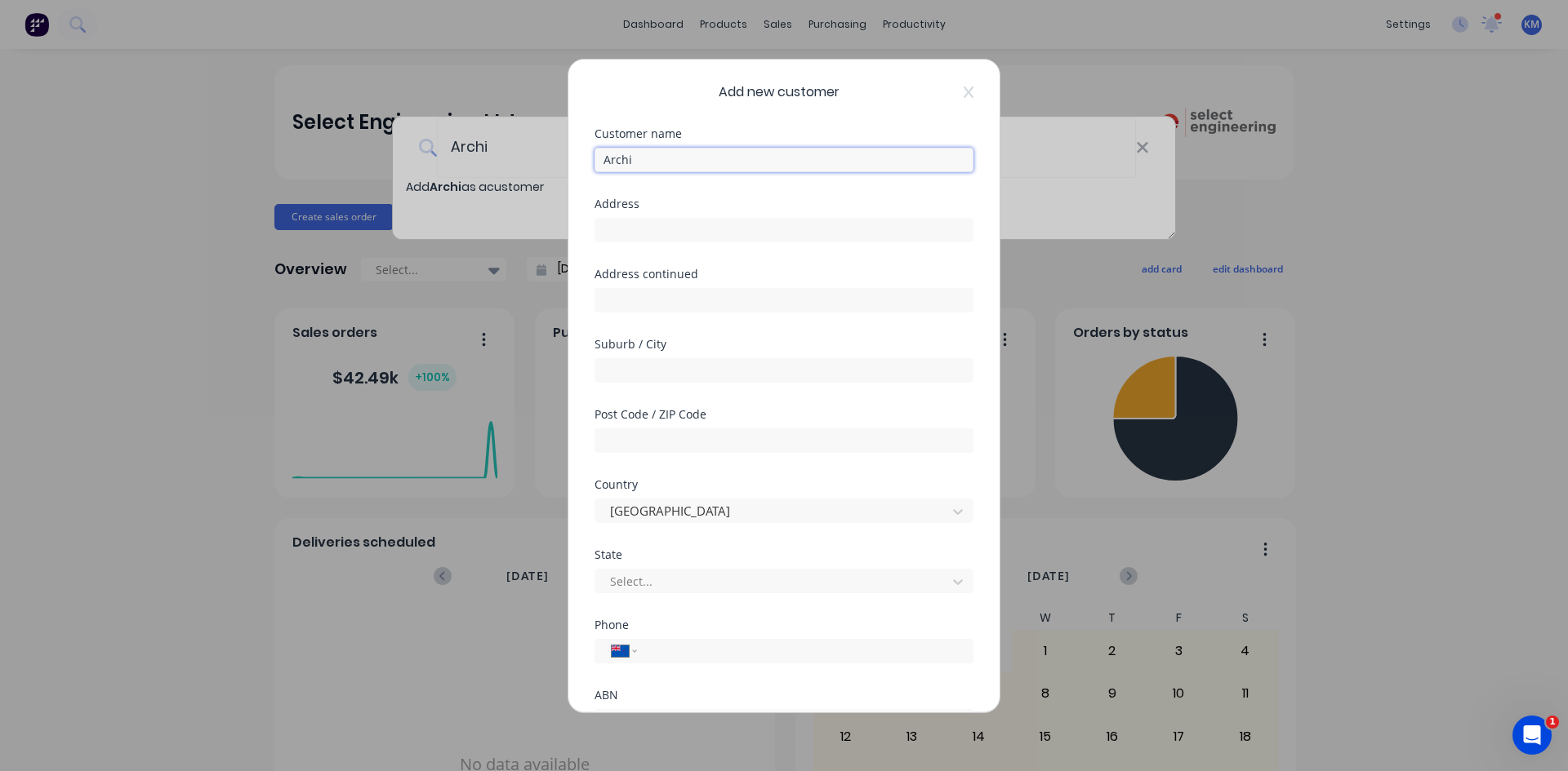
click at [650, 159] on input "Archi" at bounding box center [783, 160] width 379 height 24
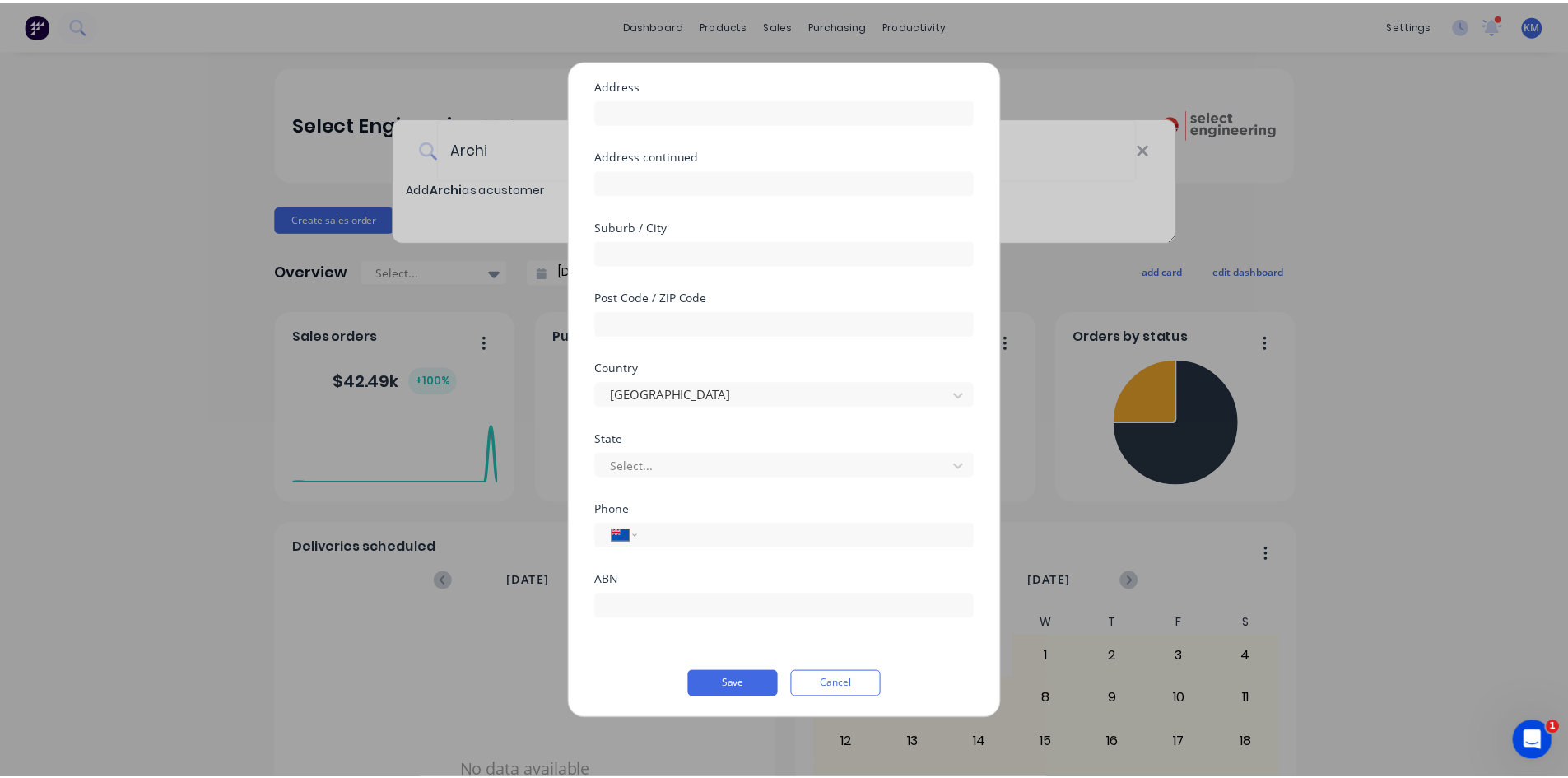
scroll to position [124, 0]
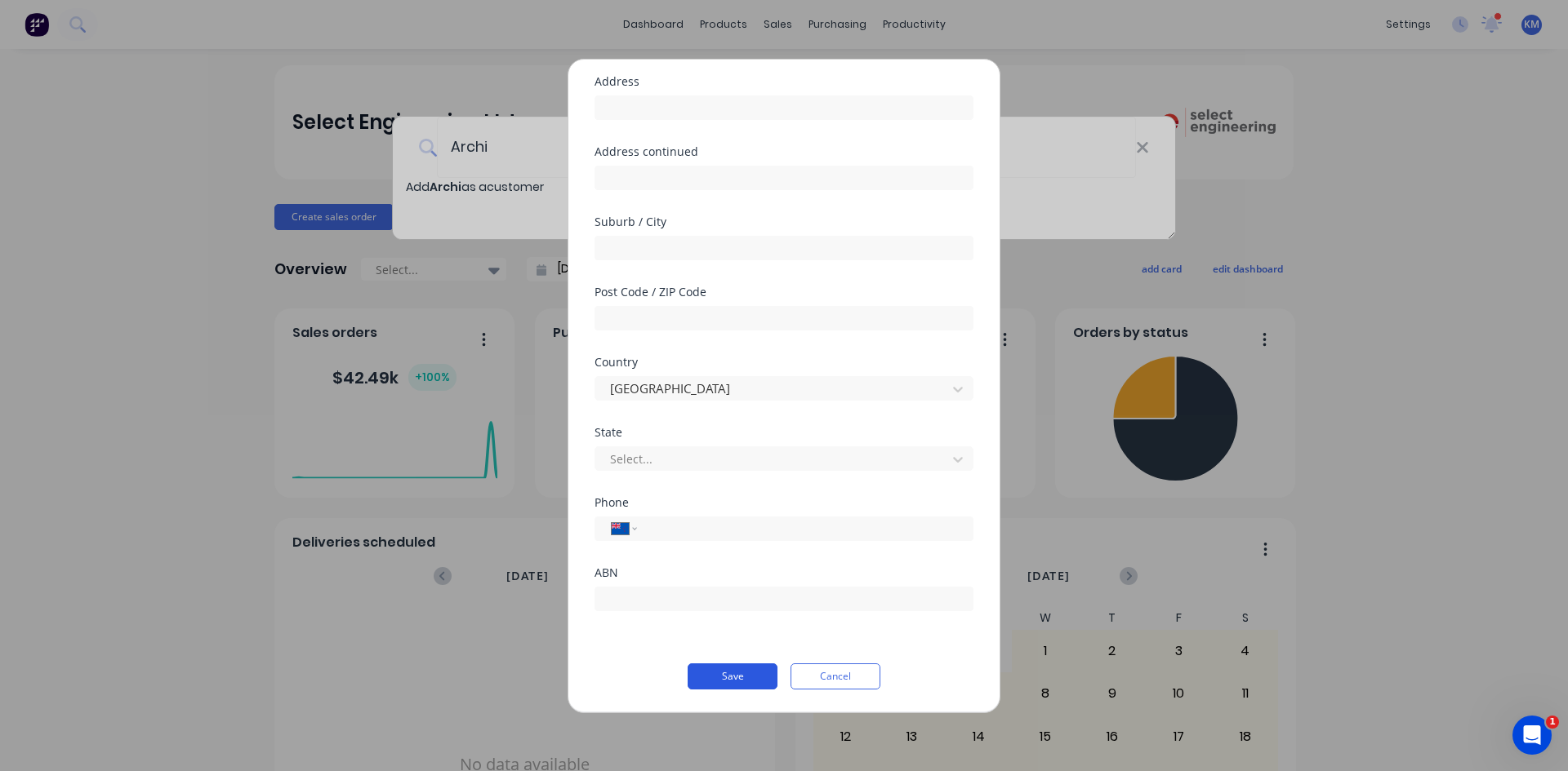
type input "Archi Build Ltd"
click at [721, 673] on button "Save" at bounding box center [732, 676] width 90 height 26
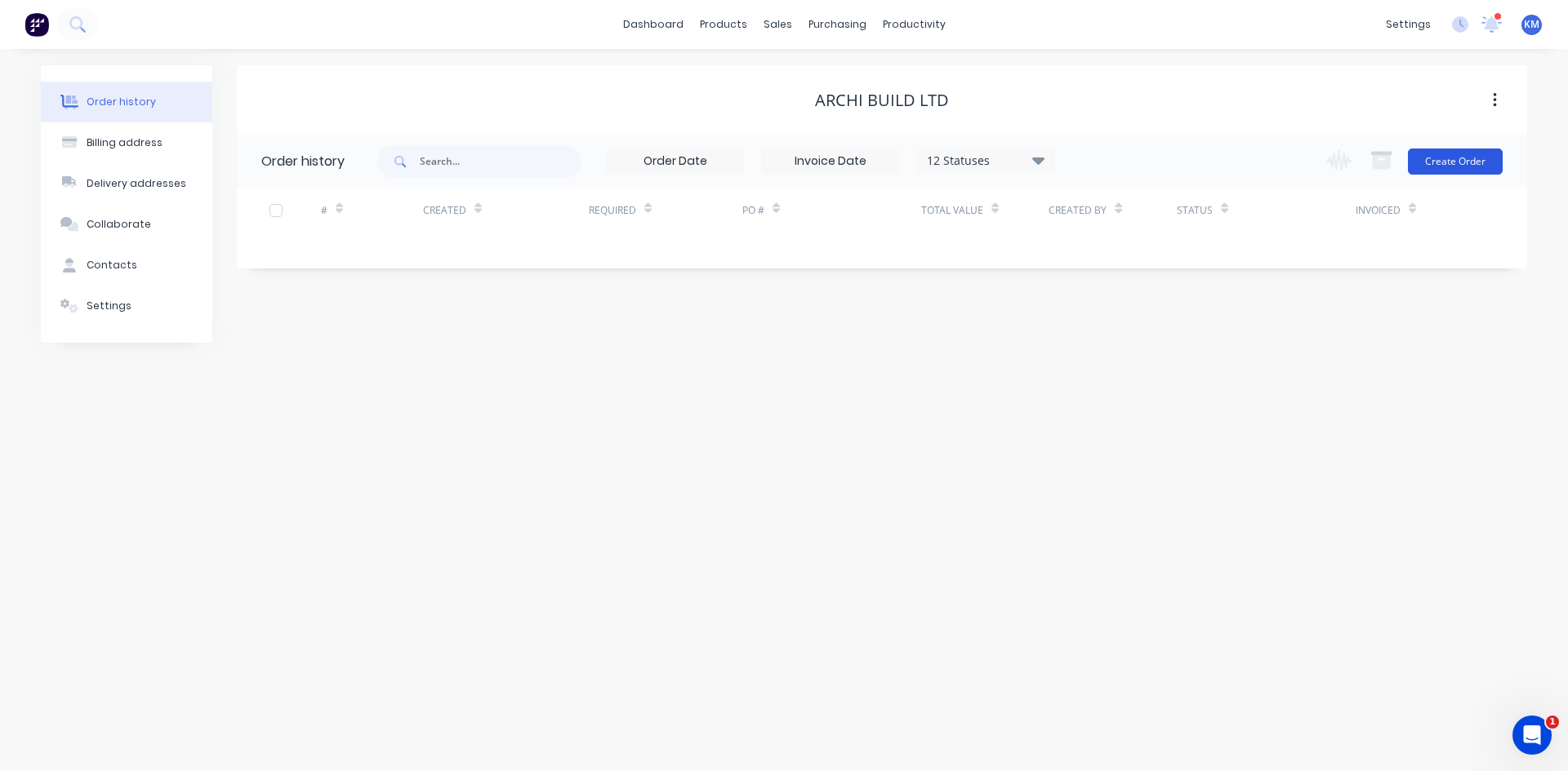
click at [1467, 164] on button "Create Order" at bounding box center [1455, 161] width 95 height 26
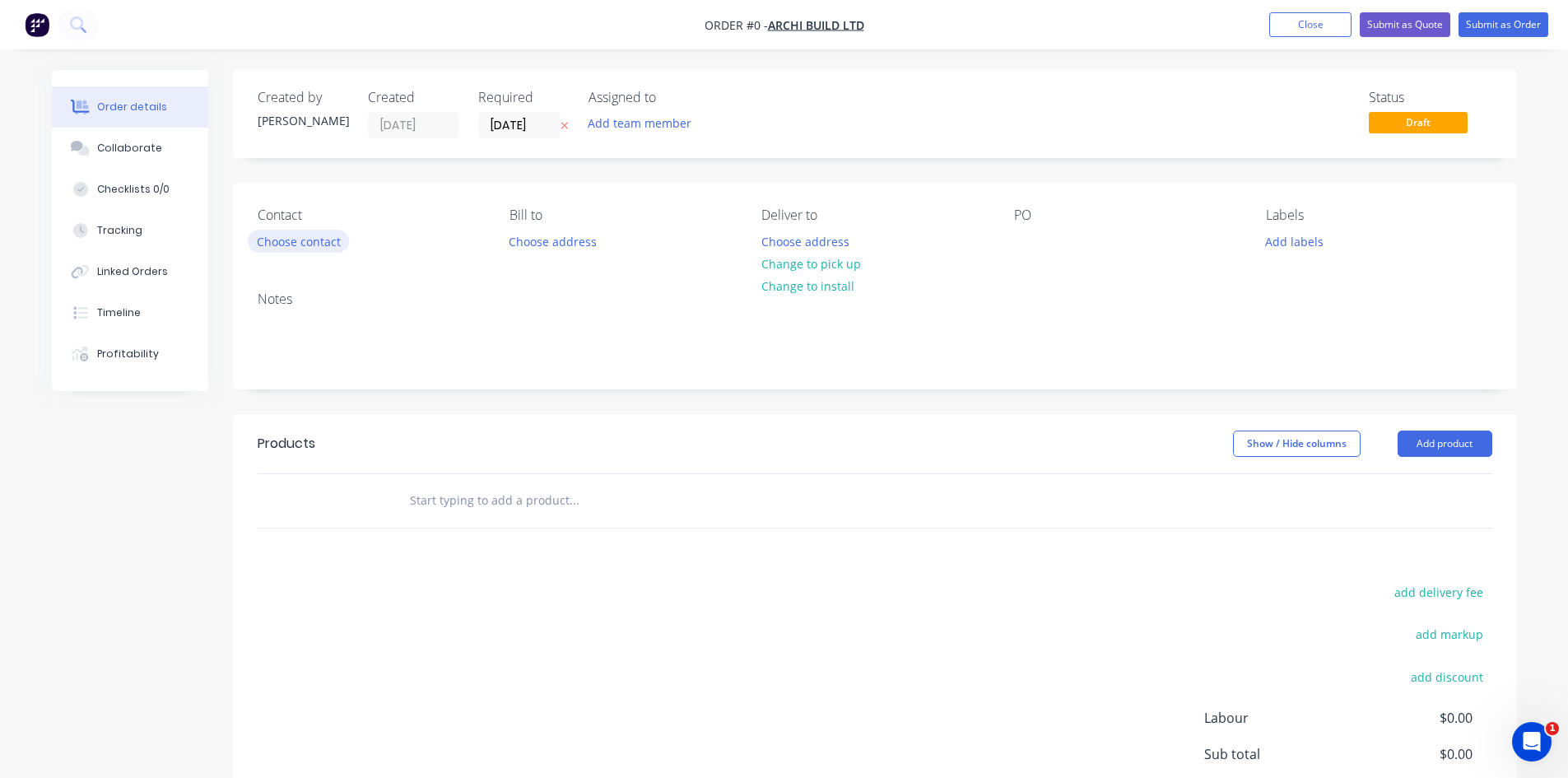
click at [292, 244] on button "Choose contact" at bounding box center [298, 241] width 102 height 22
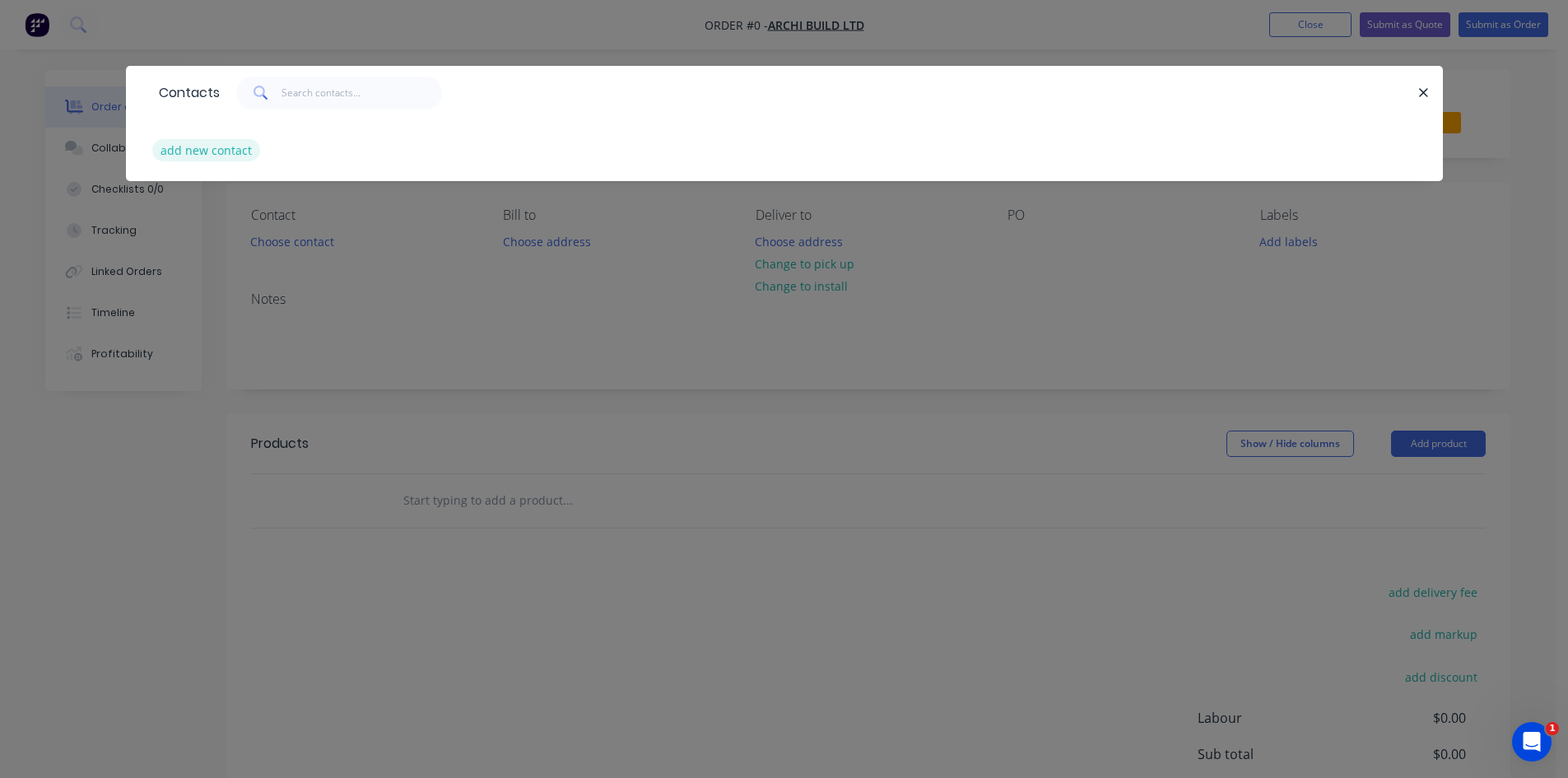
click at [197, 148] on button "add new contact" at bounding box center [207, 150] width 108 height 22
select select "NZ"
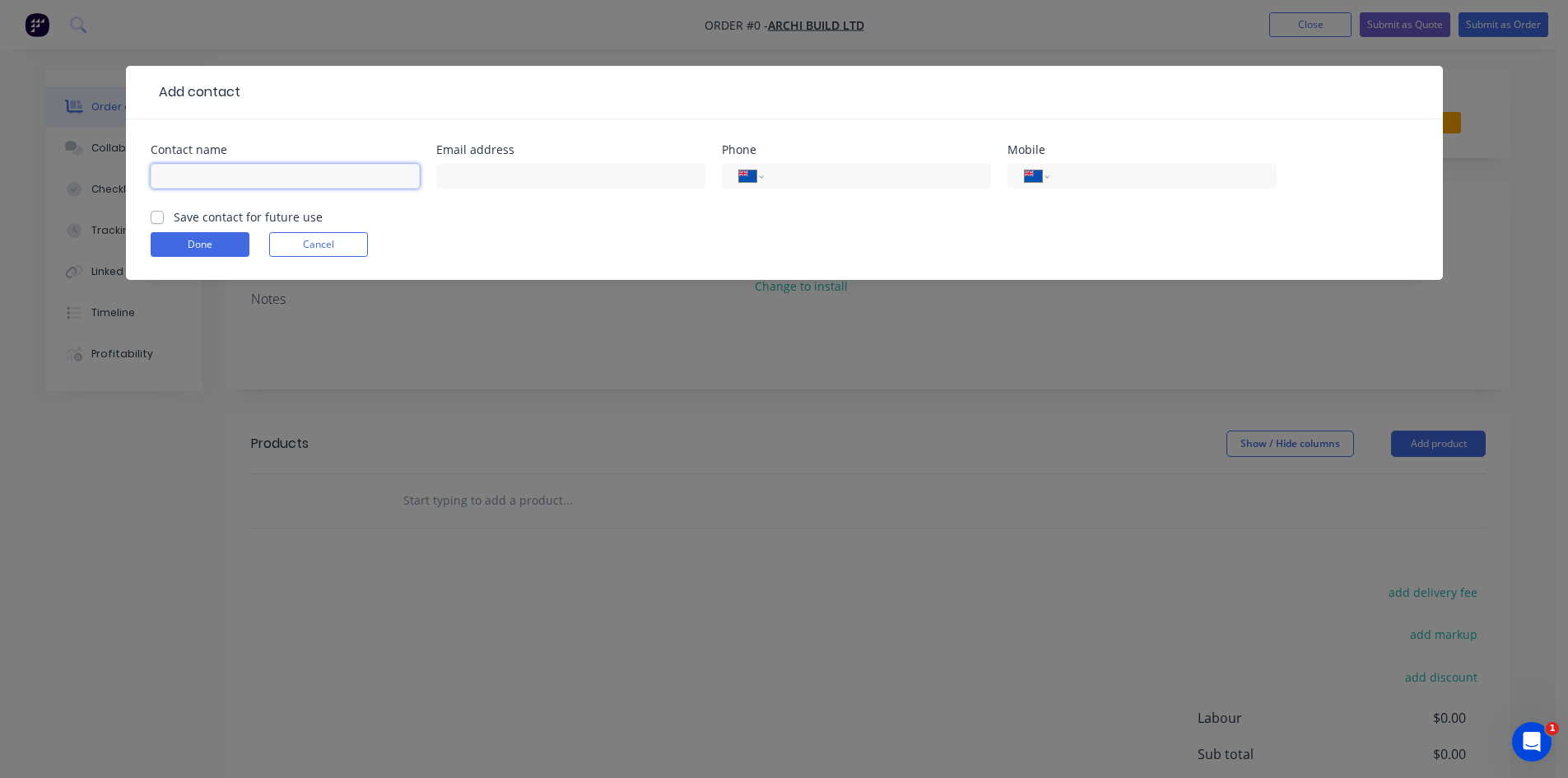
click at [273, 181] on input "text" at bounding box center [285, 175] width 269 height 25
type input "Patrick"
click at [174, 219] on label "Save contact for future use" at bounding box center [248, 217] width 149 height 17
click at [159, 219] on input "Save contact for future use" at bounding box center [158, 216] width 14 height 15
checkbox input "true"
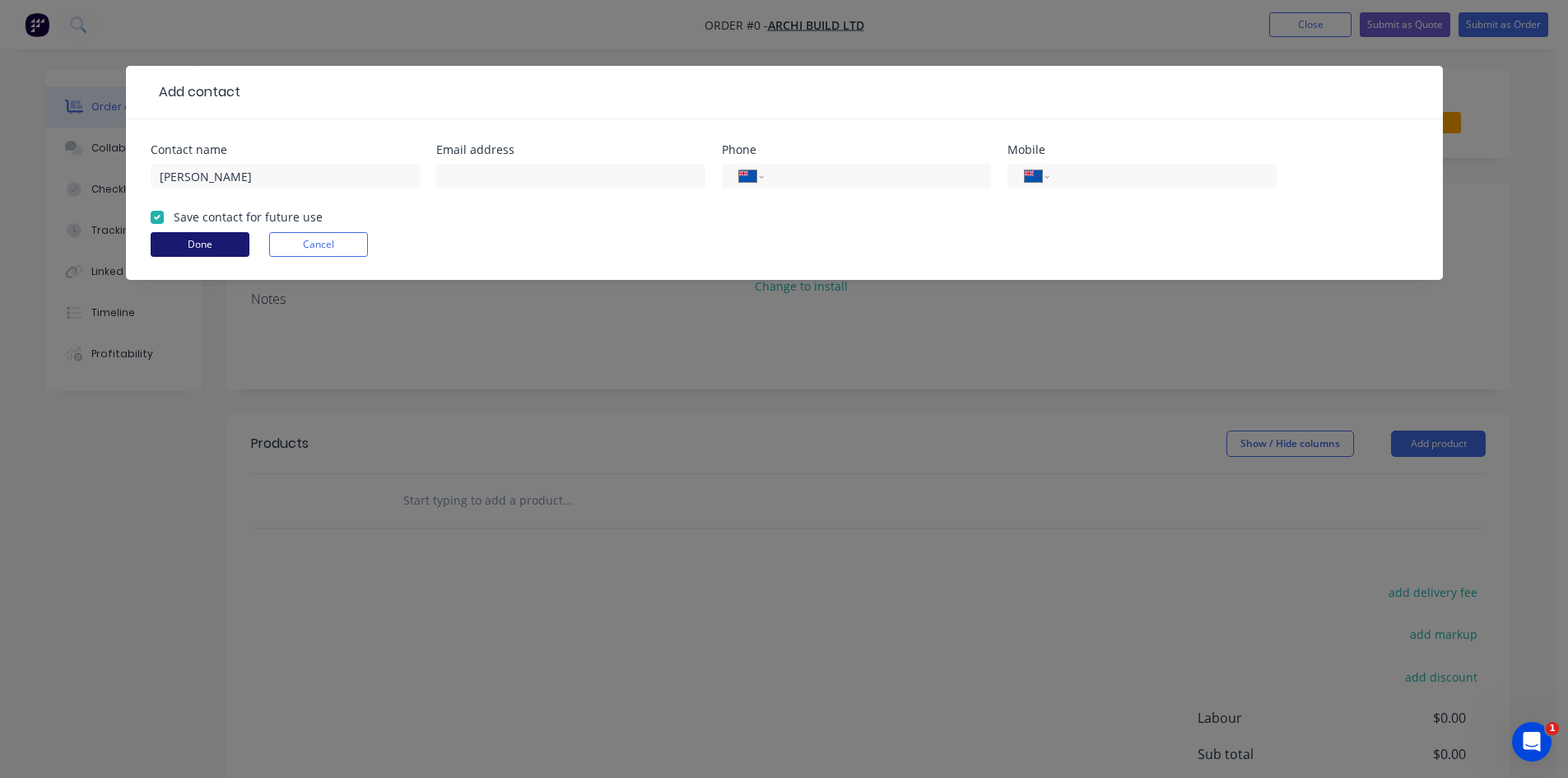
click at [177, 238] on button "Done" at bounding box center [200, 244] width 99 height 25
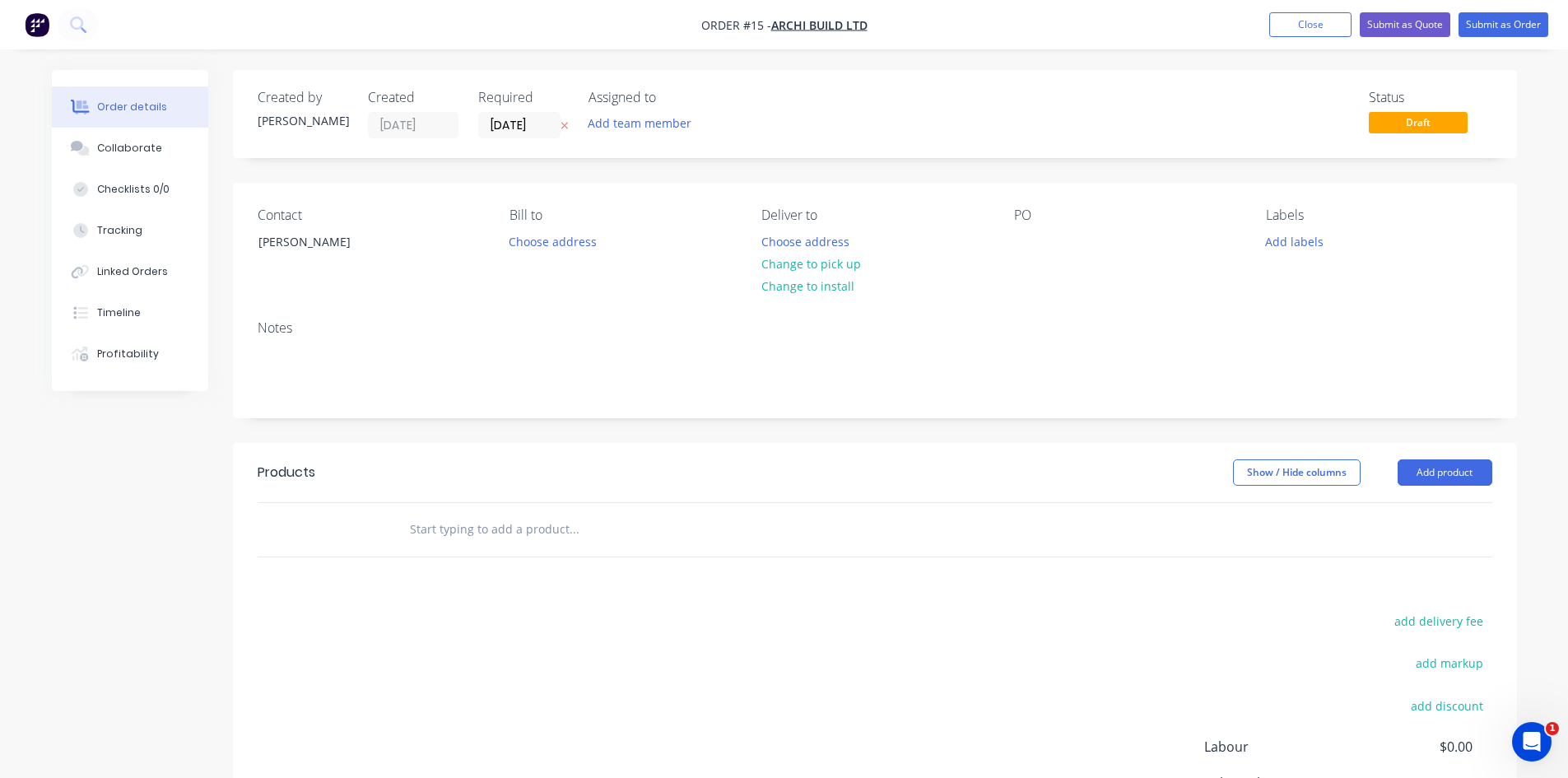
click at [489, 532] on input "text" at bounding box center [573, 529] width 330 height 33
click at [460, 528] on input "text" at bounding box center [573, 529] width 330 height 33
paste input "Fabricate & install structural steel as per 3D take-off attached. Portals Beams…"
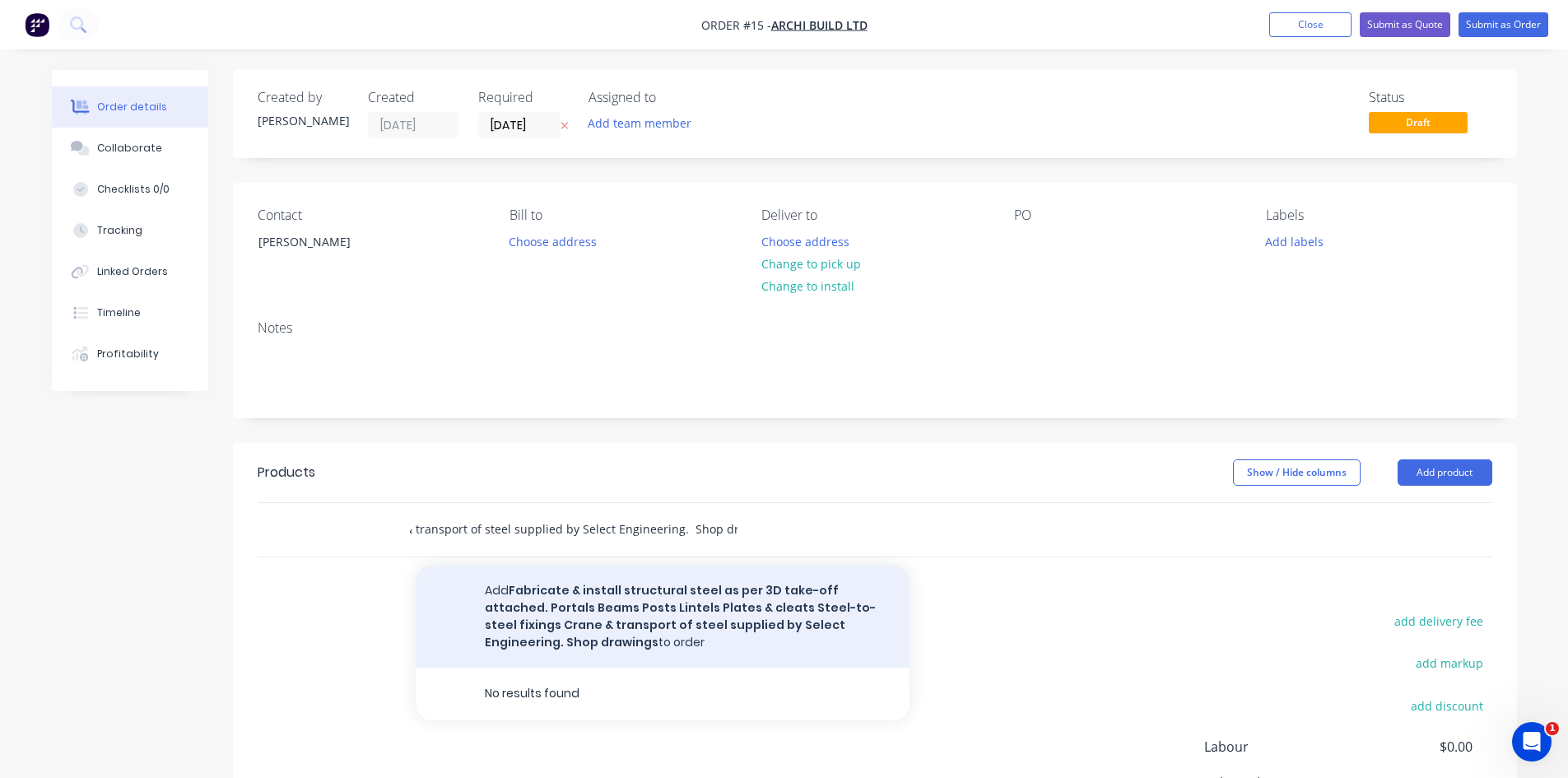
type input "Fabricate & install structural steel as per 3D take-off attached. Portals Beams…"
click at [494, 588] on button "Add Fabricate & install structural steel as per 3D take-off attached. Portals B…" at bounding box center [662, 617] width 494 height 102
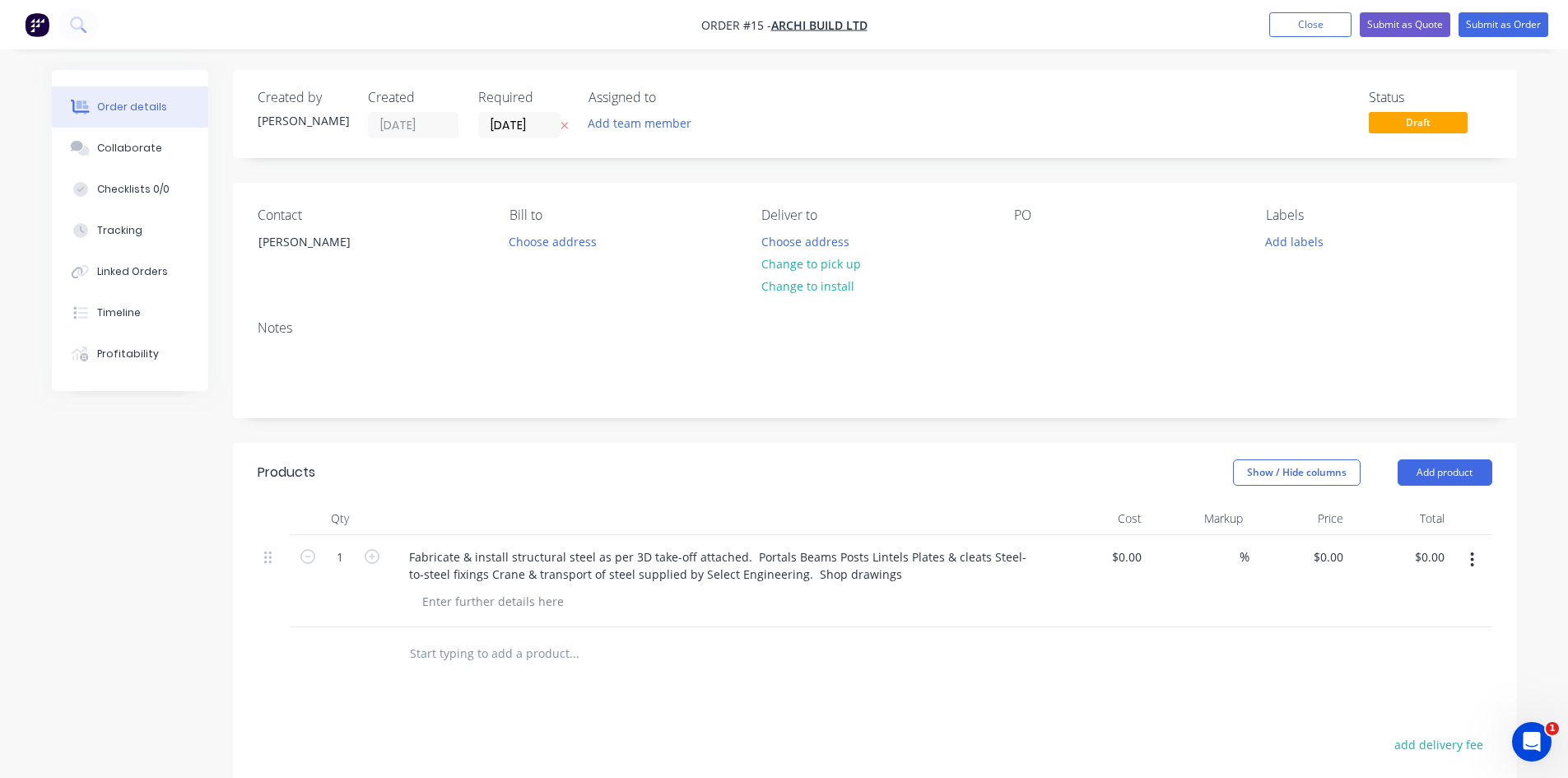
click at [1471, 559] on icon "button" at bounding box center [1472, 559] width 3 height 14
click at [1367, 697] on div "Delete" at bounding box center [1415, 702] width 127 height 24
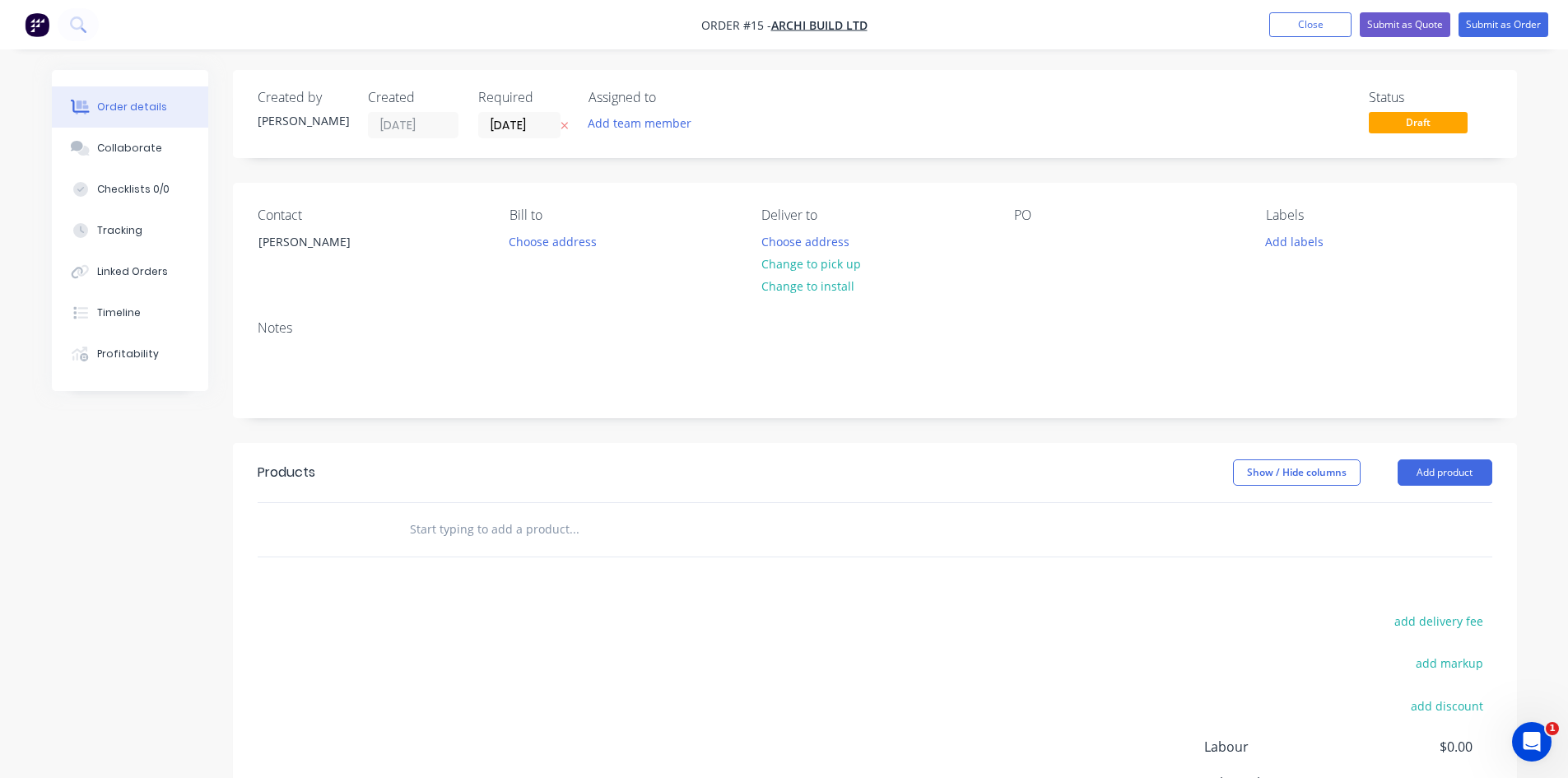
click at [504, 536] on input "text" at bounding box center [573, 529] width 330 height 33
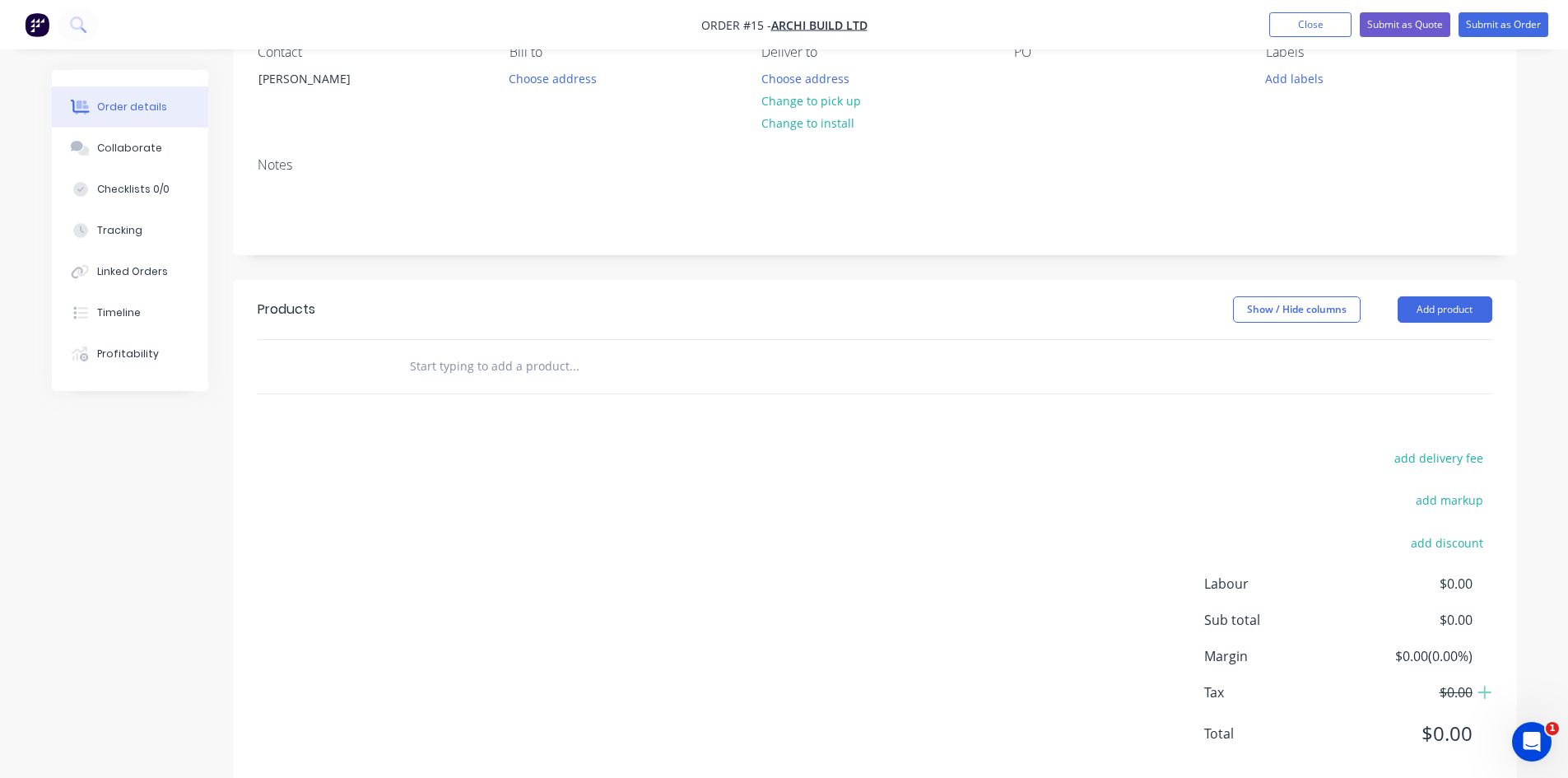
scroll to position [199, 0]
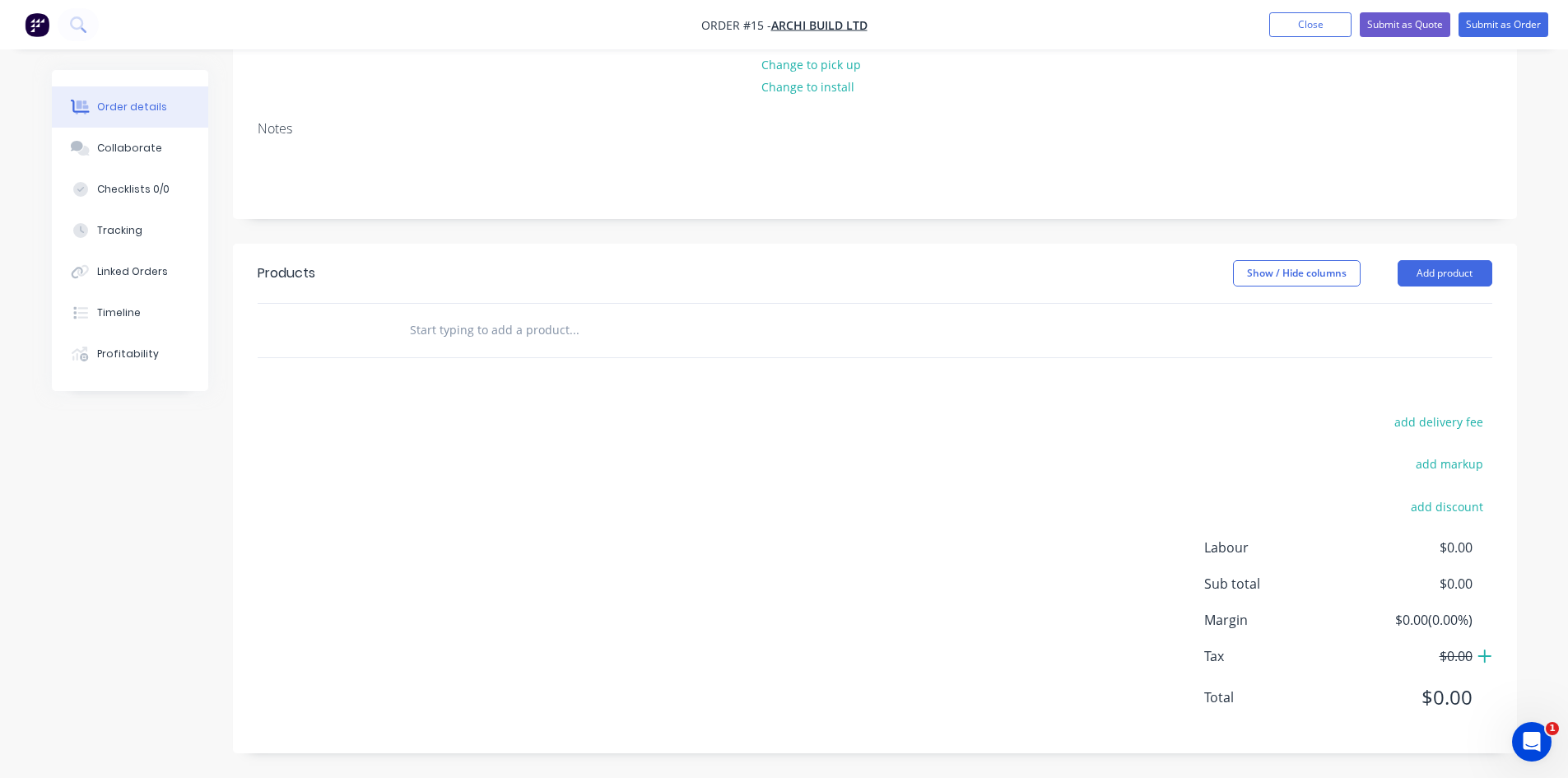
click at [1488, 654] on icon at bounding box center [1484, 656] width 14 height 16
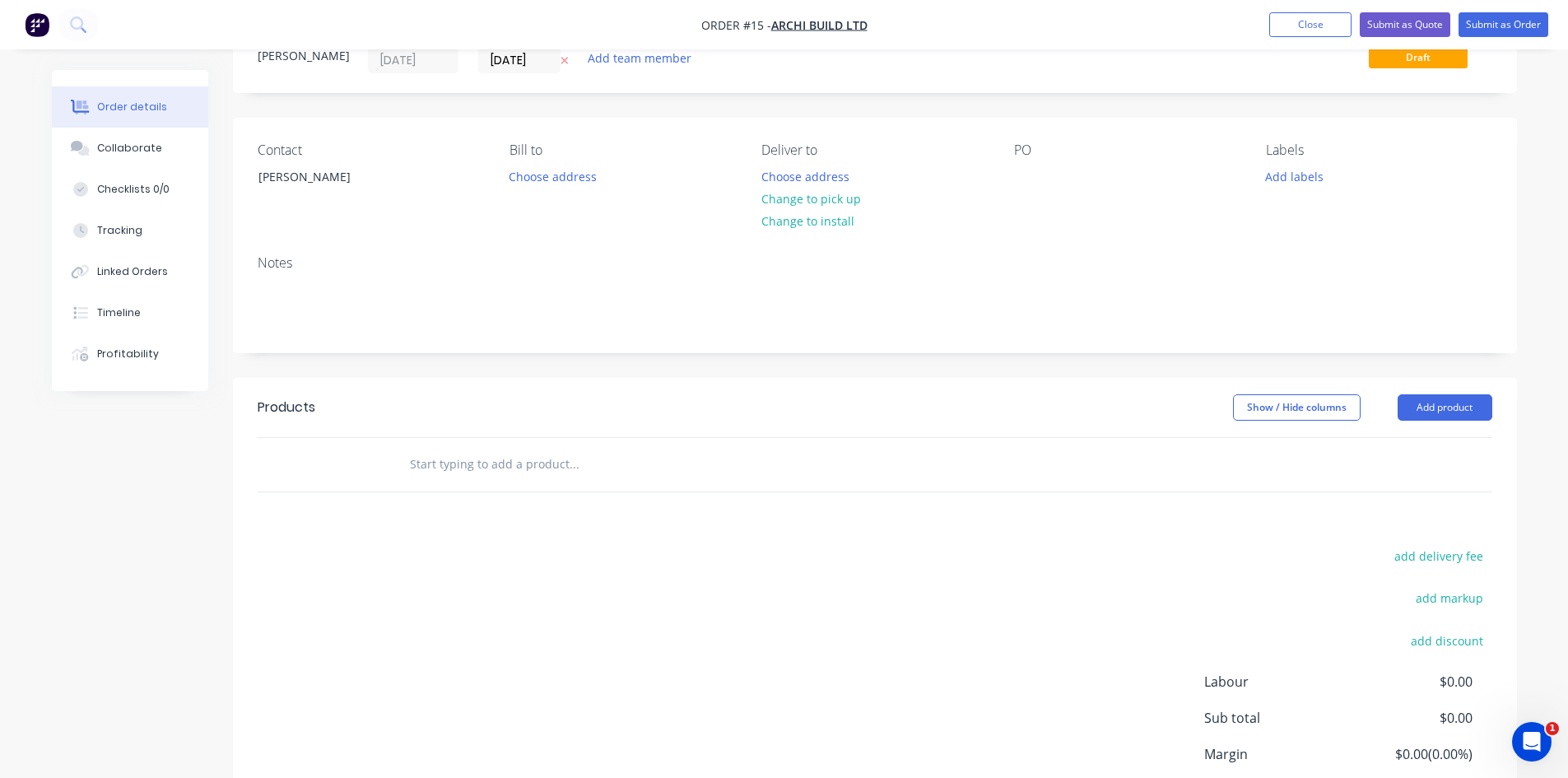
scroll to position [35, 0]
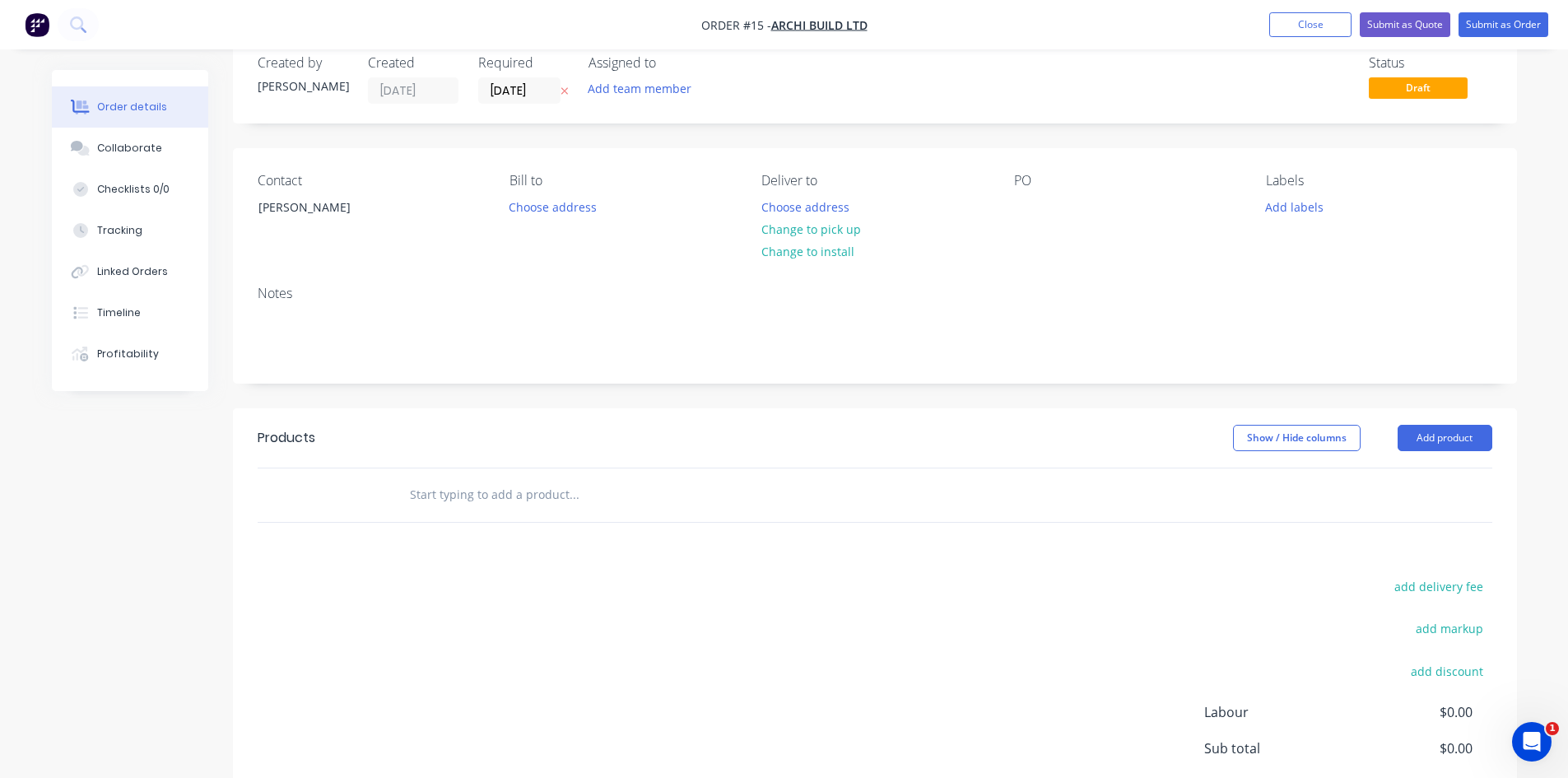
click at [468, 494] on input "text" at bounding box center [573, 495] width 330 height 33
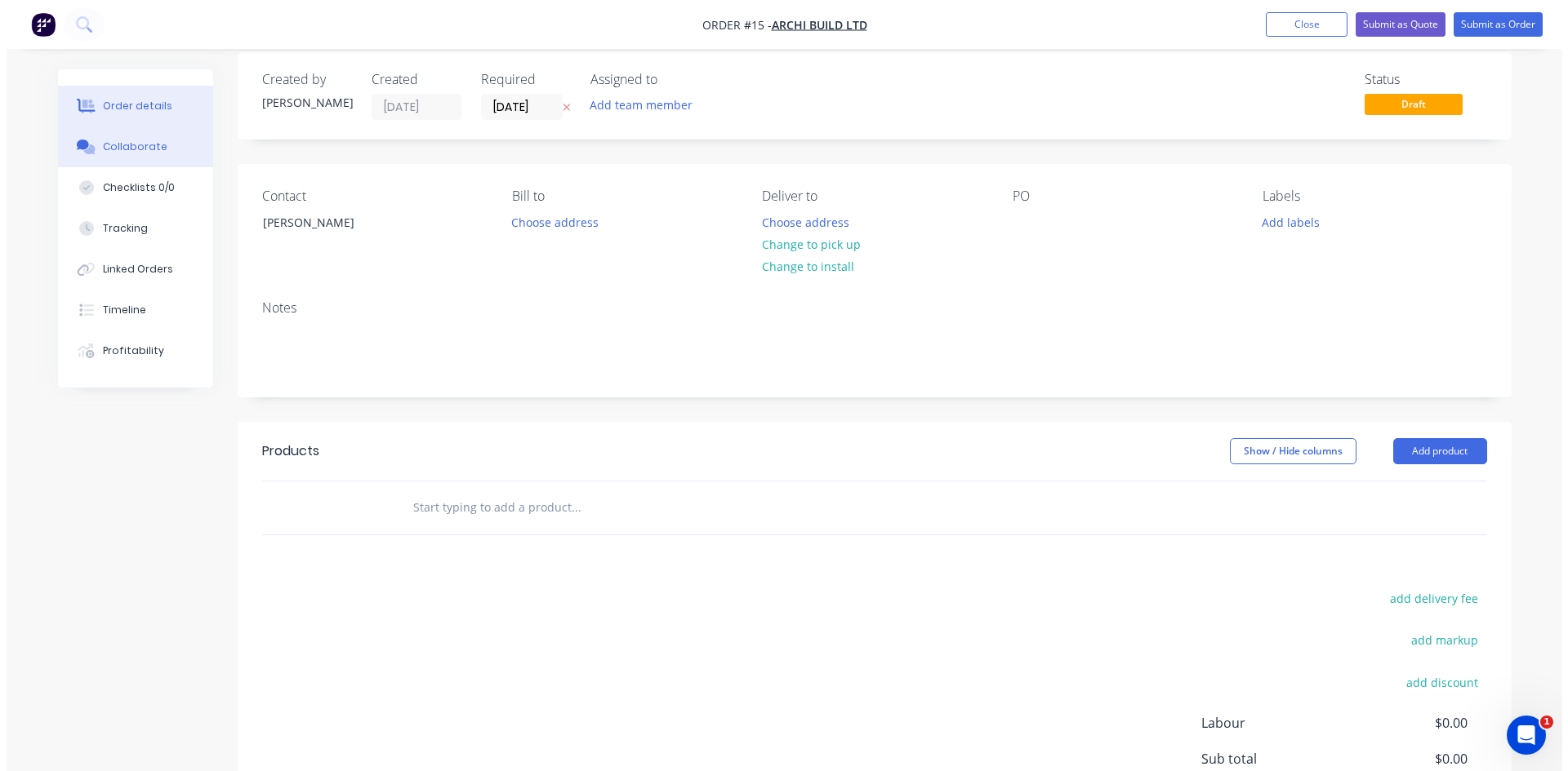
scroll to position [0, 0]
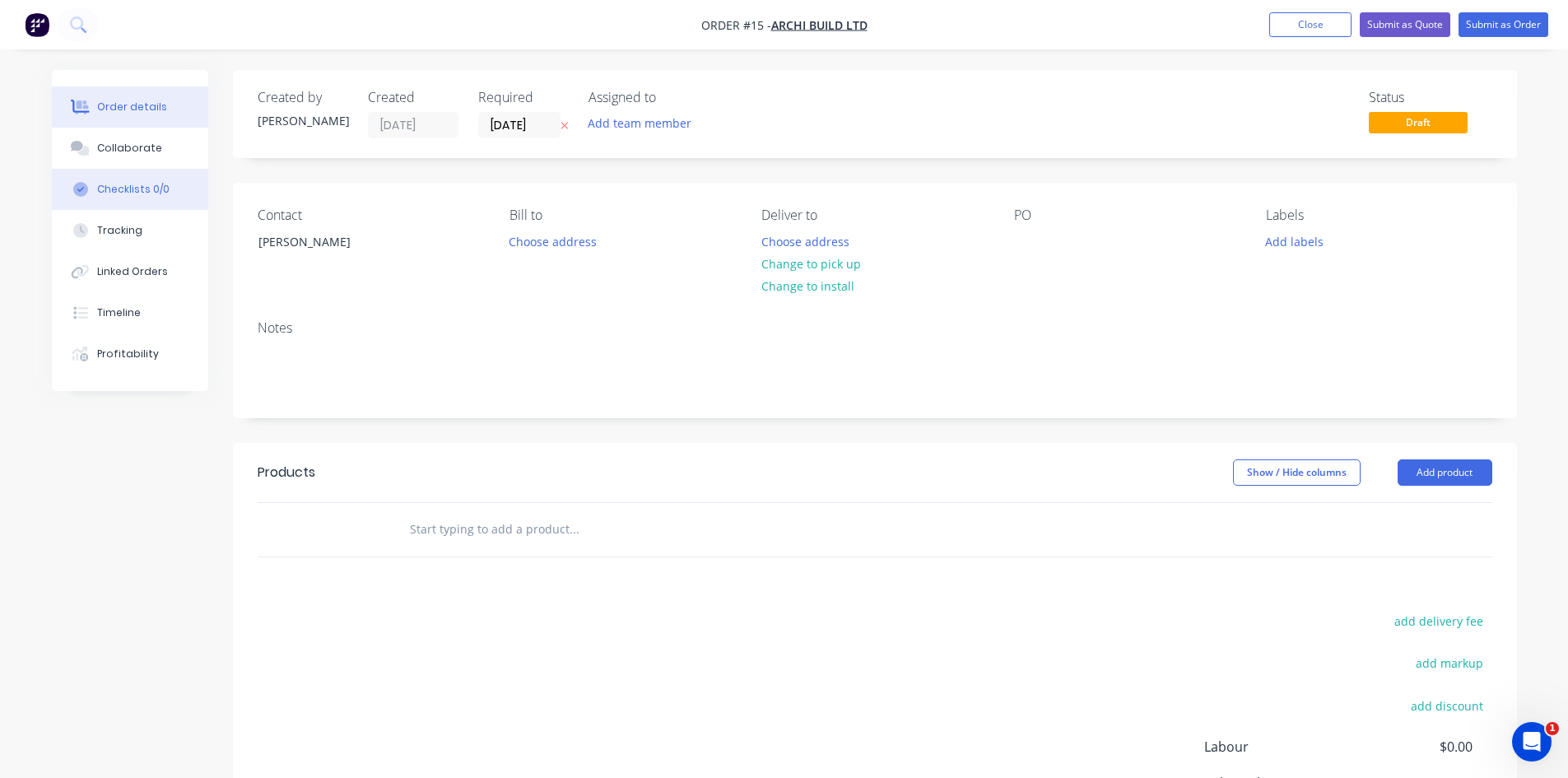
drag, startPoint x: 119, startPoint y: 143, endPoint x: 87, endPoint y: 208, distance: 72.4
click at [87, 208] on button "Checklists 0/0" at bounding box center [130, 189] width 157 height 42
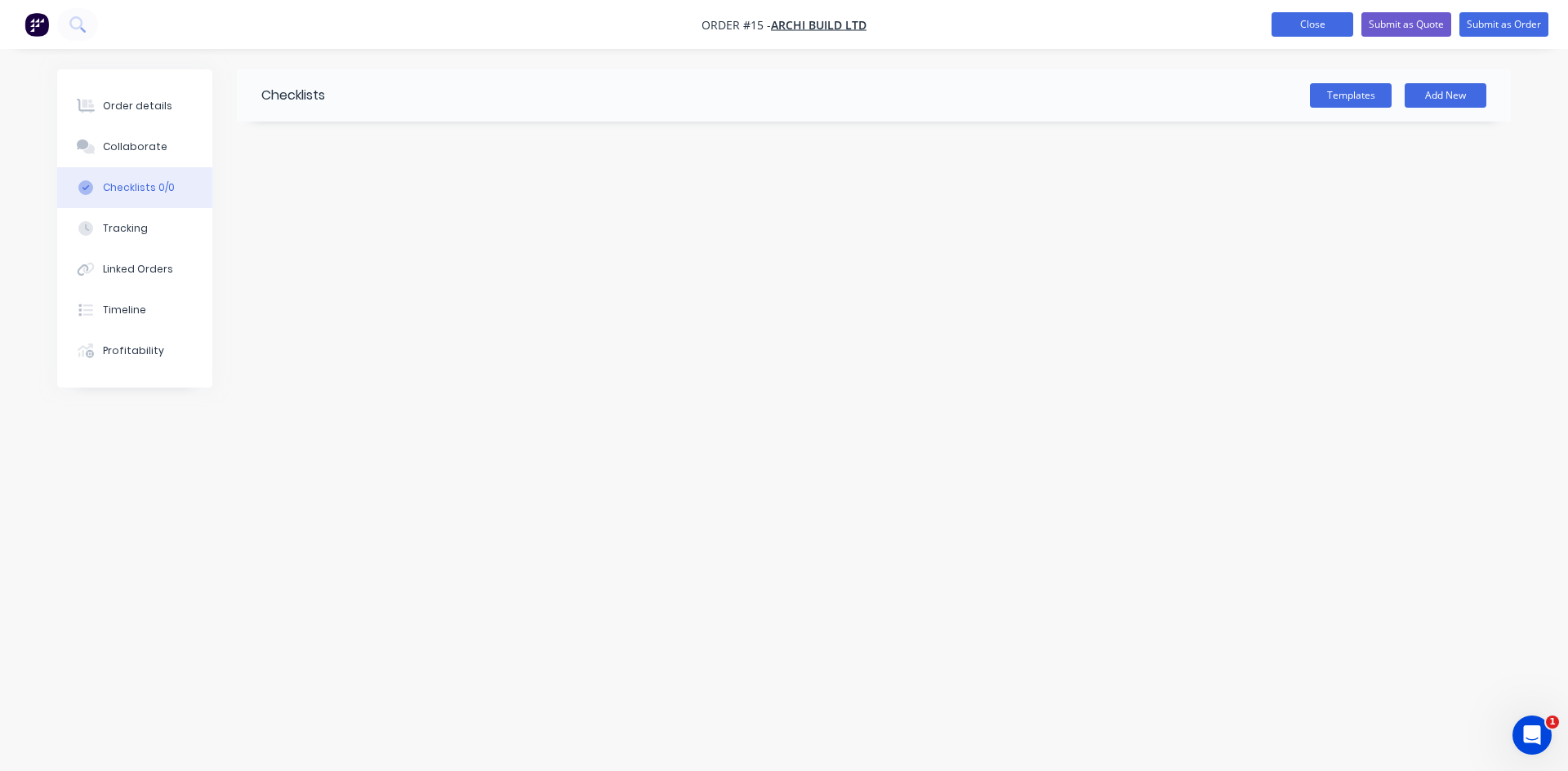
click at [1282, 23] on button "Close" at bounding box center [1312, 24] width 82 height 24
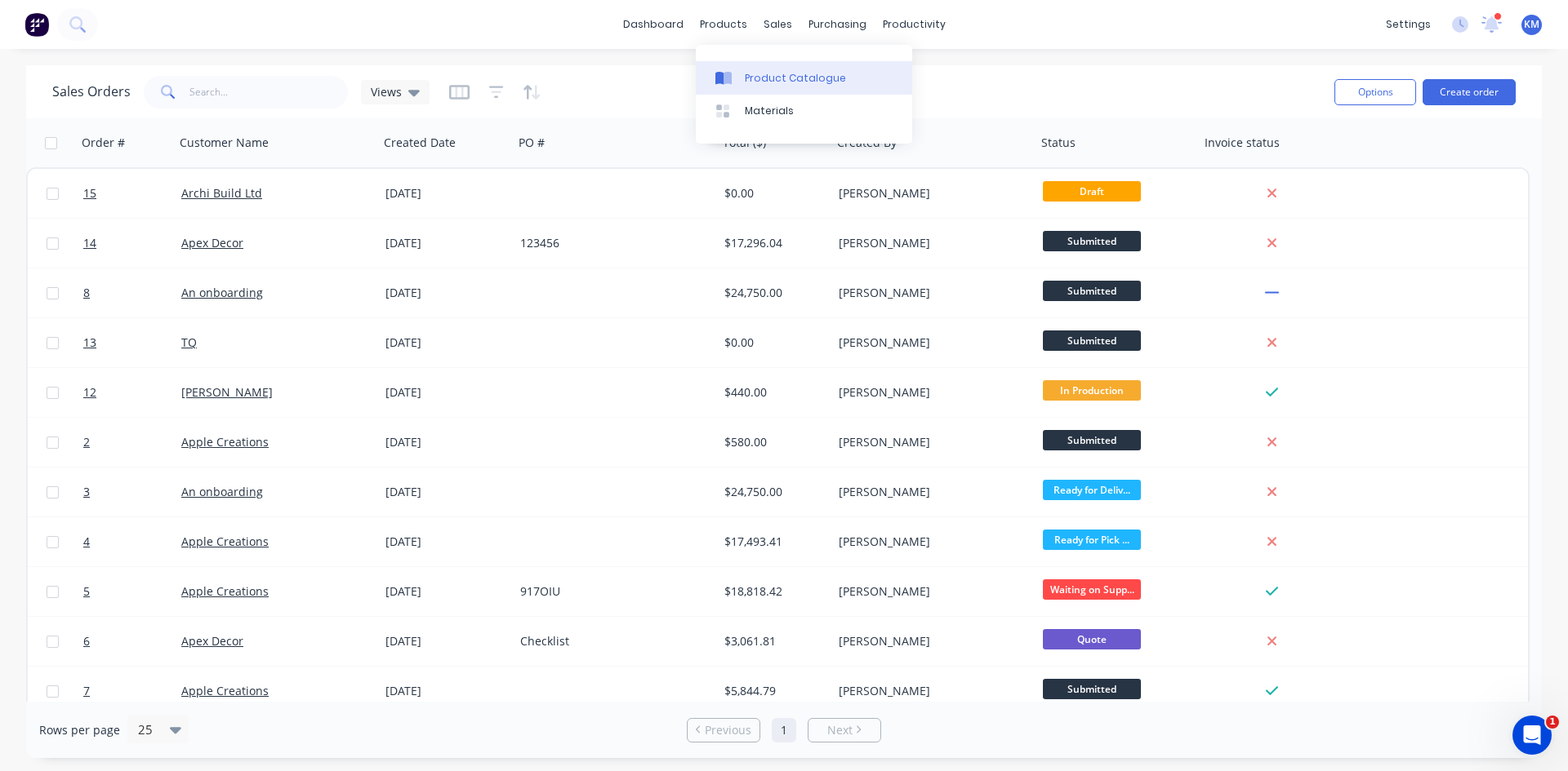
click at [752, 72] on div "Product Catalogue" at bounding box center [795, 78] width 101 height 14
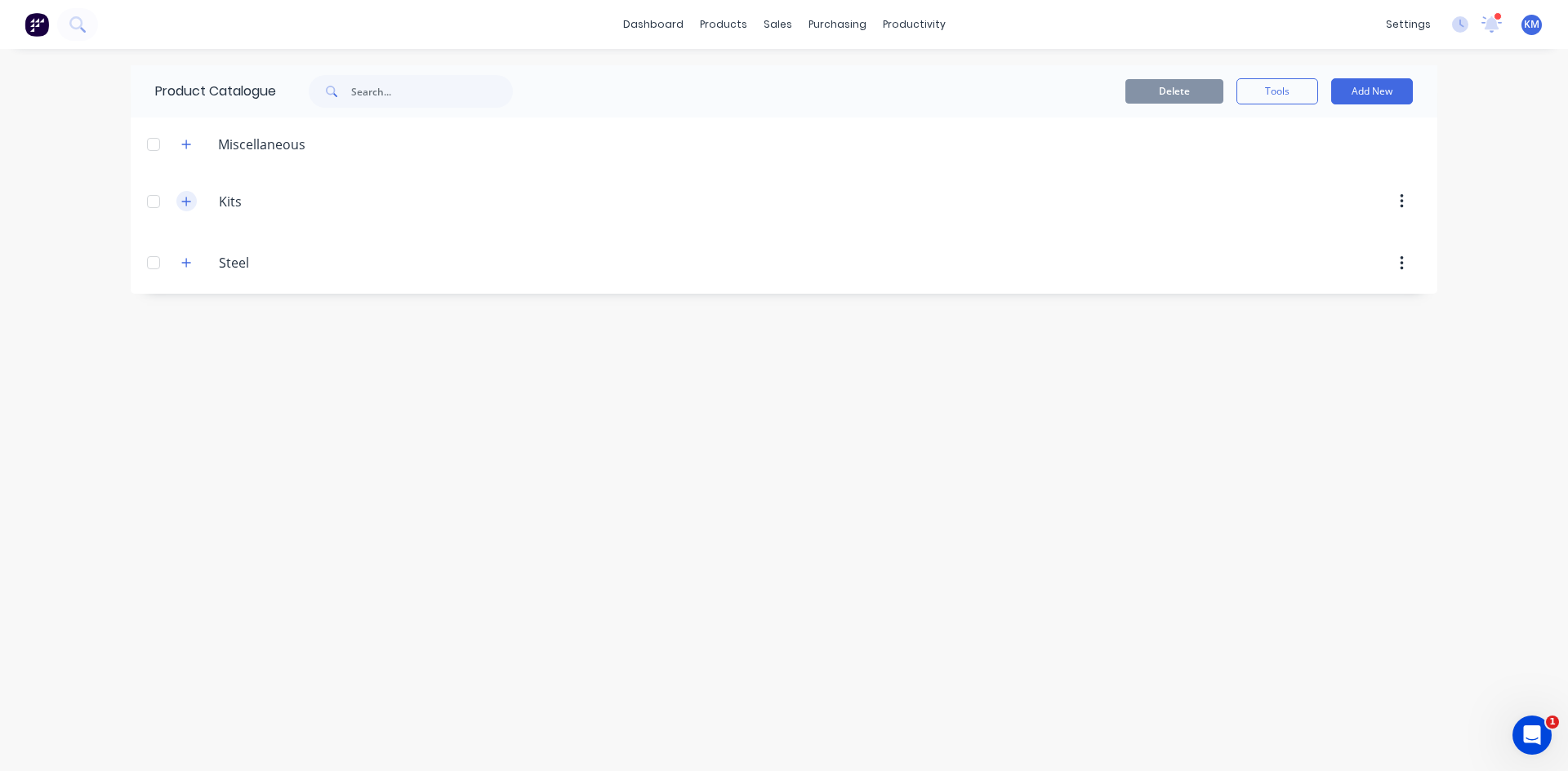
click at [186, 200] on icon "button" at bounding box center [187, 202] width 10 height 12
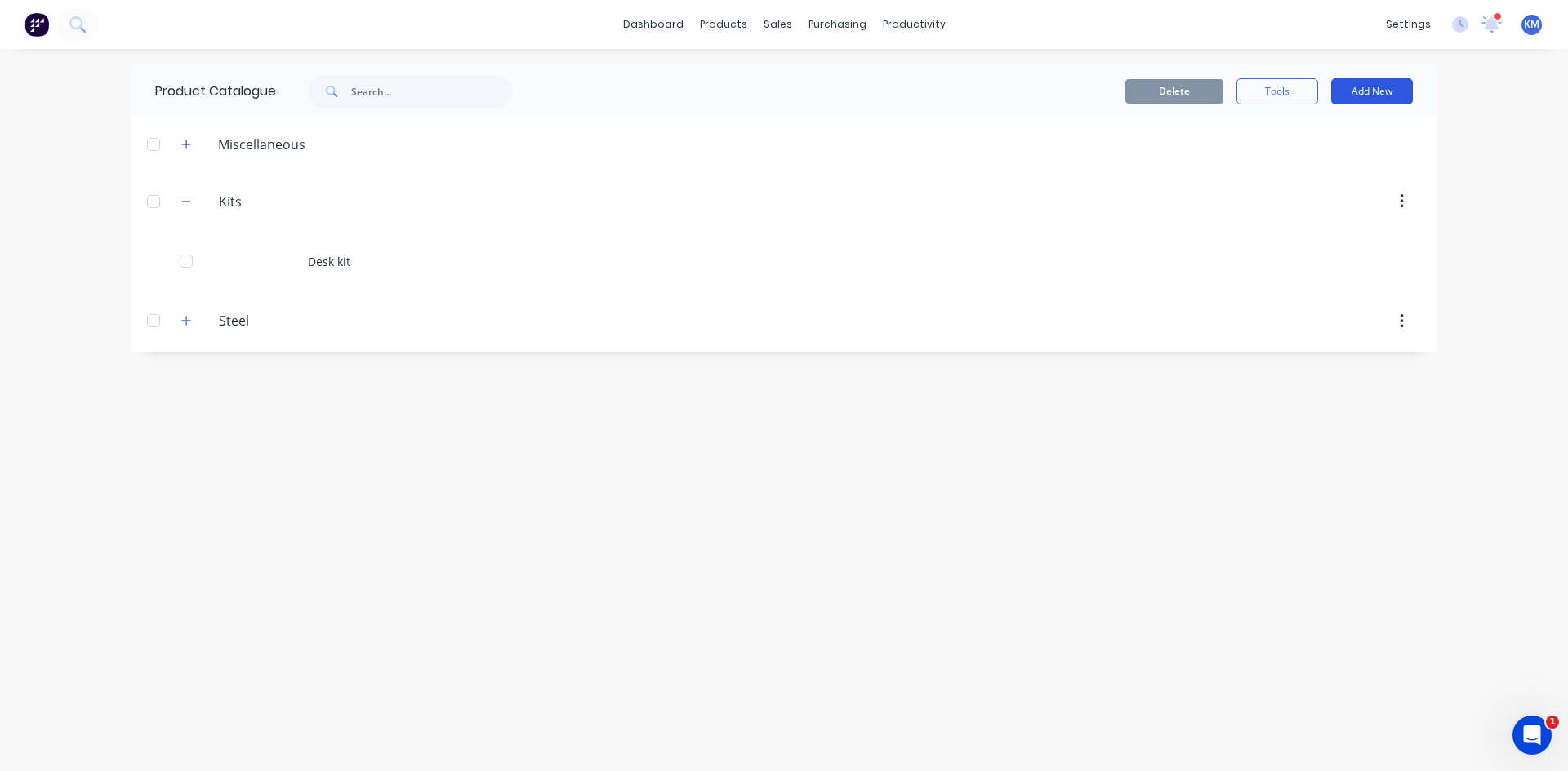
click at [1360, 94] on button "Add New" at bounding box center [1371, 91] width 82 height 26
click at [1294, 139] on div "Category" at bounding box center [1335, 134] width 126 height 24
click at [245, 383] on input "text" at bounding box center [245, 378] width 178 height 18
type input "Structural Steel"
click at [187, 381] on icon "button" at bounding box center [187, 382] width 9 height 9
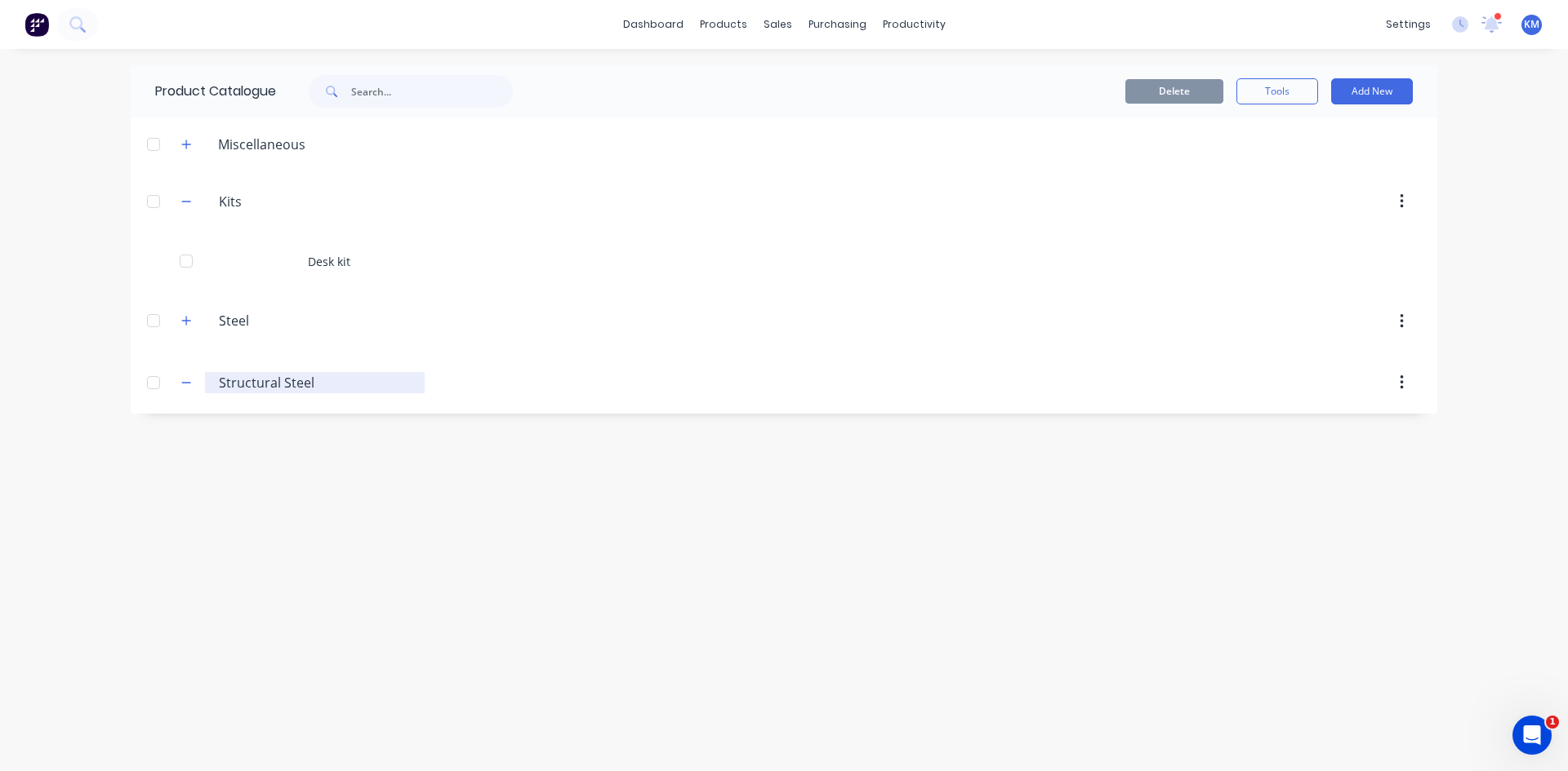
click at [261, 390] on input "Structural Steel" at bounding box center [315, 382] width 193 height 19
click at [156, 380] on div at bounding box center [153, 382] width 33 height 33
click at [1364, 95] on button "Add New" at bounding box center [1371, 91] width 82 height 26
click at [1402, 384] on icon "button" at bounding box center [1402, 382] width 3 height 14
click at [187, 387] on icon "button" at bounding box center [187, 383] width 10 height 12
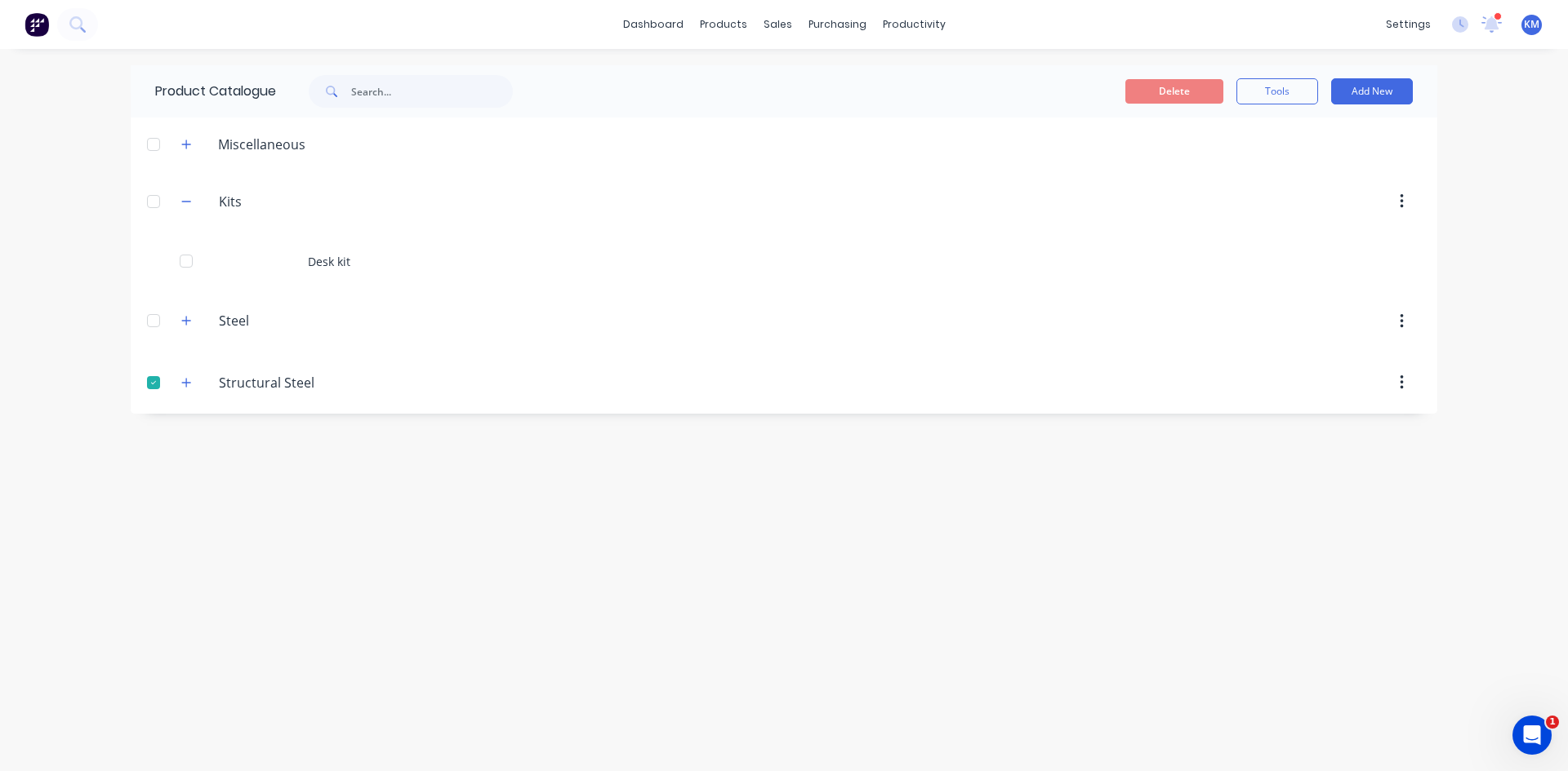
click at [156, 383] on div at bounding box center [153, 382] width 33 height 33
click at [250, 388] on input "Structural Steel" at bounding box center [315, 382] width 193 height 19
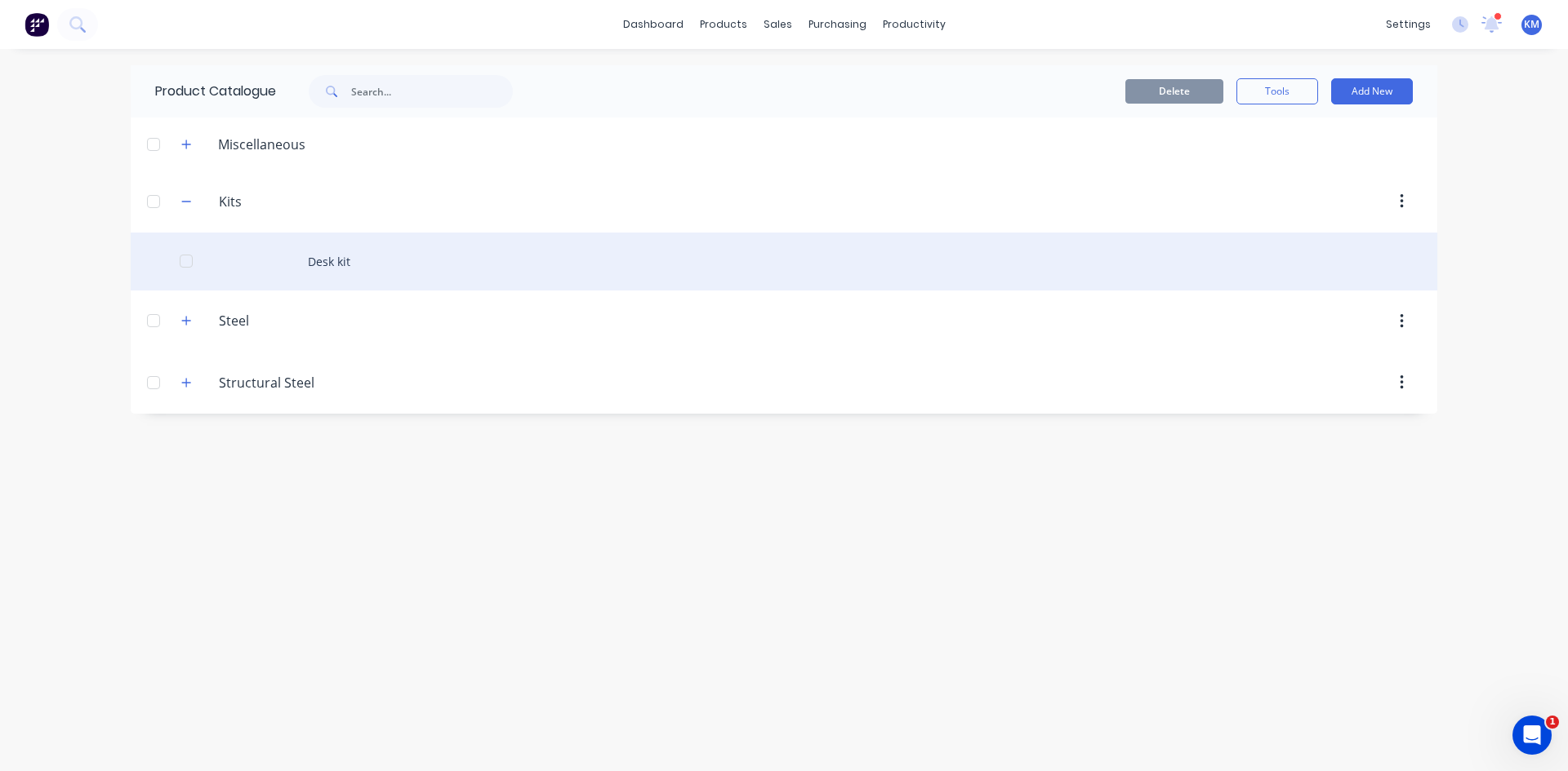
drag, startPoint x: 437, startPoint y: 396, endPoint x: 783, endPoint y: 287, distance: 362.8
click at [443, 395] on div at bounding box center [923, 382] width 997 height 29
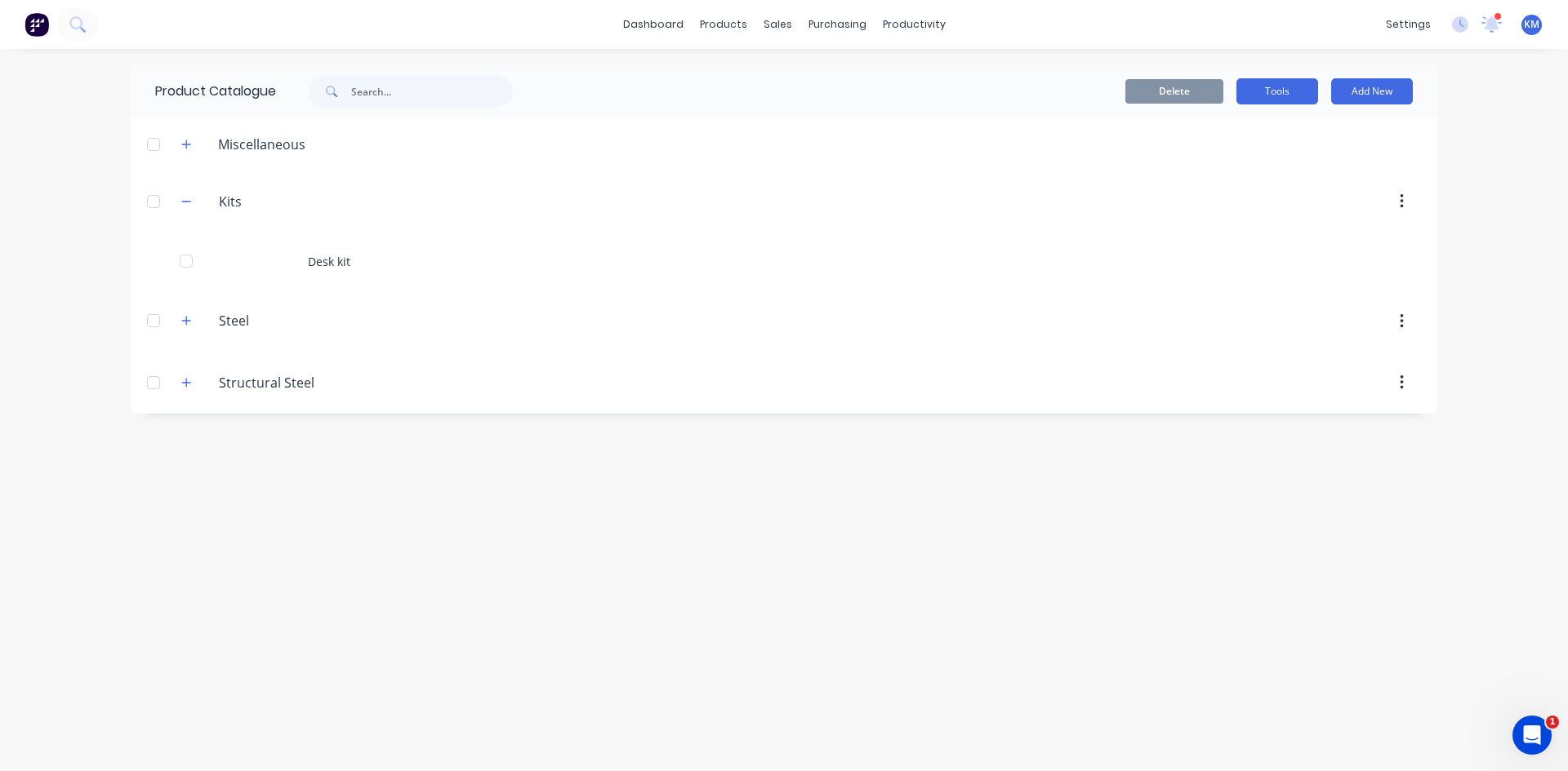
click at [1273, 96] on button "Tools" at bounding box center [1276, 91] width 82 height 26
click at [266, 382] on input "Structural Steel" at bounding box center [315, 382] width 193 height 19
click at [1392, 375] on button "button" at bounding box center [1402, 382] width 39 height 29
click at [1319, 420] on div "Delete" at bounding box center [1344, 426] width 126 height 24
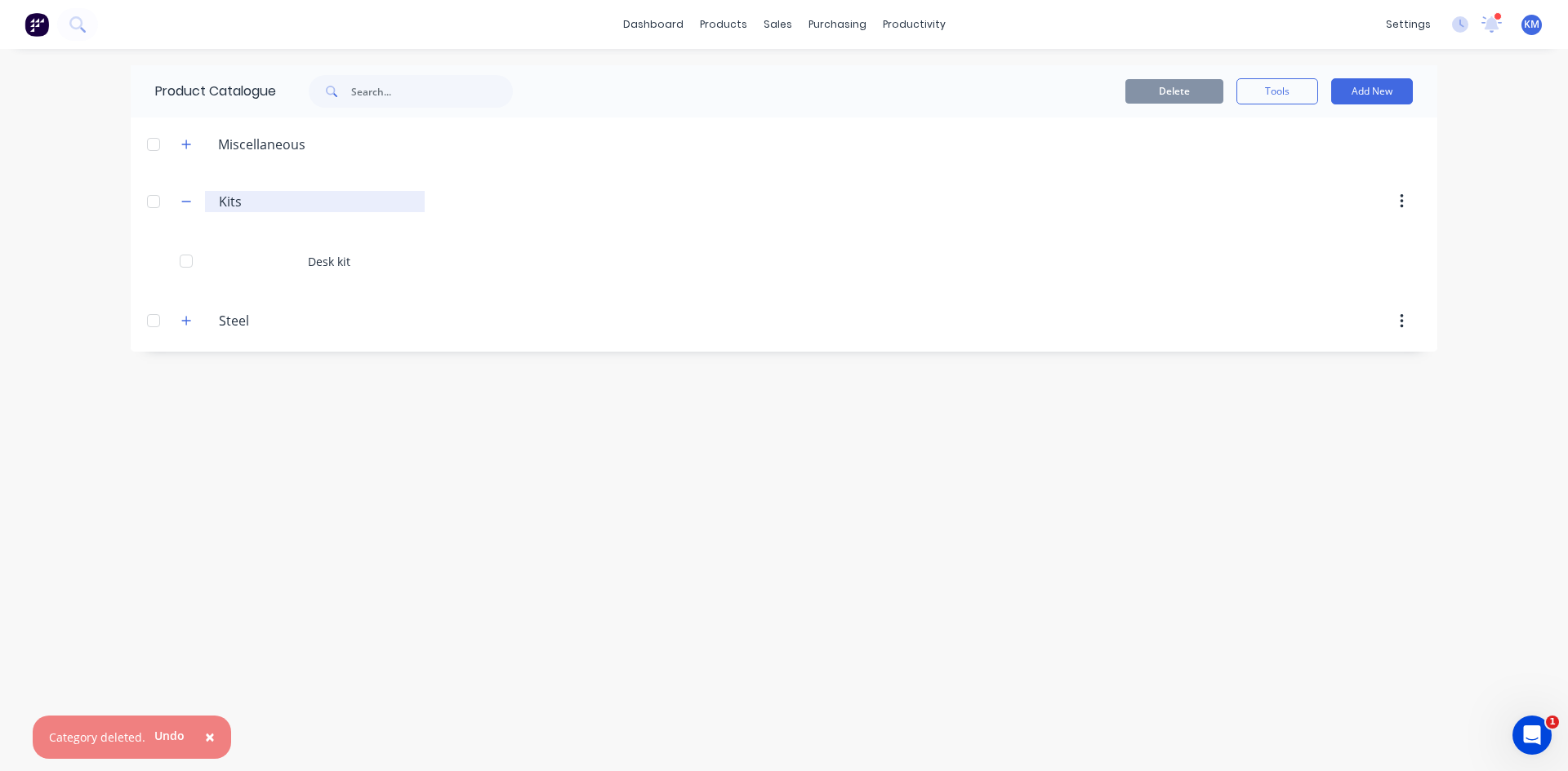
click at [228, 202] on input "Kits" at bounding box center [315, 201] width 193 height 19
click at [157, 200] on div at bounding box center [153, 202] width 33 height 33
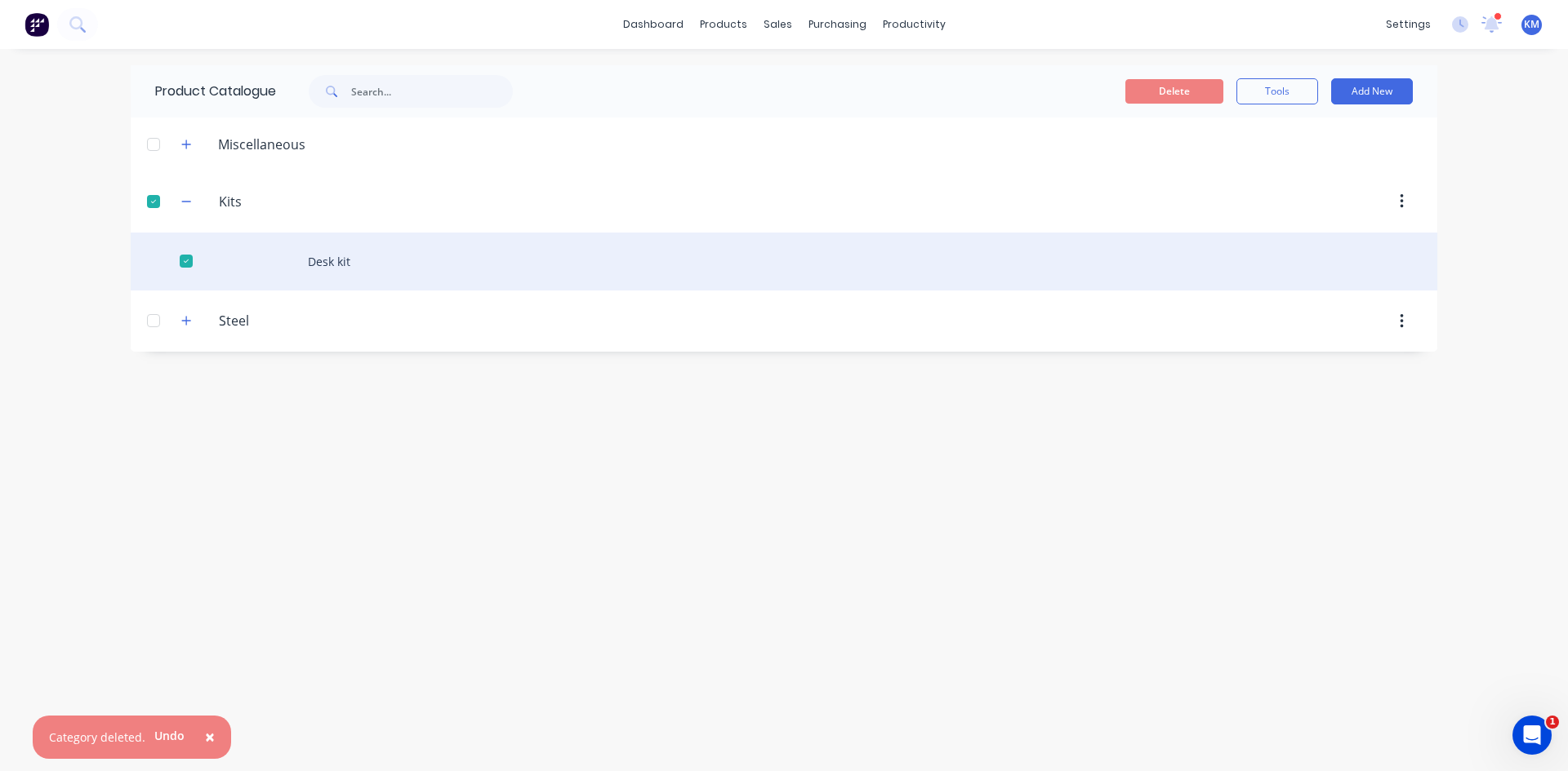
click at [182, 260] on div at bounding box center [186, 261] width 33 height 33
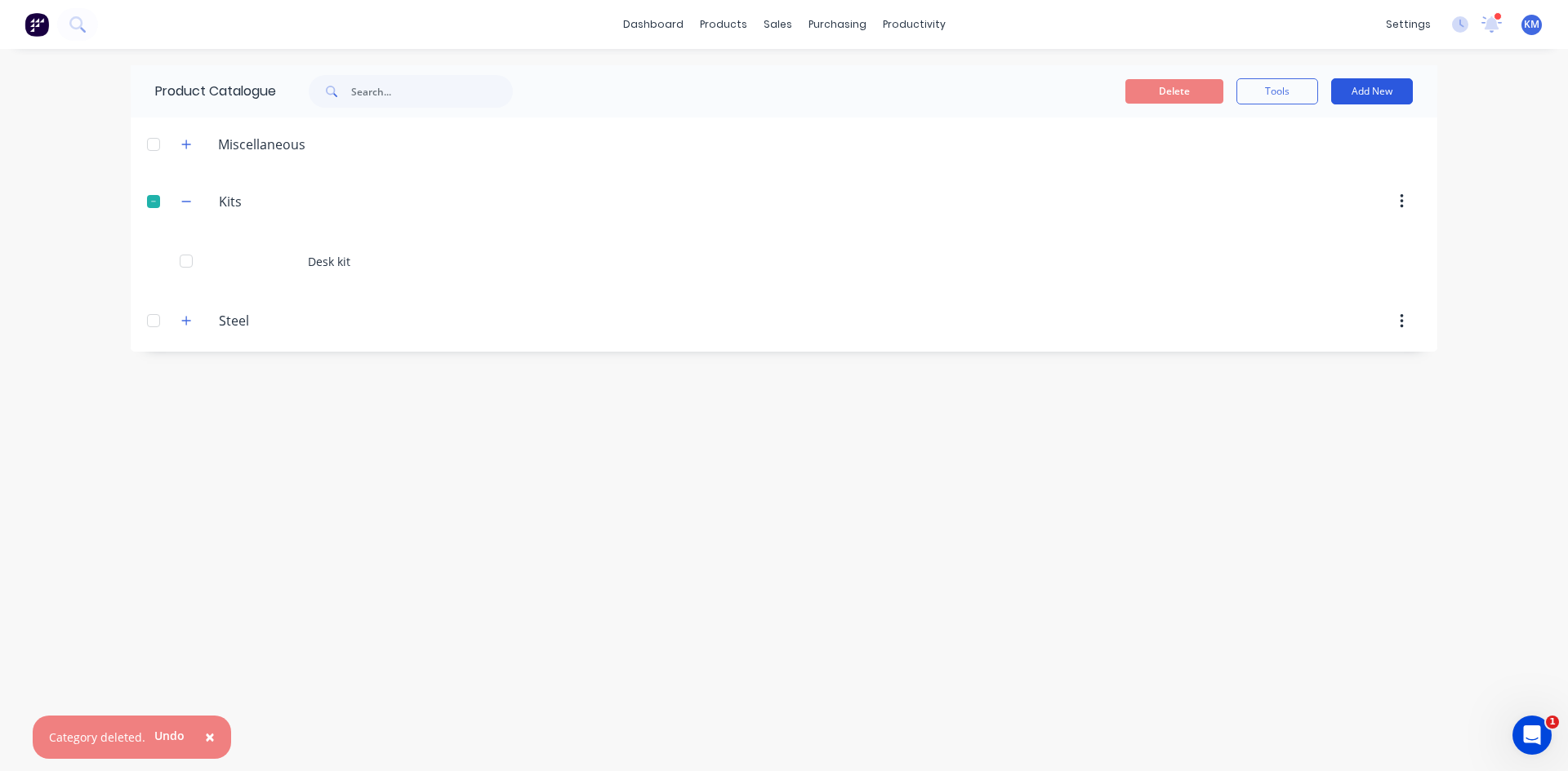
click at [1360, 80] on button "Add New" at bounding box center [1371, 91] width 82 height 26
click at [1321, 189] on div "Product Kit" at bounding box center [1335, 199] width 126 height 24
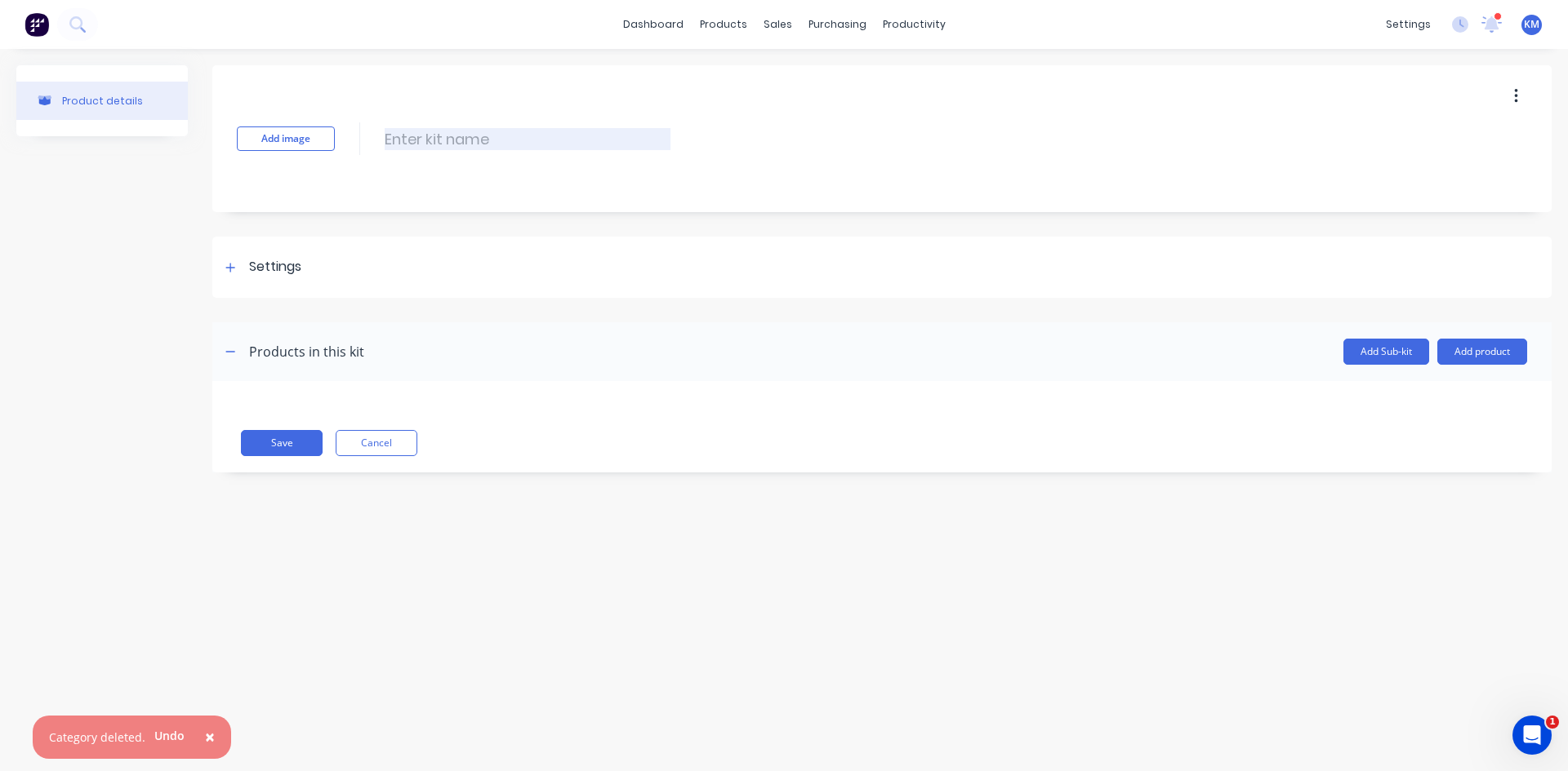
click at [446, 137] on input at bounding box center [528, 139] width 286 height 22
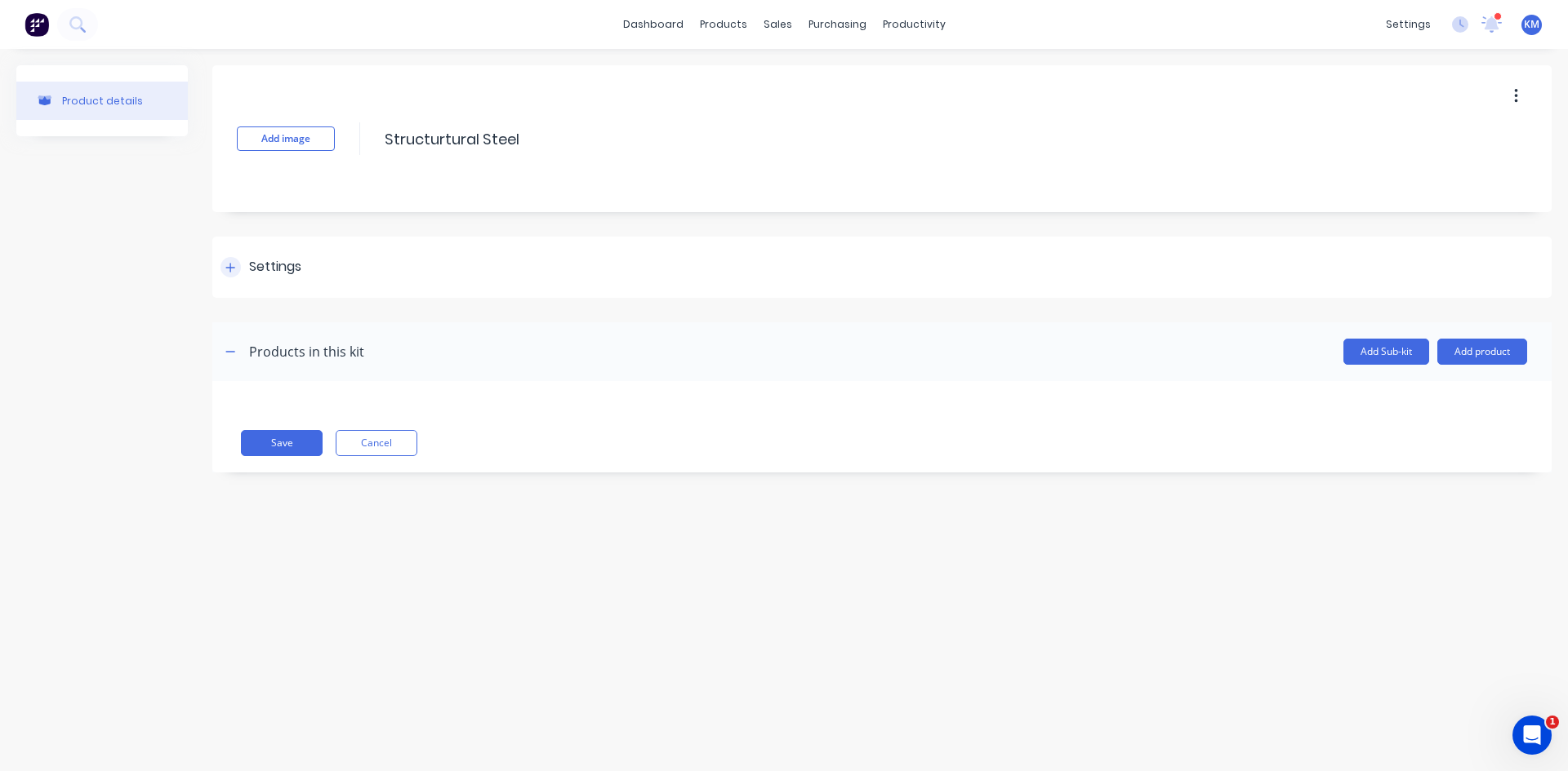
type input "Structurtural Steel"
click at [244, 265] on div "Settings" at bounding box center [260, 267] width 81 height 20
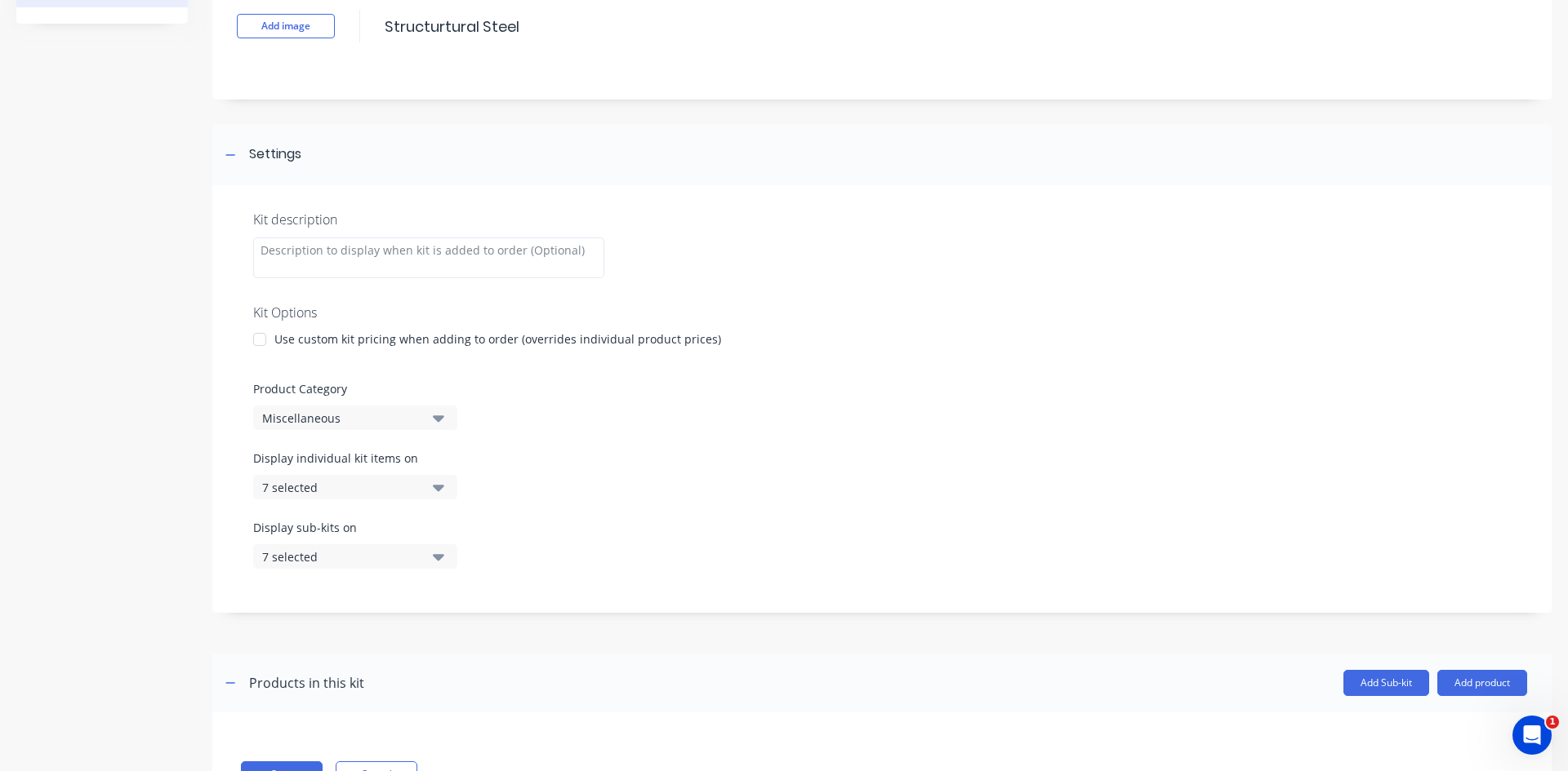
scroll to position [163, 0]
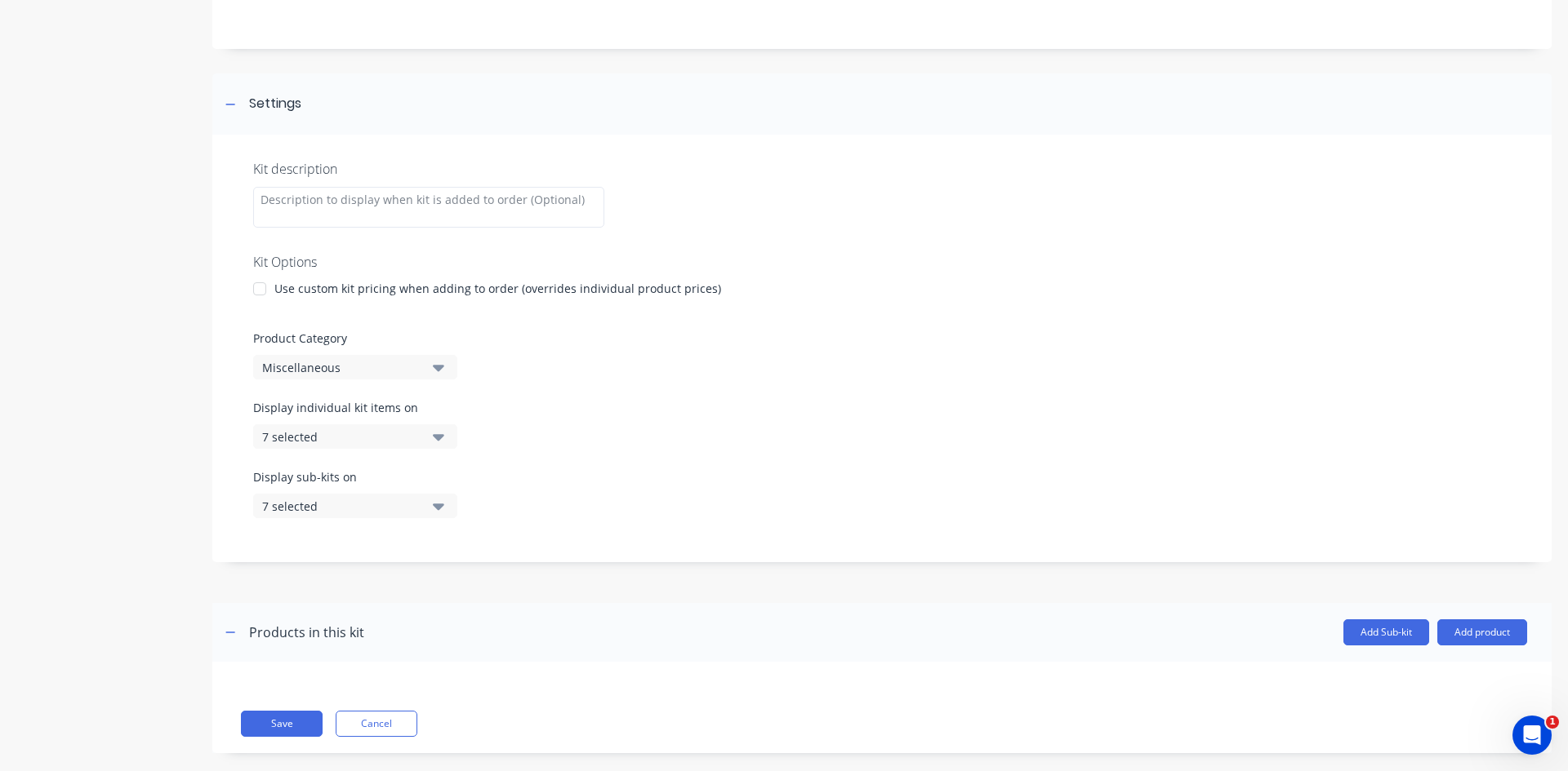
click at [262, 286] on div at bounding box center [260, 289] width 33 height 33
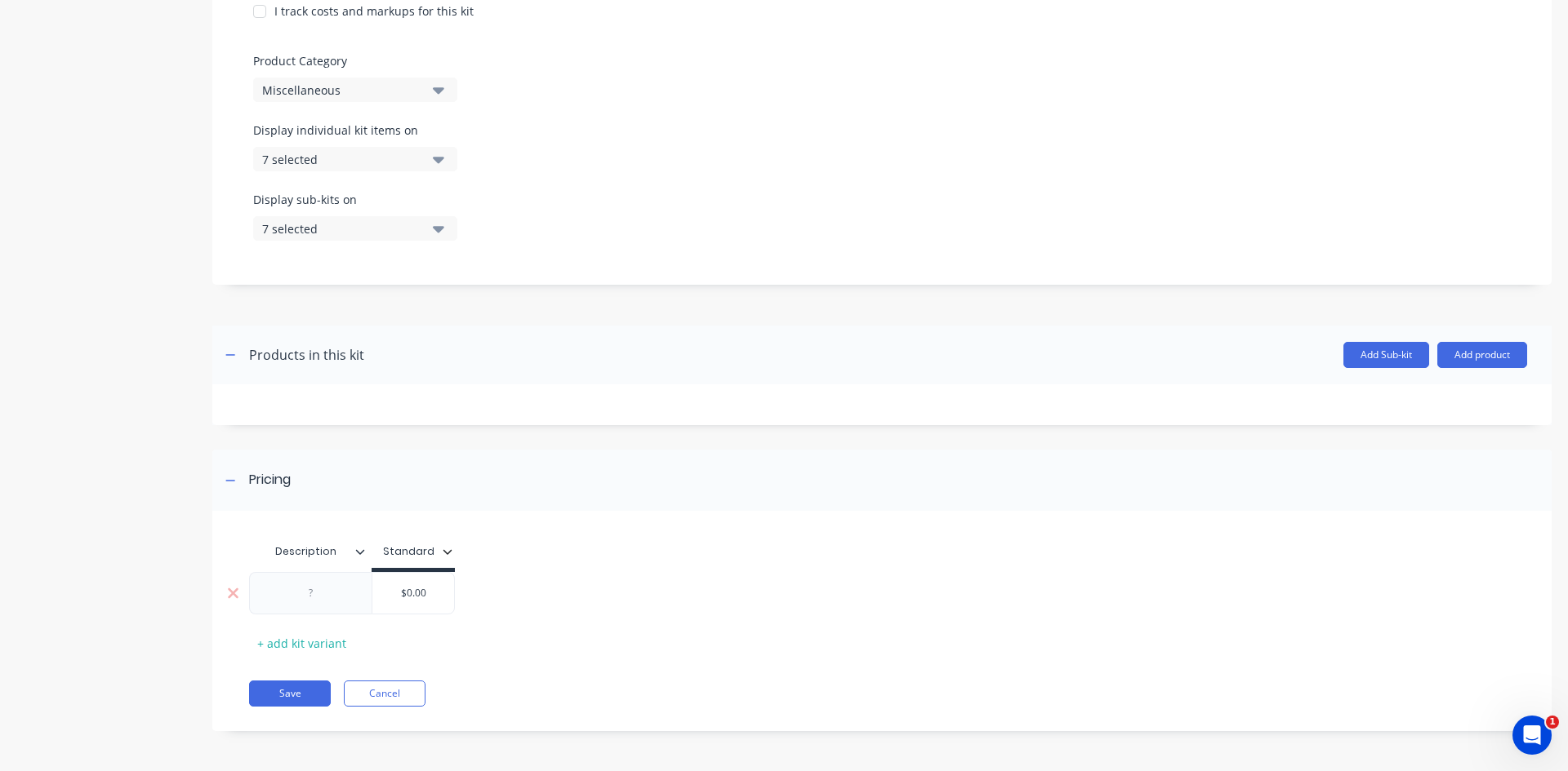
scroll to position [467, 0]
click at [237, 356] on button "button" at bounding box center [230, 354] width 20 height 20
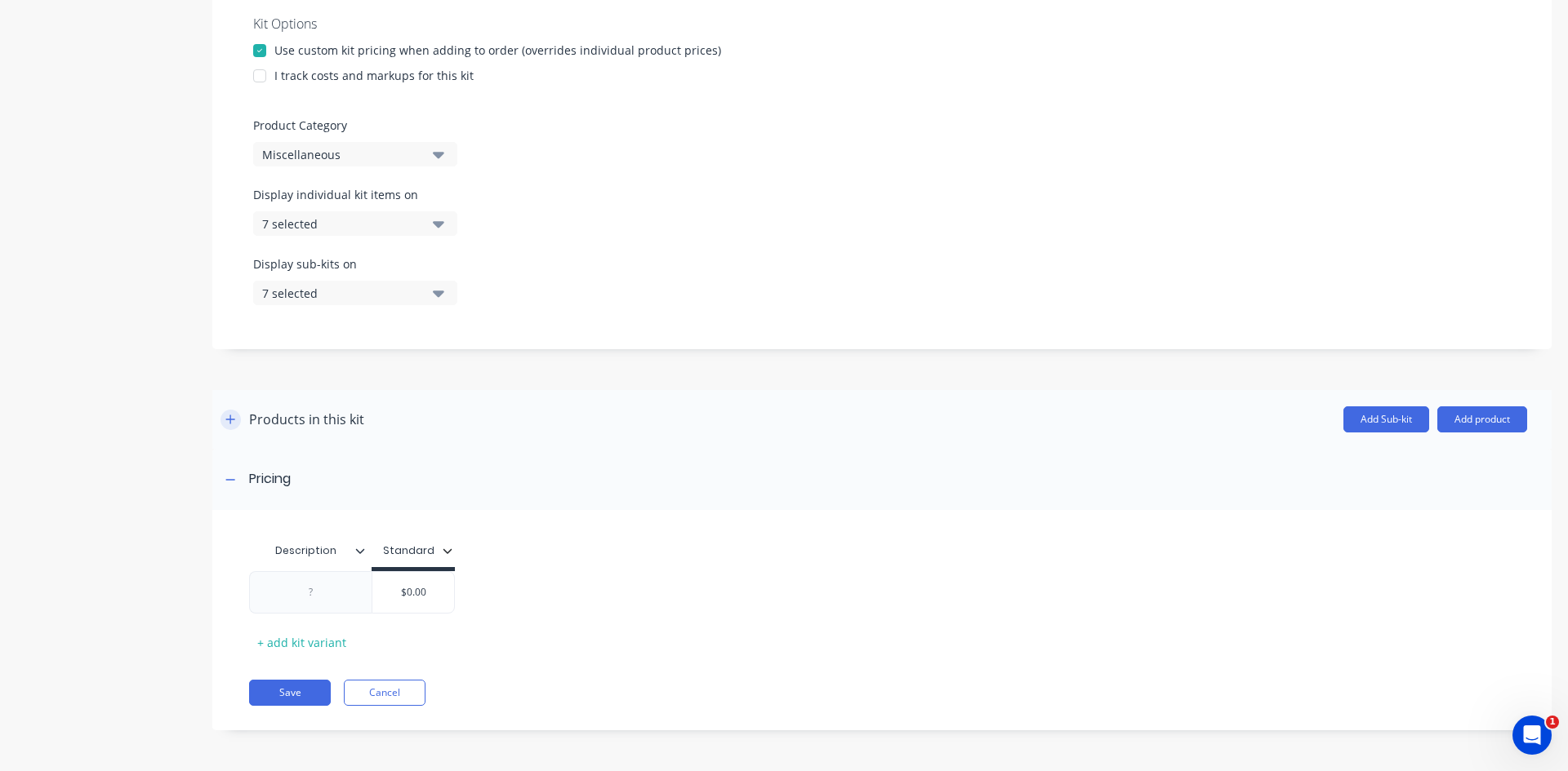
scroll to position [401, 0]
click at [228, 422] on icon "button" at bounding box center [230, 420] width 10 height 12
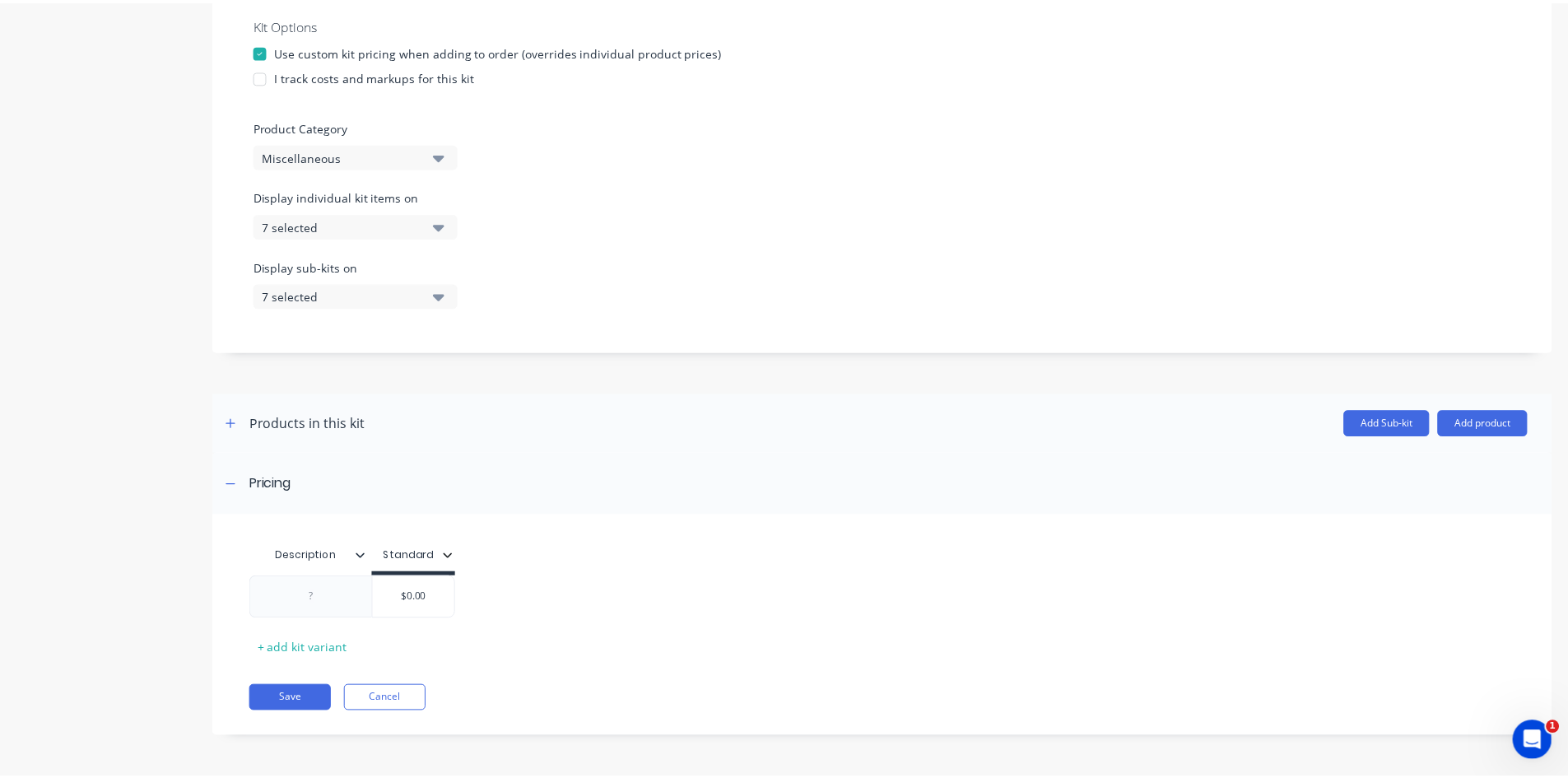
scroll to position [471, 0]
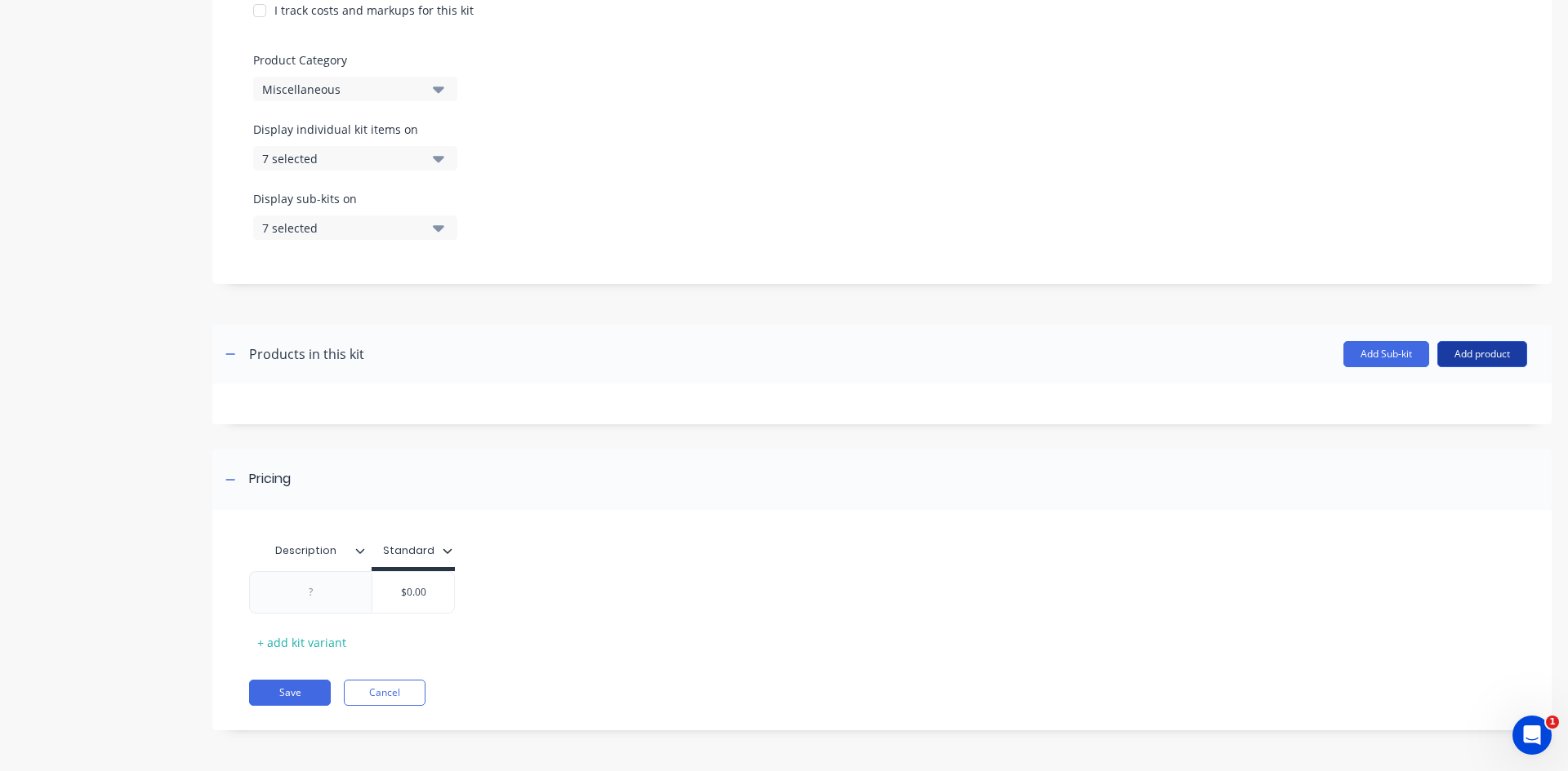
click at [1476, 352] on button "Add product" at bounding box center [1481, 354] width 90 height 26
click at [1431, 401] on div "Product catalogue" at bounding box center [1450, 396] width 126 height 24
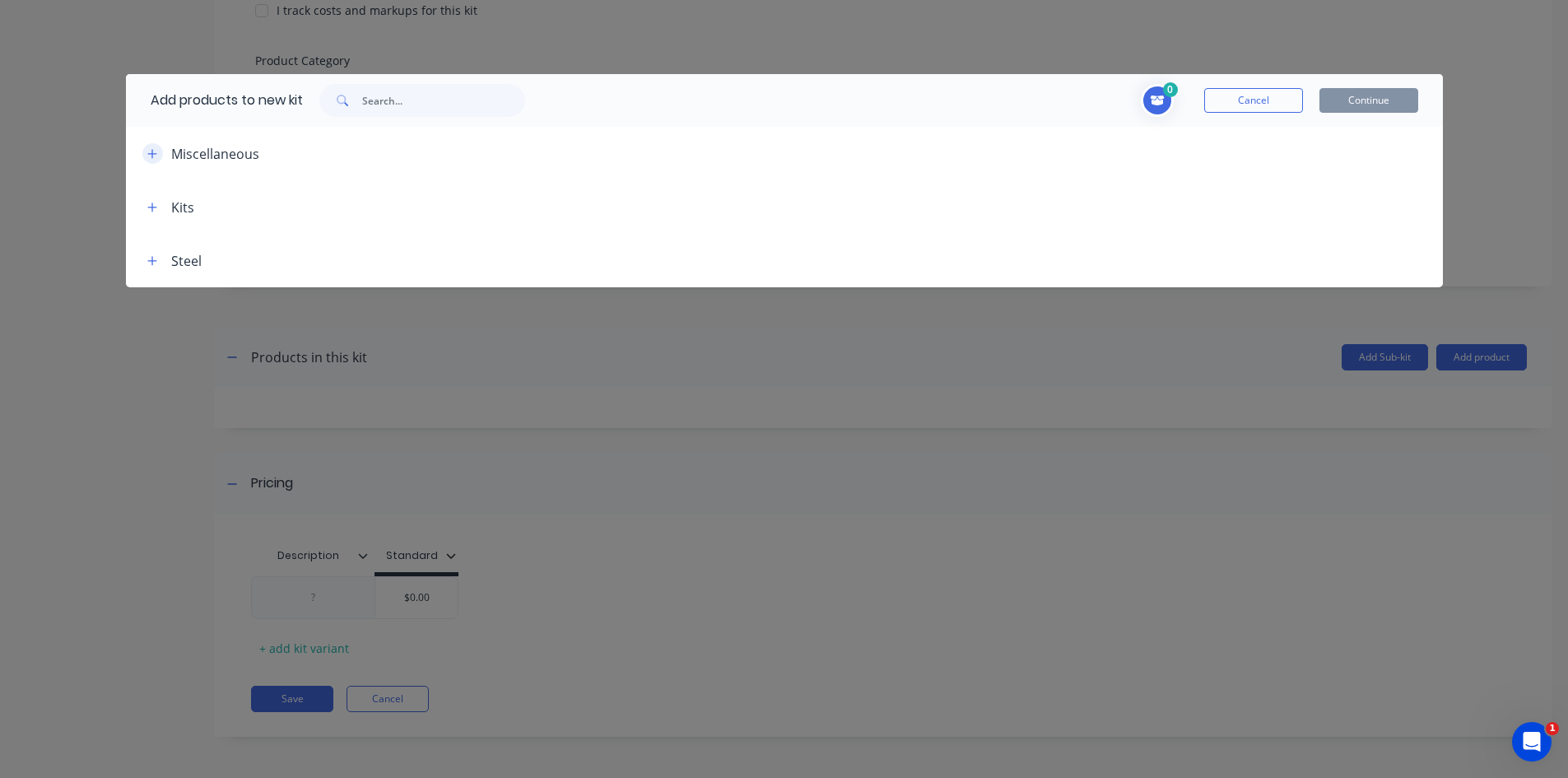
click at [152, 153] on icon "button" at bounding box center [152, 153] width 9 height 9
